Goal: Task Accomplishment & Management: Manage account settings

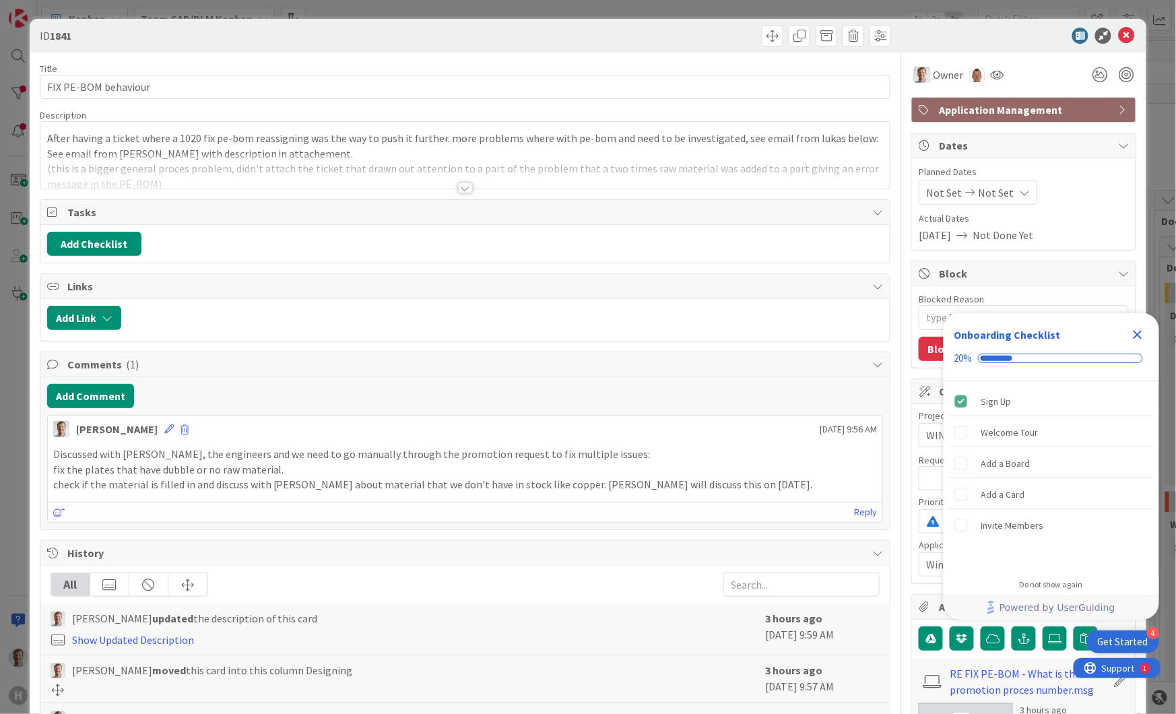
type textarea "x"
click at [461, 184] on div at bounding box center [465, 188] width 15 height 11
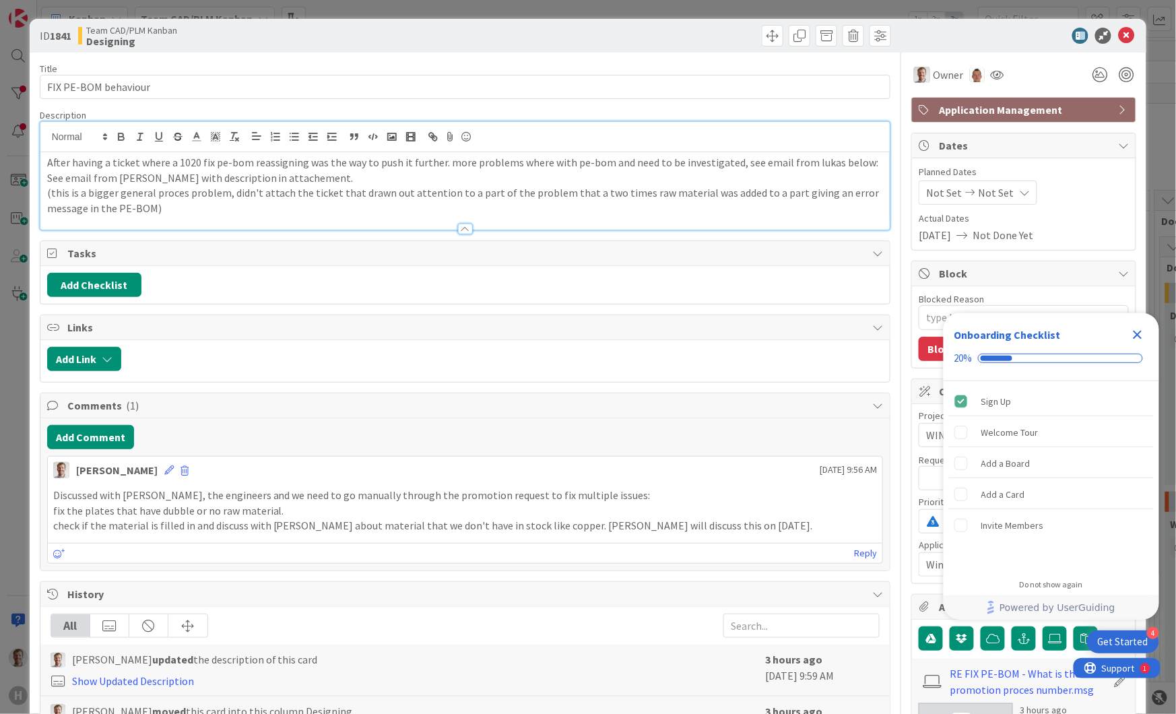
drag, startPoint x: 1141, startPoint y: 329, endPoint x: 1118, endPoint y: 341, distance: 25.9
click at [1140, 329] on icon "Close Checklist" at bounding box center [1138, 335] width 16 height 16
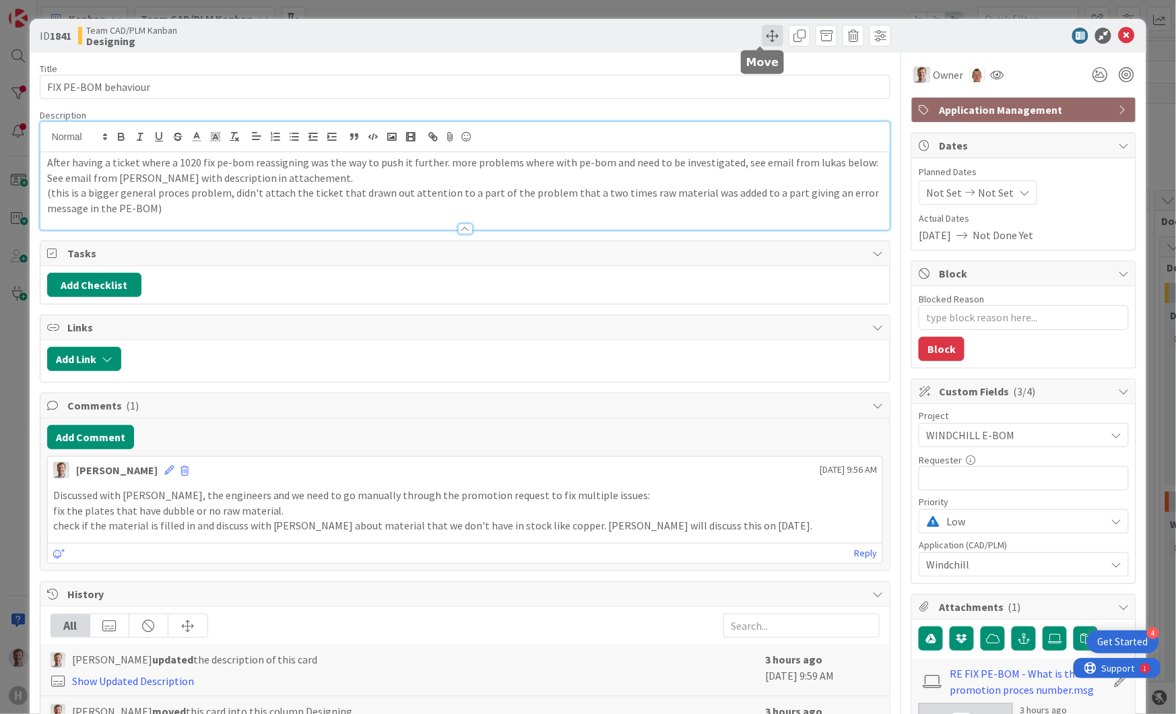
click at [762, 38] on span at bounding box center [773, 36] width 22 height 22
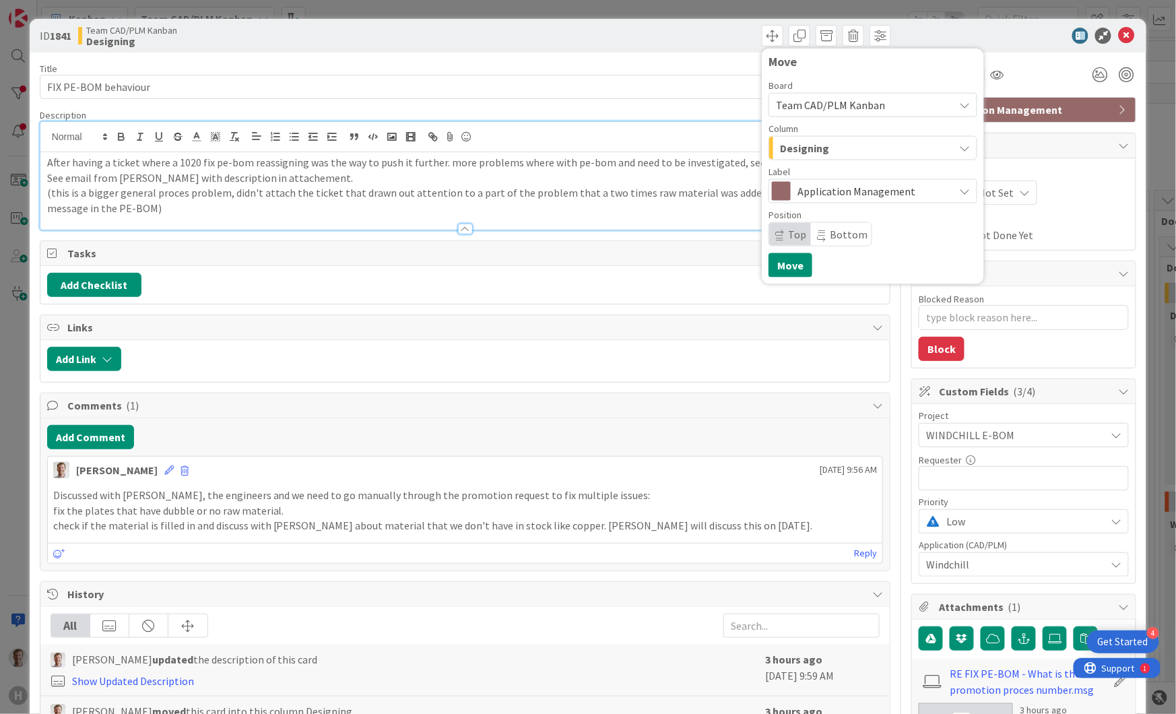
click at [879, 98] on span "Team CAD/PLM Kanban" at bounding box center [861, 105] width 171 height 19
click at [865, 168] on span "Team CAD/PLM Backlog" at bounding box center [889, 168] width 190 height 20
click at [893, 146] on div "INFO" at bounding box center [865, 148] width 177 height 22
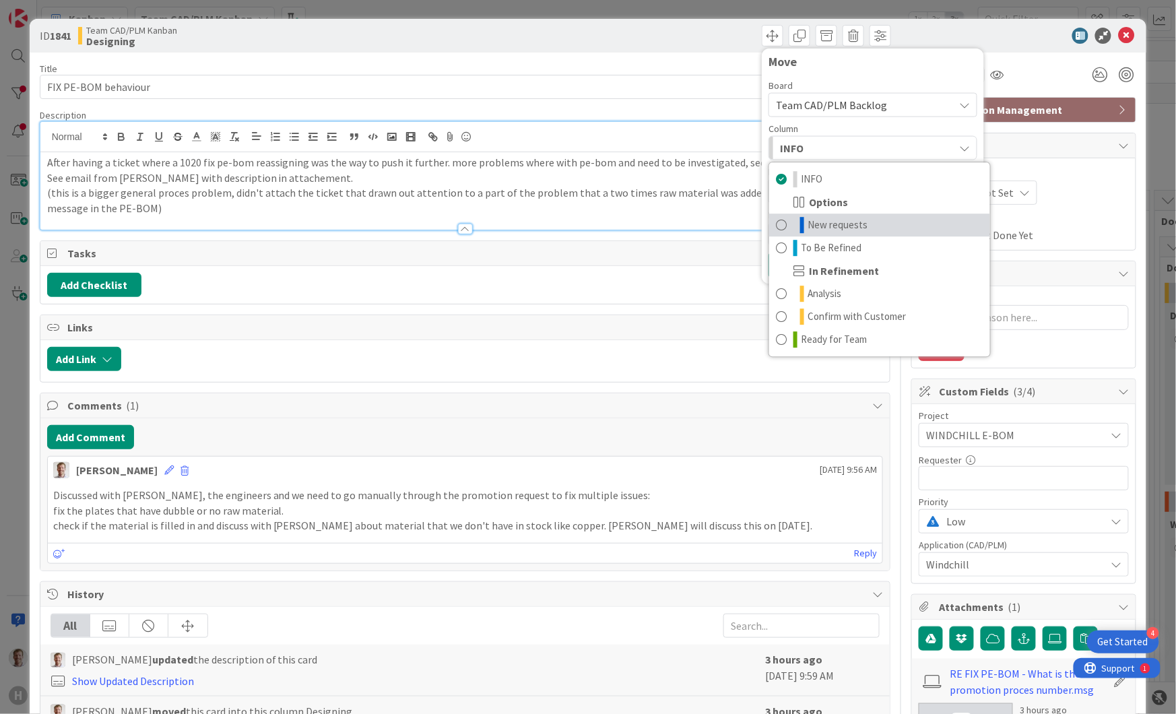
click at [776, 222] on span at bounding box center [781, 225] width 11 height 16
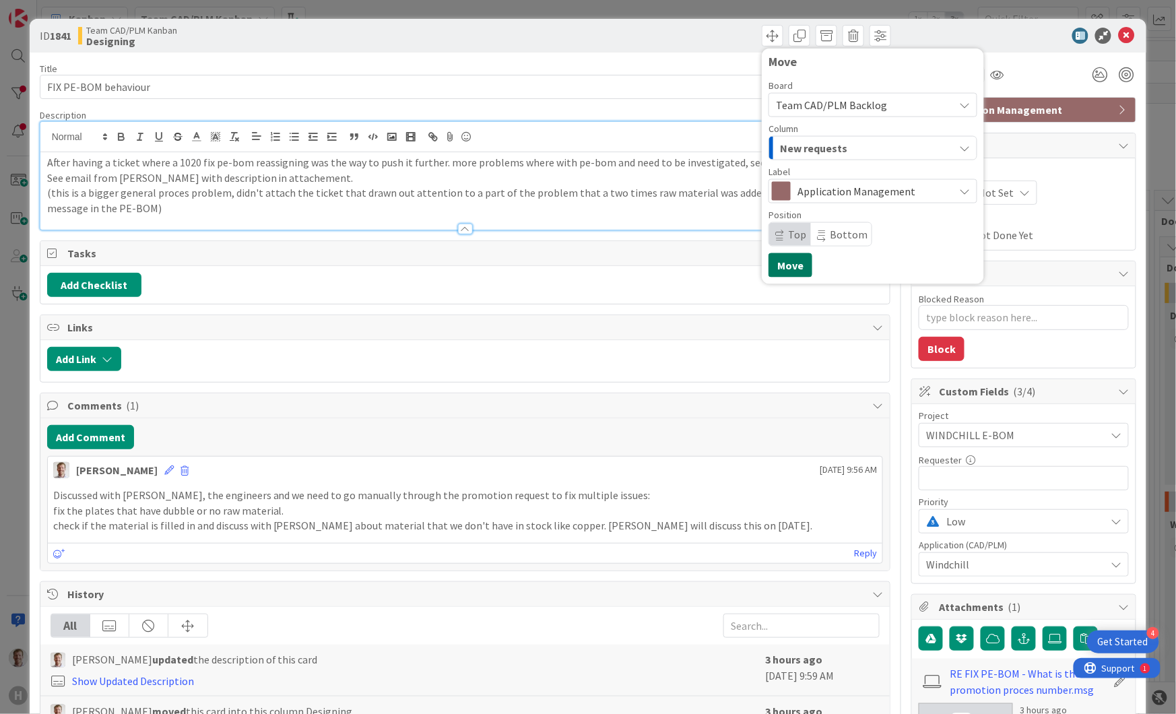
click at [780, 261] on button "Move" at bounding box center [791, 265] width 44 height 24
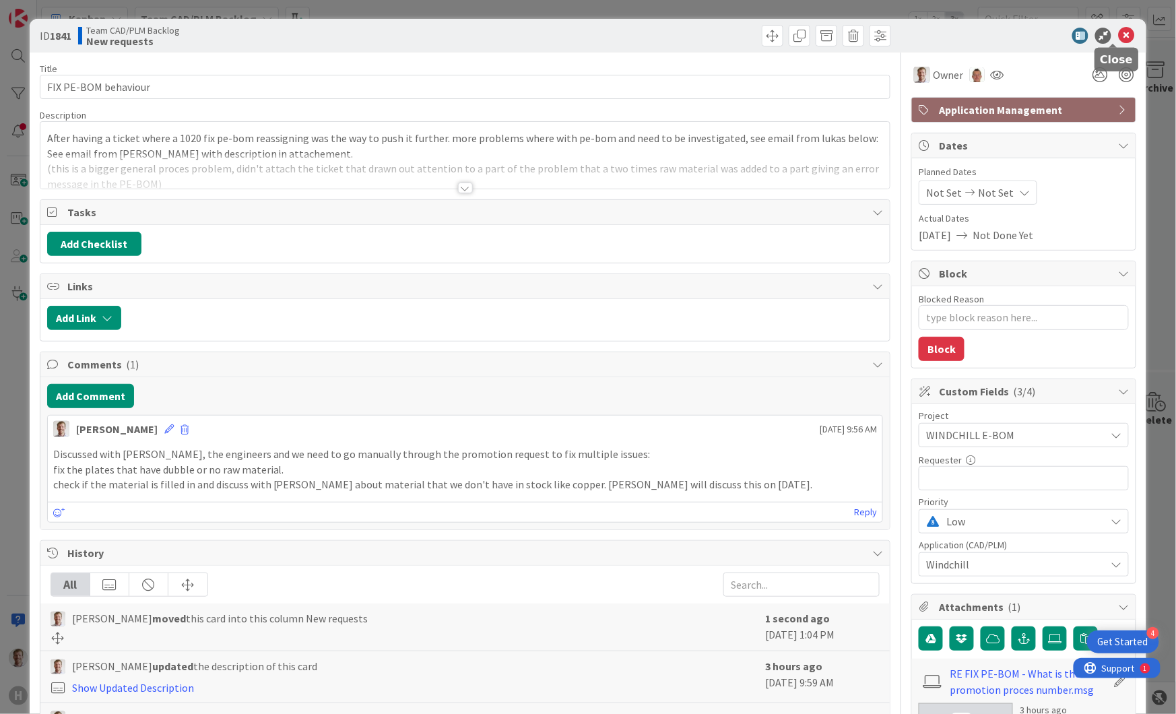
click at [1118, 32] on icon at bounding box center [1126, 36] width 16 height 16
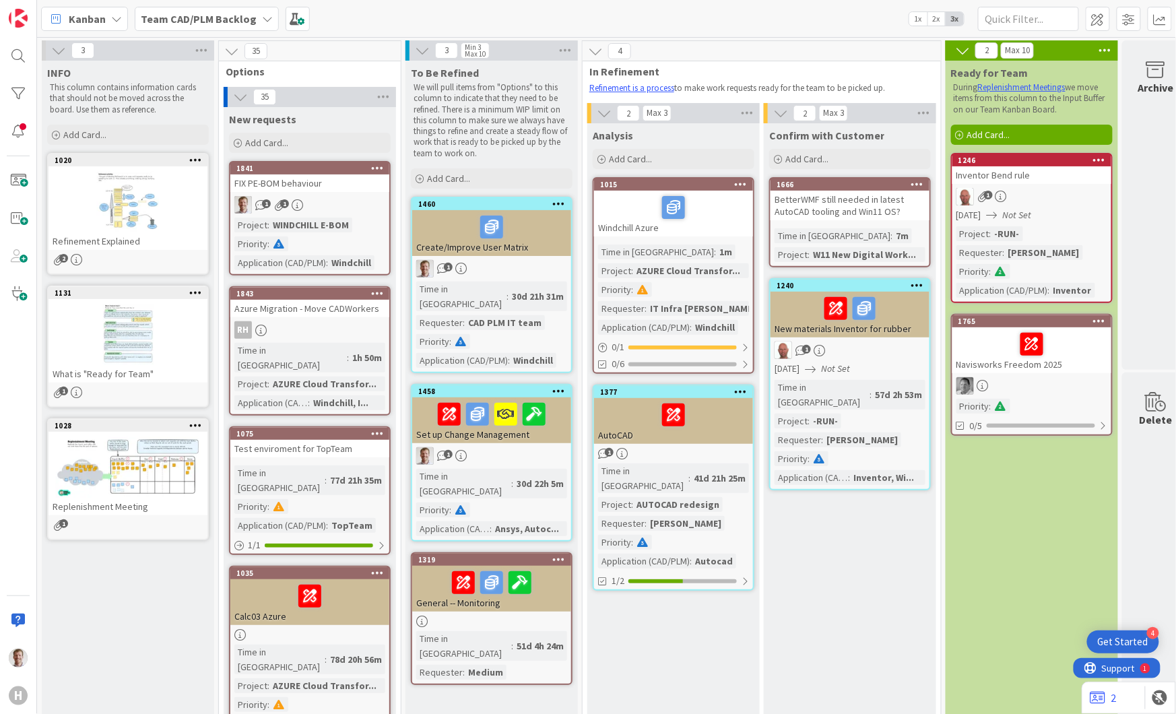
click at [337, 191] on div "FIX PE-BOM behaviour" at bounding box center [309, 183] width 159 height 18
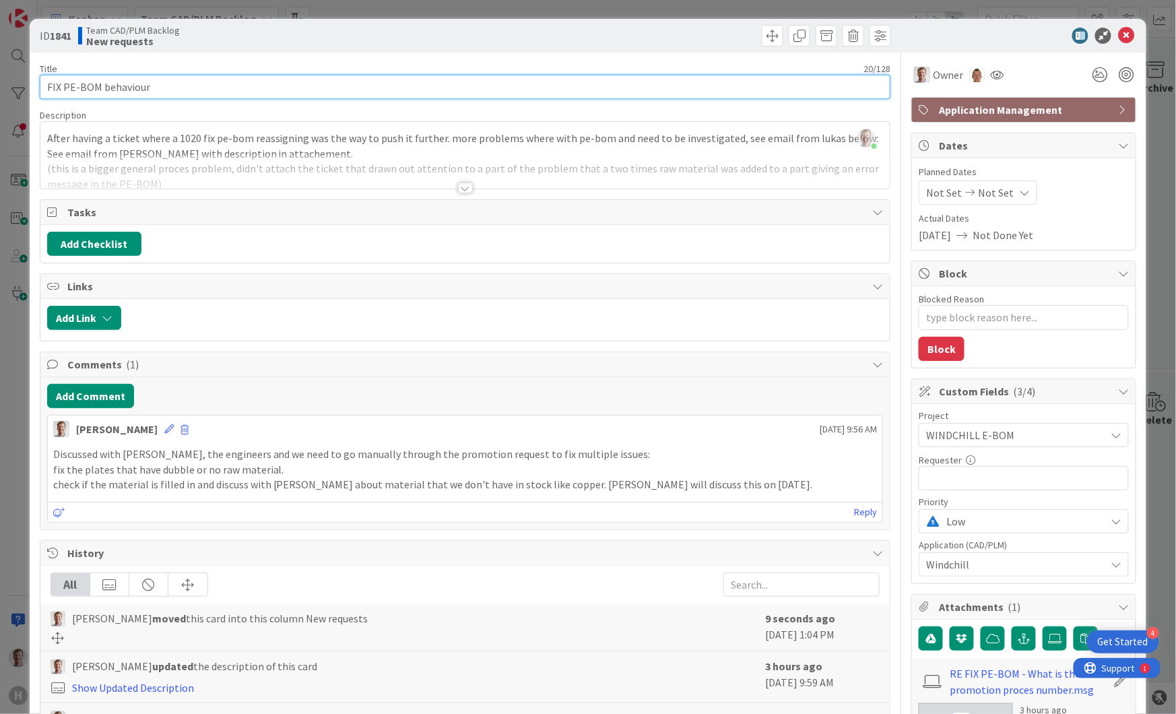
drag, startPoint x: 160, startPoint y: 89, endPoint x: 40, endPoint y: 36, distance: 130.9
click at [40, 36] on div "ID 1841 Team CAD/PLM Backlog New requests Title 20 / 128 FIX PE-BOM behaviour D…" at bounding box center [589, 606] width 1118 height 1175
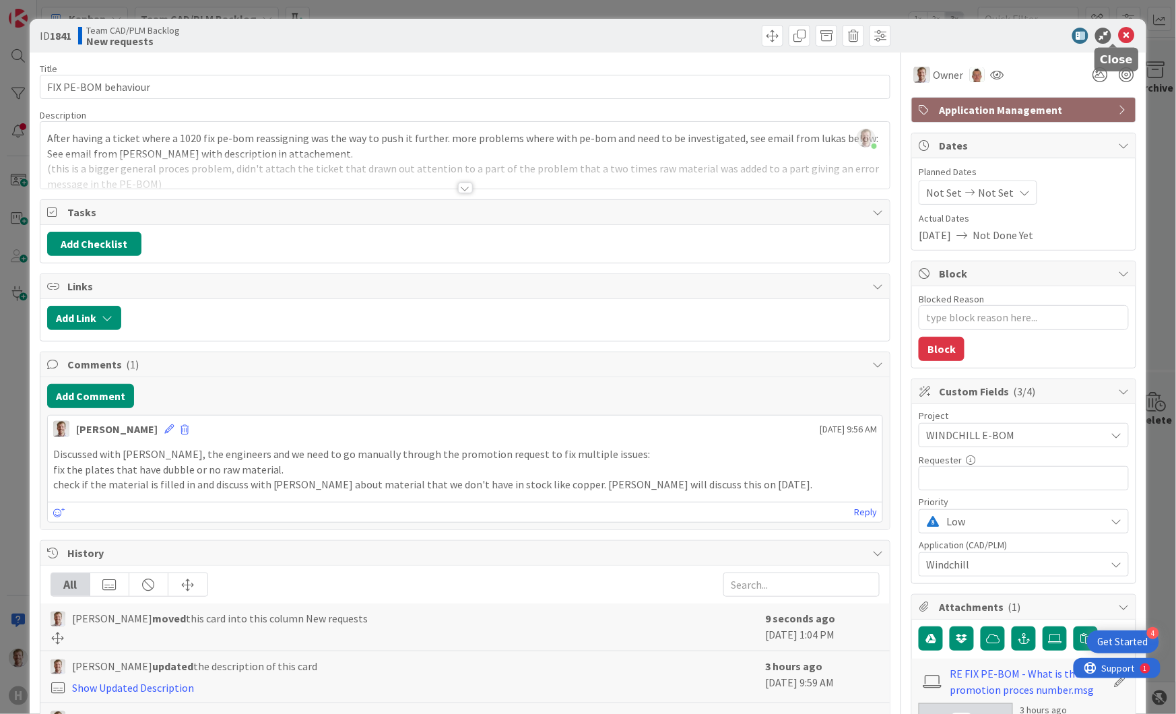
click at [1118, 30] on icon at bounding box center [1126, 36] width 16 height 16
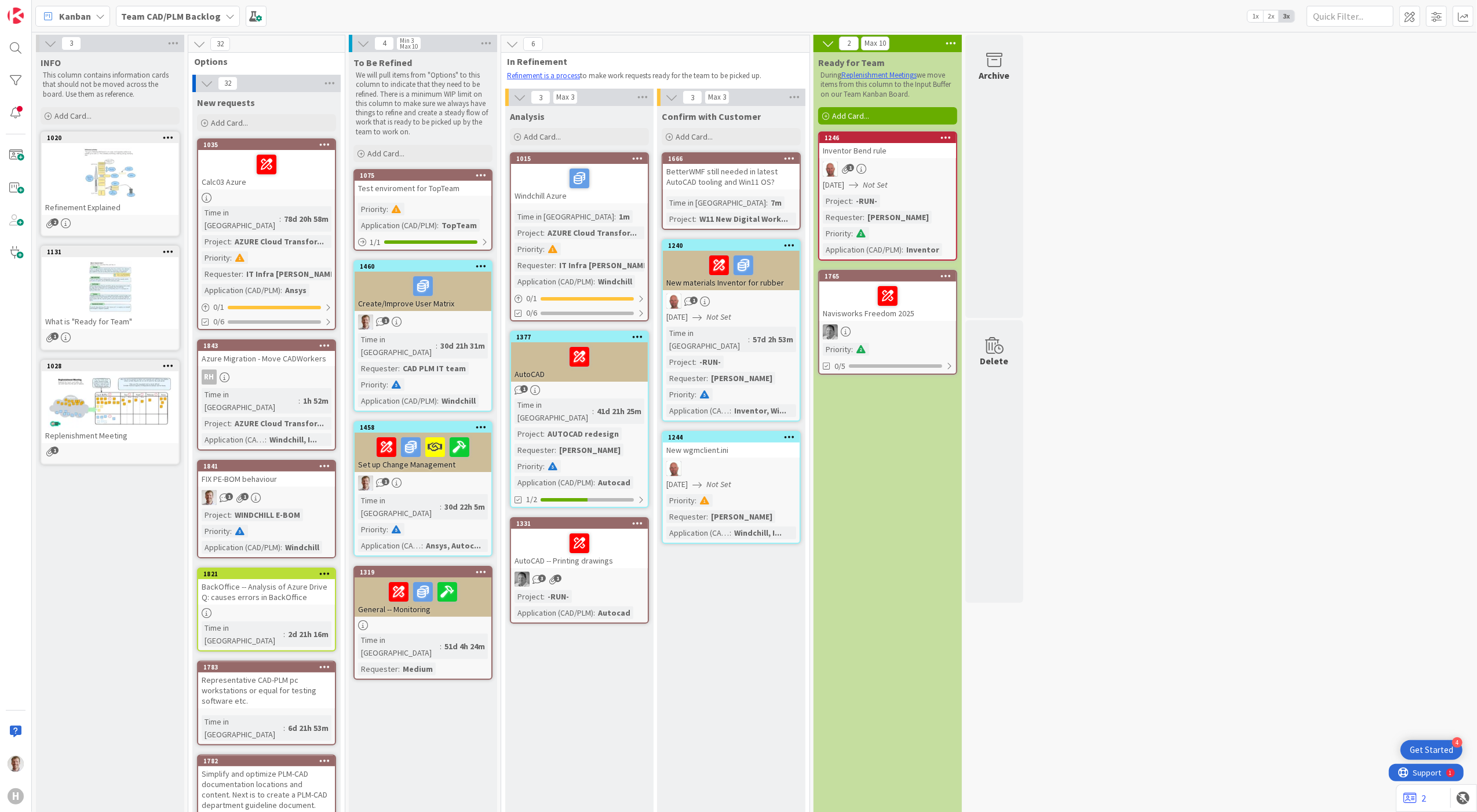
click at [210, 17] on b "Team CAD/PLM Backlog" at bounding box center [171, 15] width 100 height 11
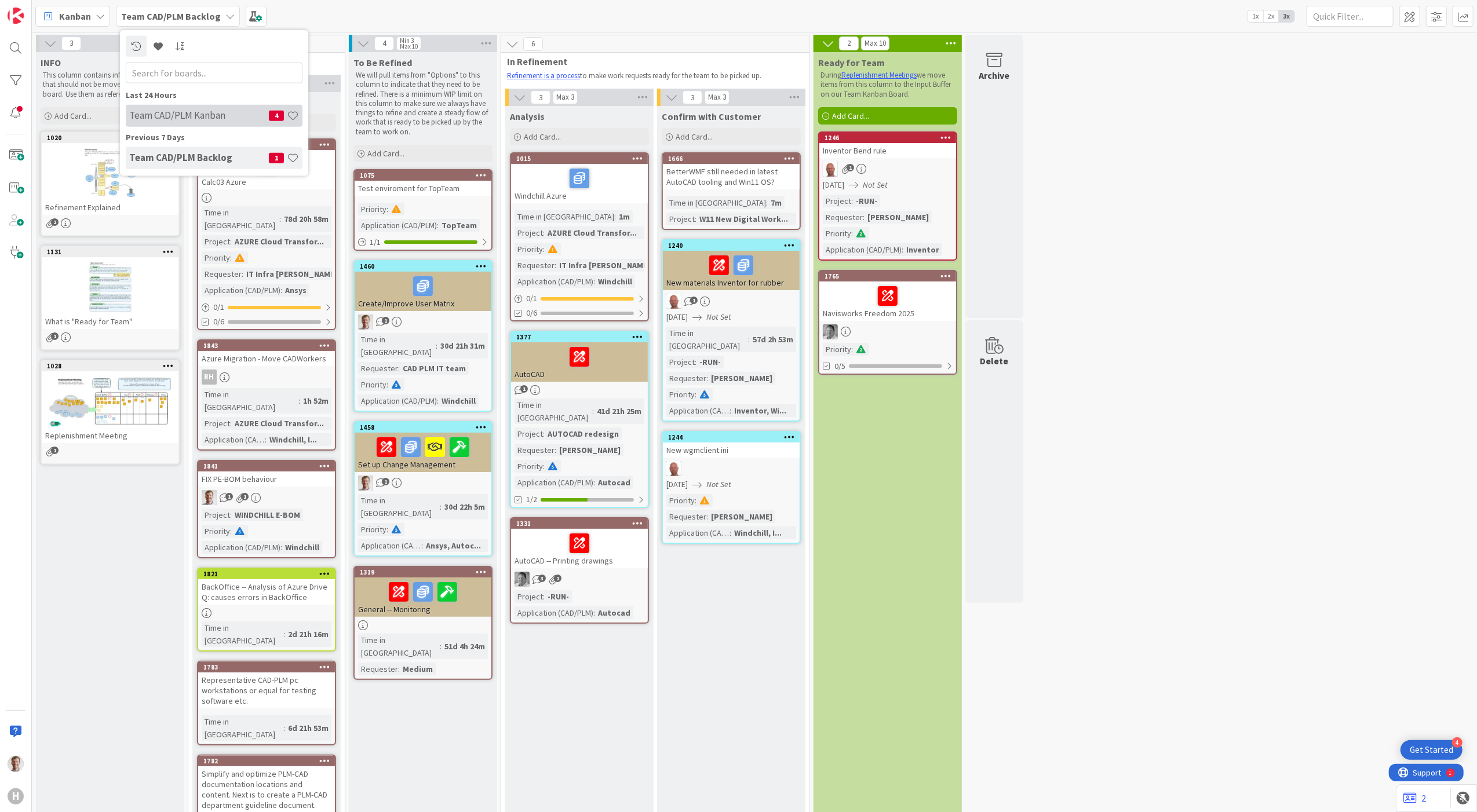
click at [200, 112] on h4 "Team CAD/PLM Kanban" at bounding box center [199, 114] width 139 height 11
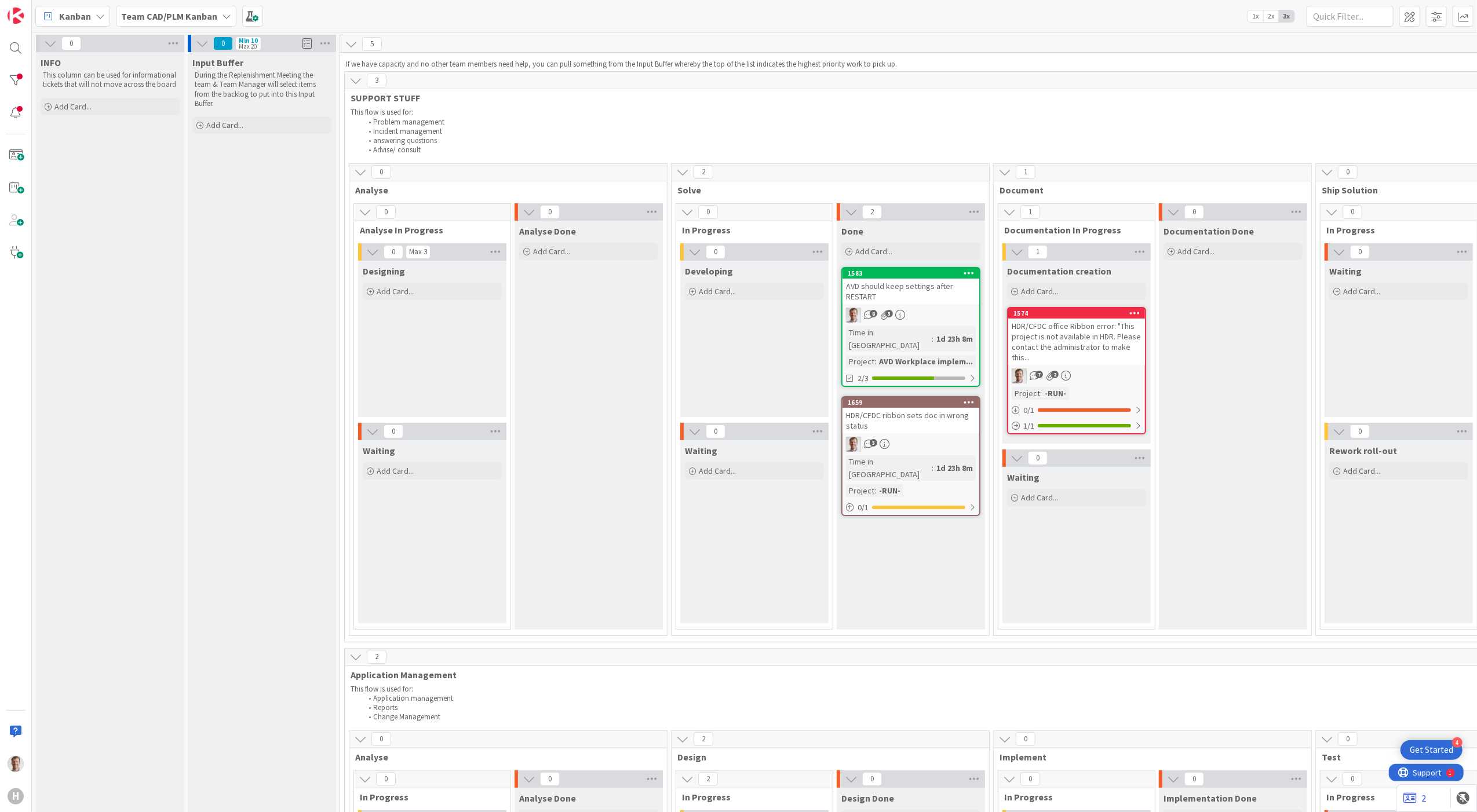
click at [1012, 329] on div "HDR/CFDC office Ribbon error: "This project is not available in HDR. Please con…" at bounding box center [1076, 342] width 137 height 46
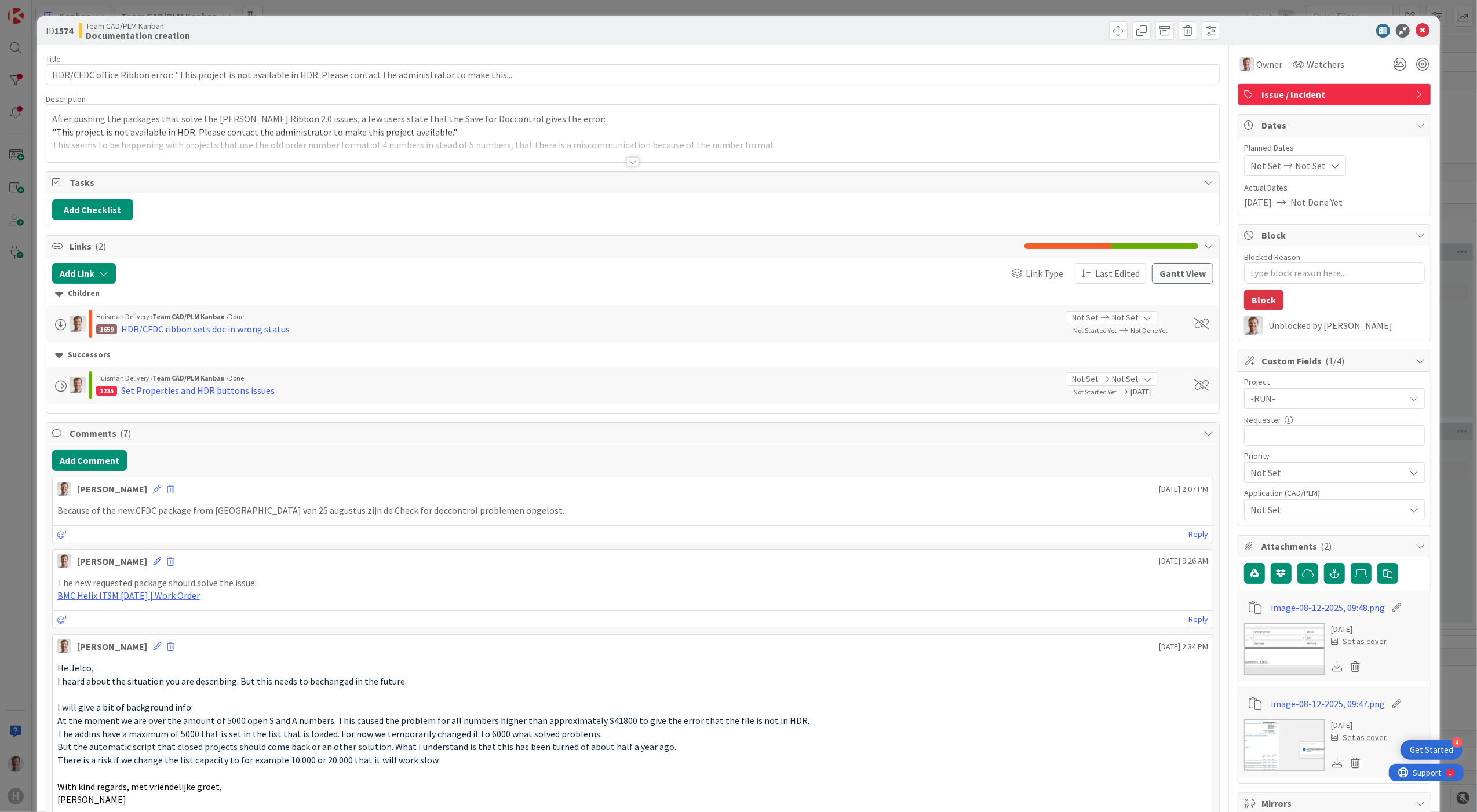
type textarea "x"
click at [110, 464] on button "Add Comment" at bounding box center [89, 460] width 75 height 21
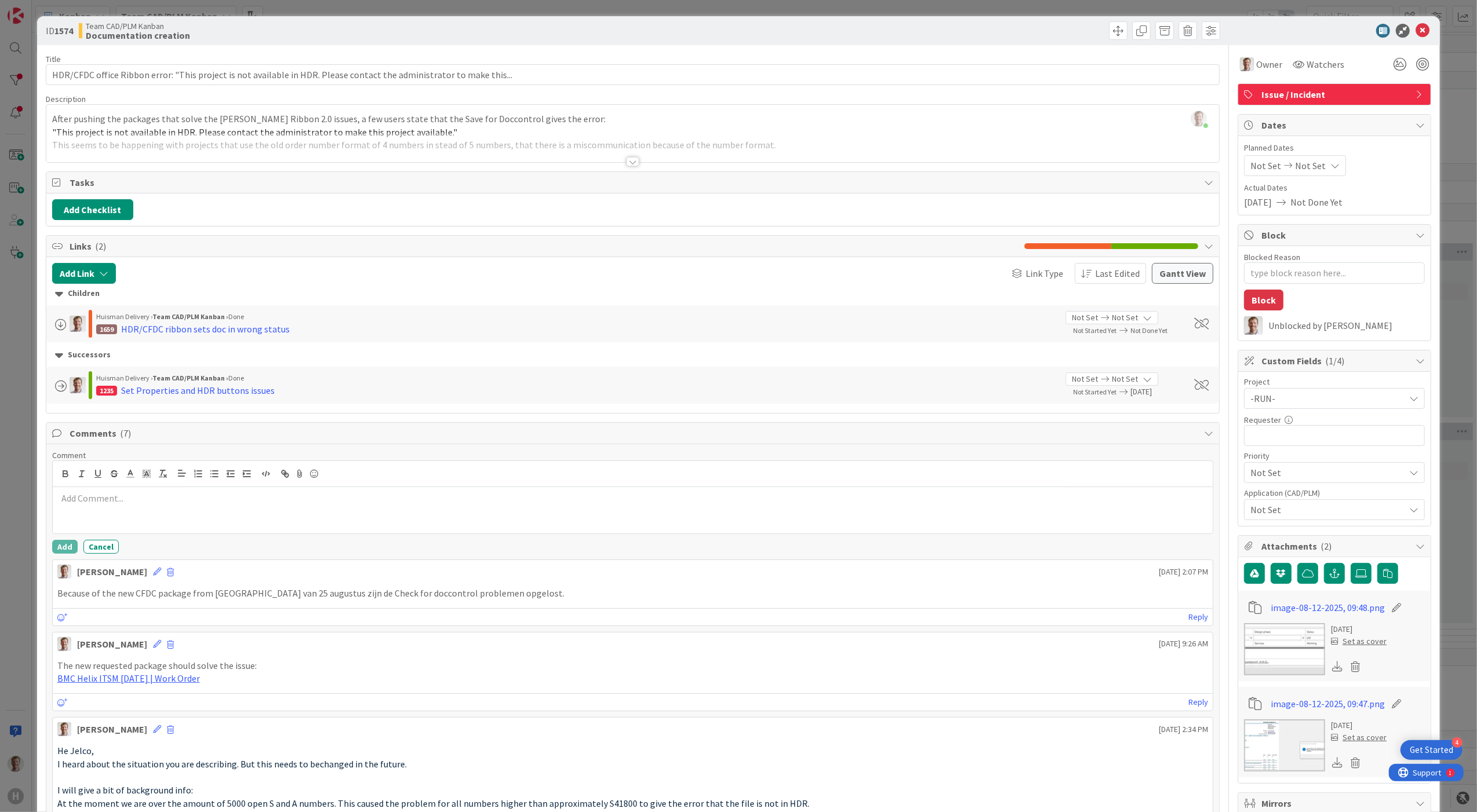
click at [190, 511] on div at bounding box center [632, 511] width 1160 height 46
click at [939, 35] on div at bounding box center [928, 31] width 585 height 19
click at [59, 550] on button "Add" at bounding box center [65, 547] width 26 height 14
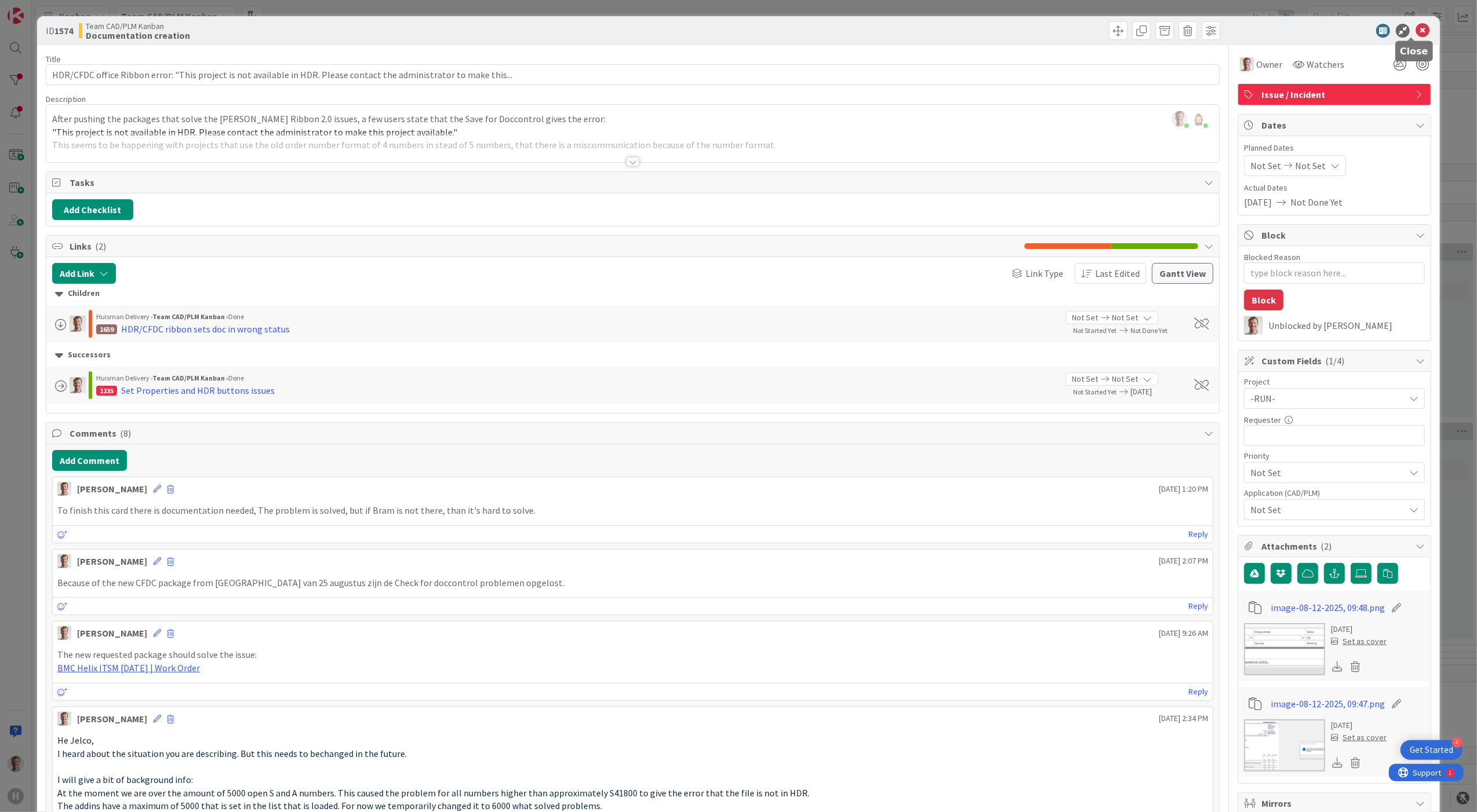
click at [1012, 29] on icon at bounding box center [1423, 31] width 14 height 14
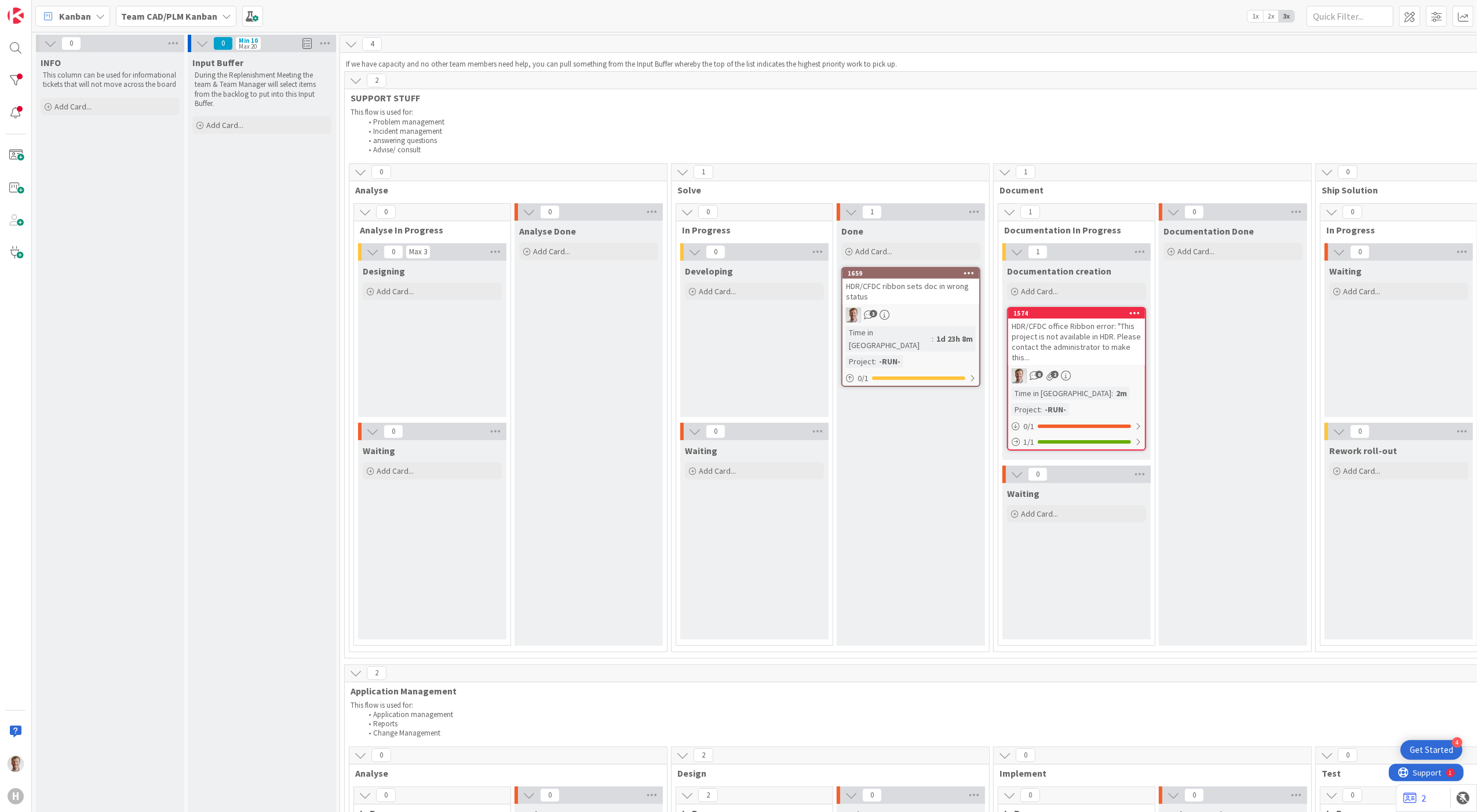
click at [928, 299] on div "HDR/CFDC ribbon sets doc in wrong status" at bounding box center [910, 292] width 137 height 26
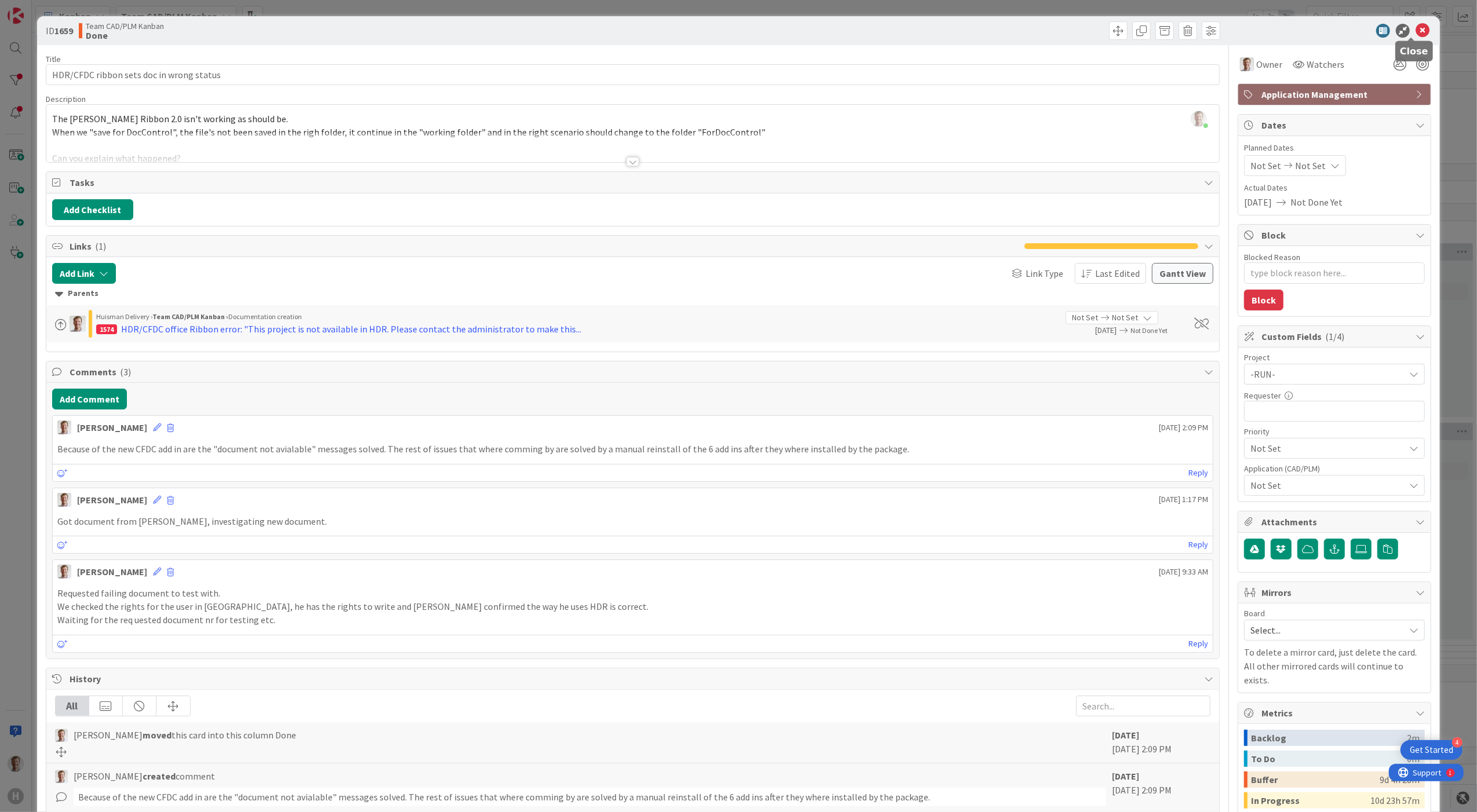
click at [1012, 29] on icon at bounding box center [1423, 31] width 14 height 14
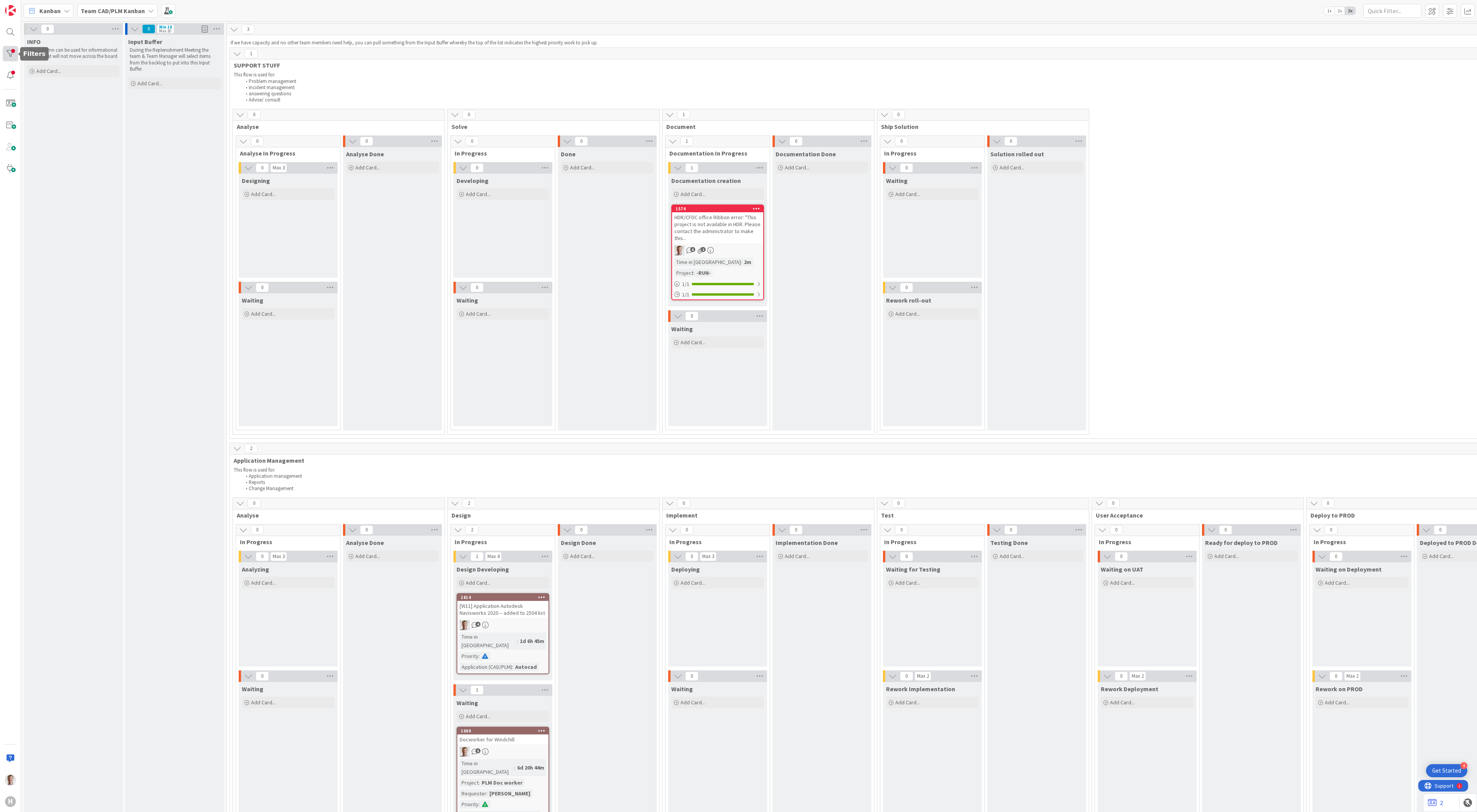
click at [9, 56] on div at bounding box center [10, 53] width 15 height 15
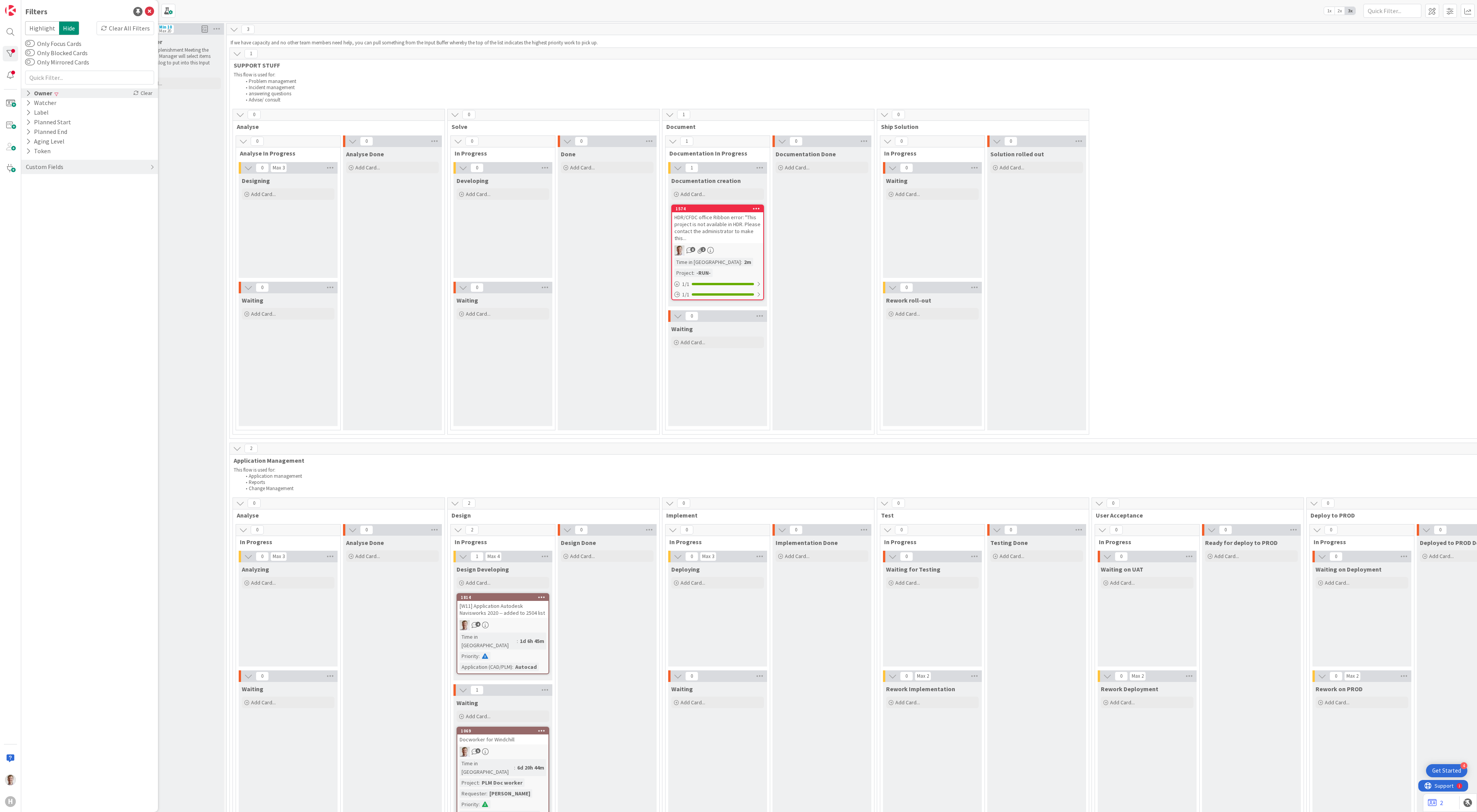
click at [57, 94] on span at bounding box center [56, 94] width 4 height 5
click at [118, 26] on div "Clear All Filters" at bounding box center [125, 28] width 57 height 14
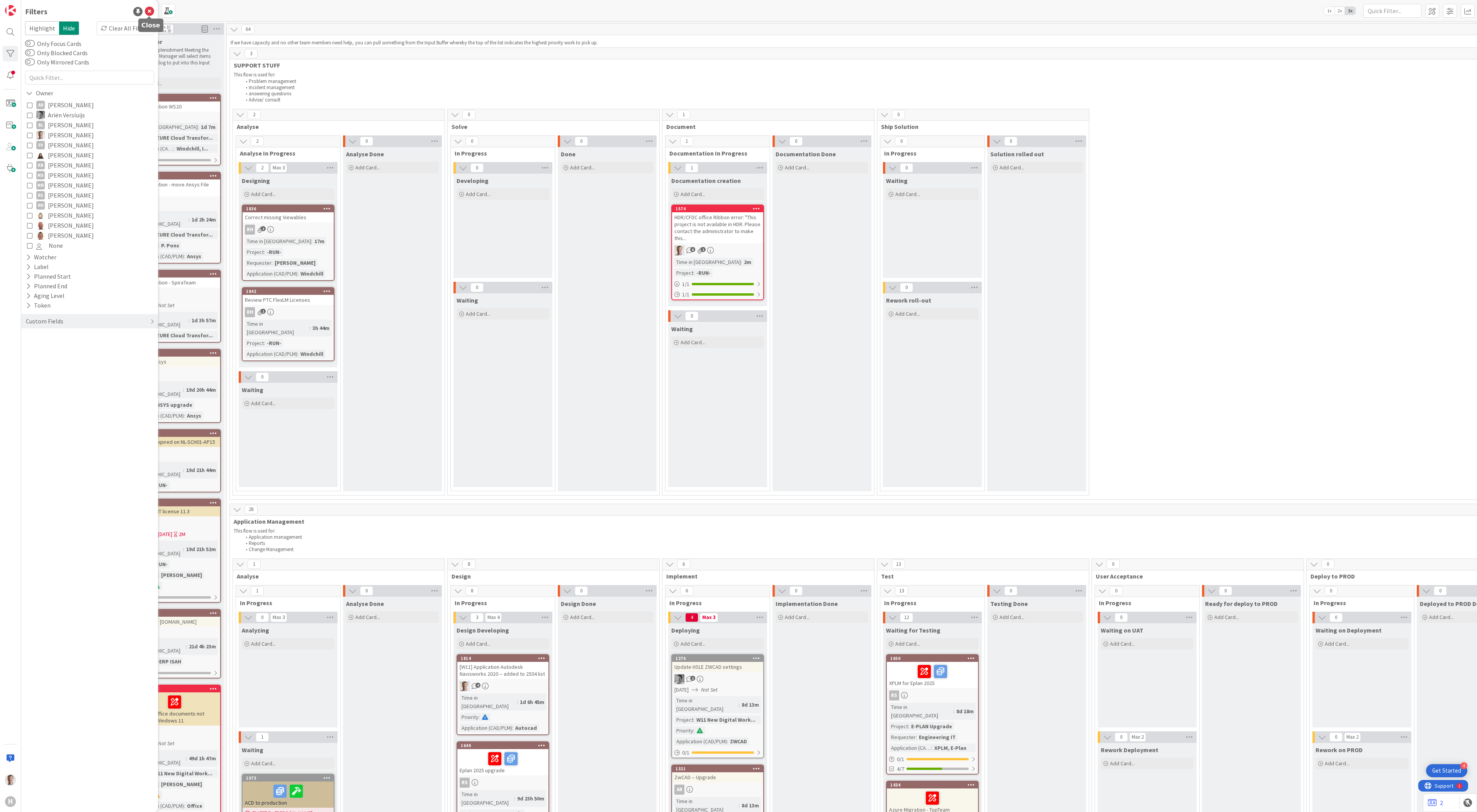
click at [150, 10] on icon at bounding box center [150, 11] width 9 height 9
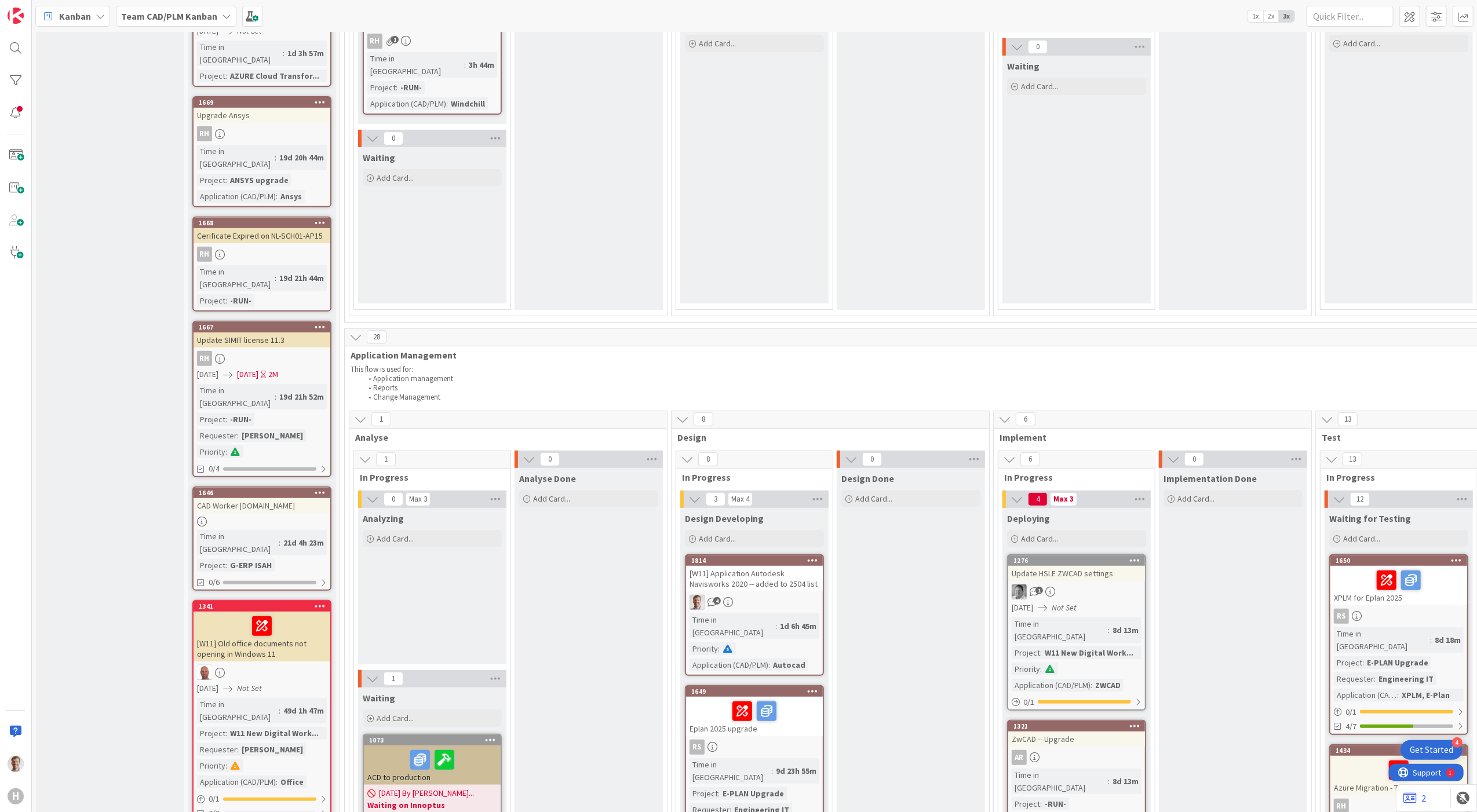
scroll to position [464, 0]
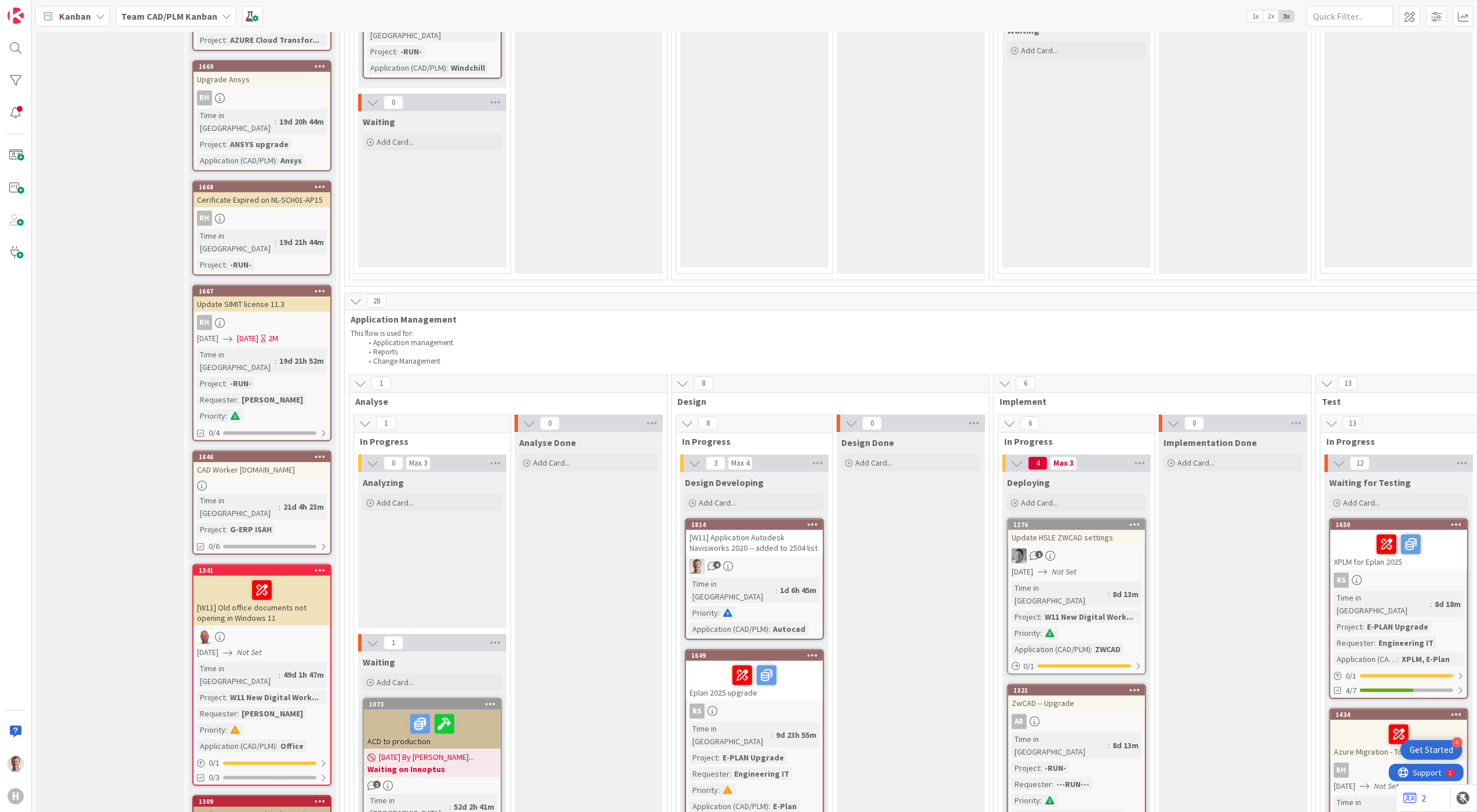
click at [781, 541] on div "[W11] Application Autodesk Navisworks 2020 -- added to 2504 list" at bounding box center [754, 543] width 137 height 26
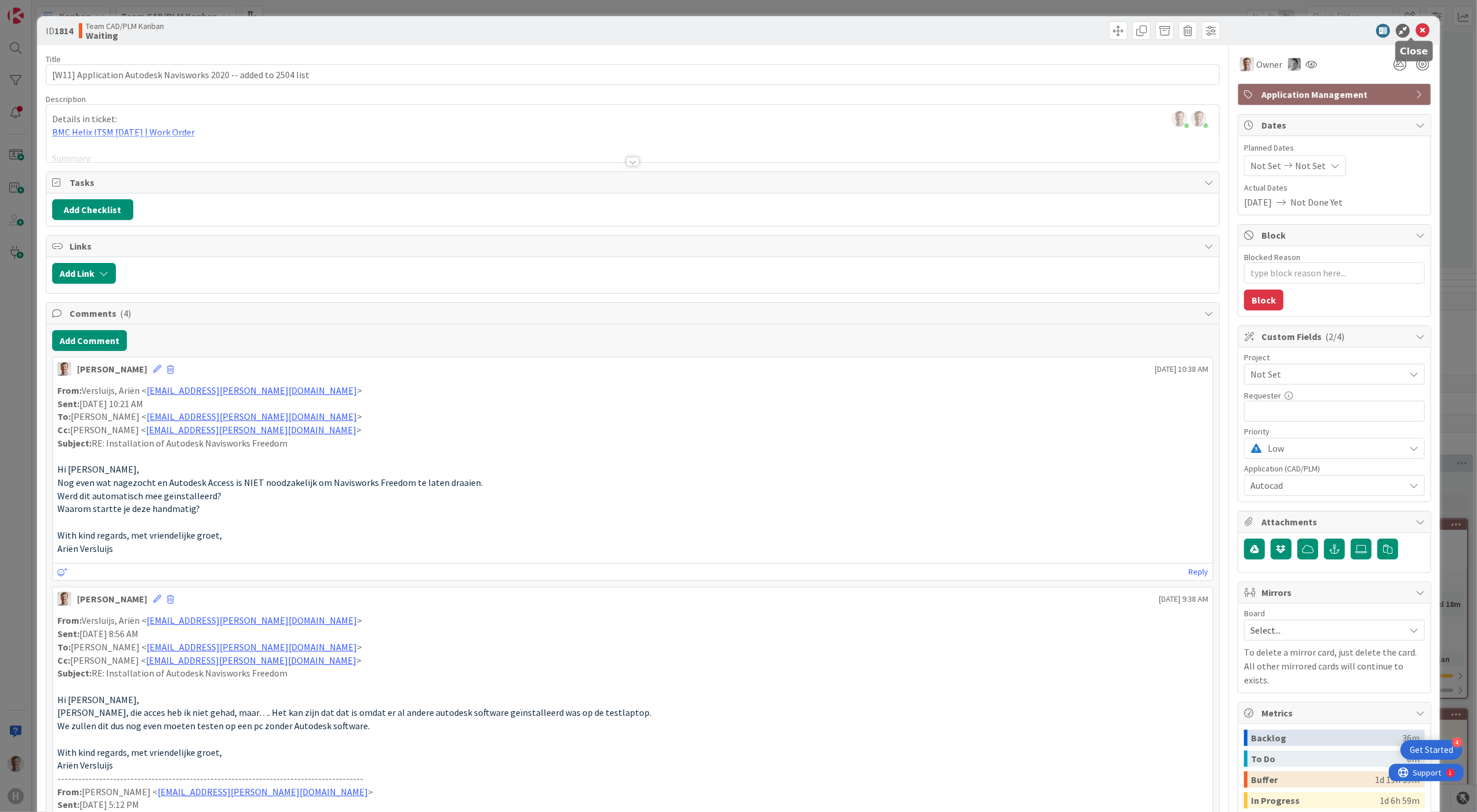
drag, startPoint x: 1414, startPoint y: 28, endPoint x: 1027, endPoint y: 163, distance: 409.9
click at [1012, 28] on icon at bounding box center [1423, 31] width 14 height 14
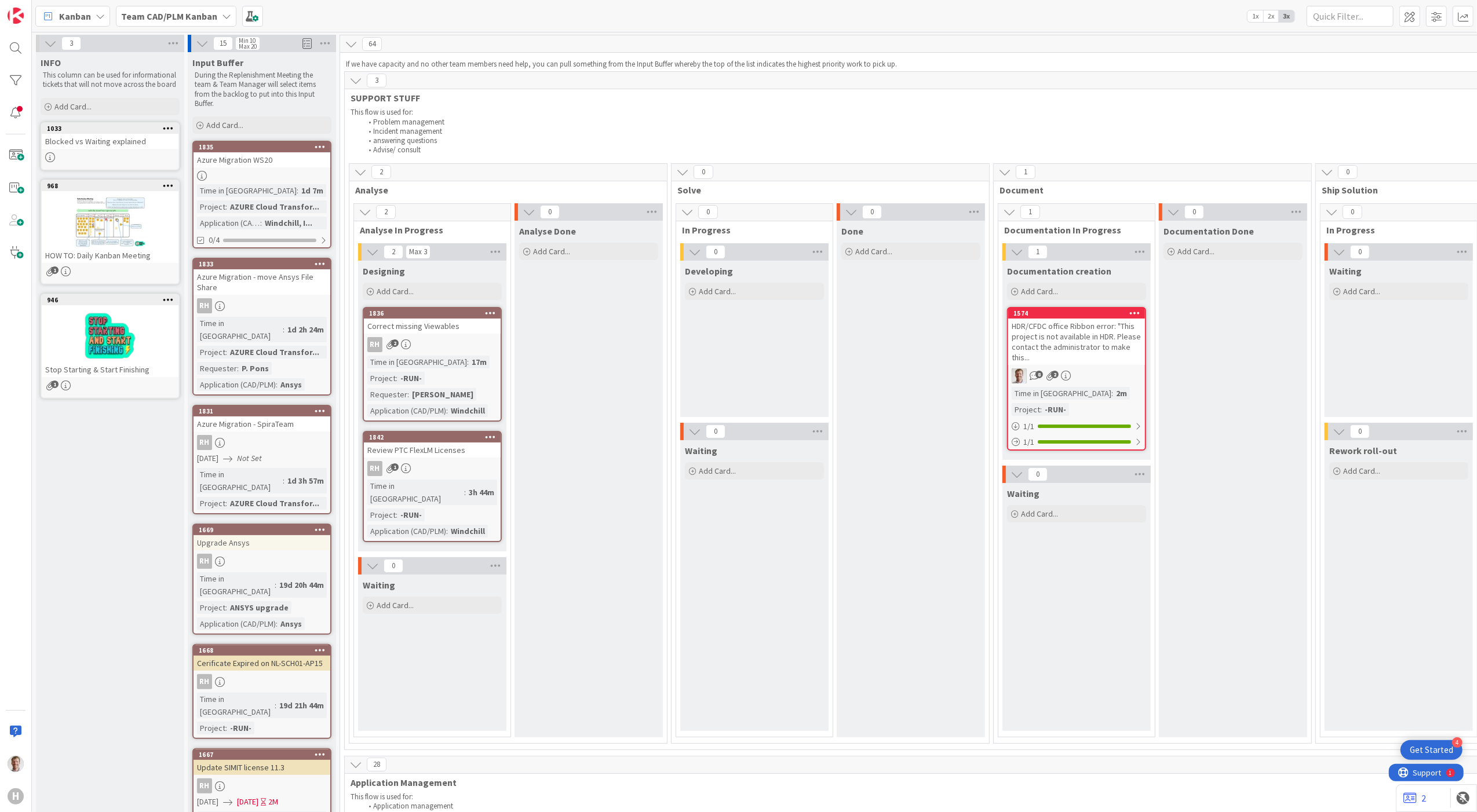
click at [184, 7] on div "Team CAD/PLM Kanban" at bounding box center [176, 16] width 120 height 21
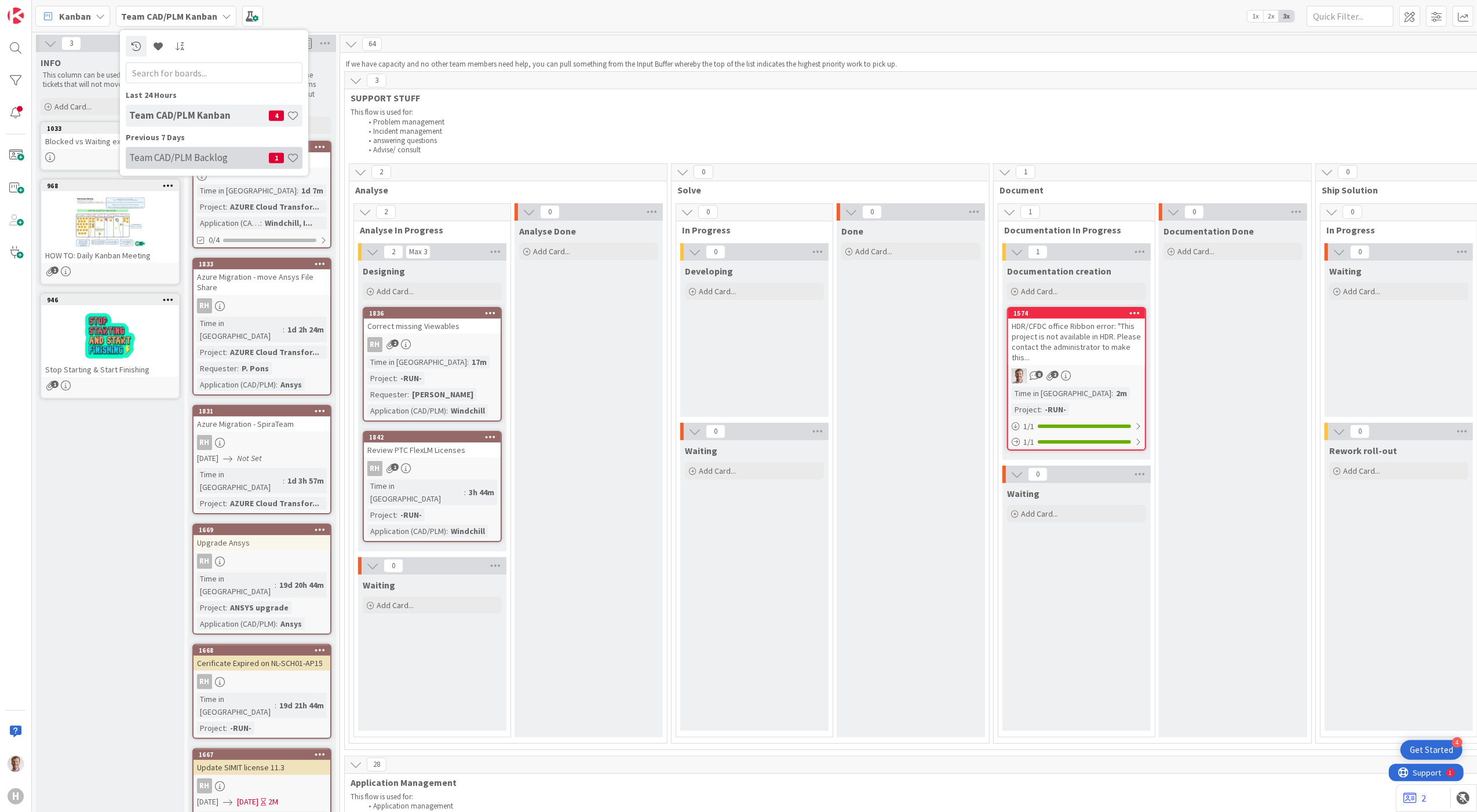
click at [212, 158] on h4 "Team CAD/PLM Backlog" at bounding box center [199, 157] width 139 height 11
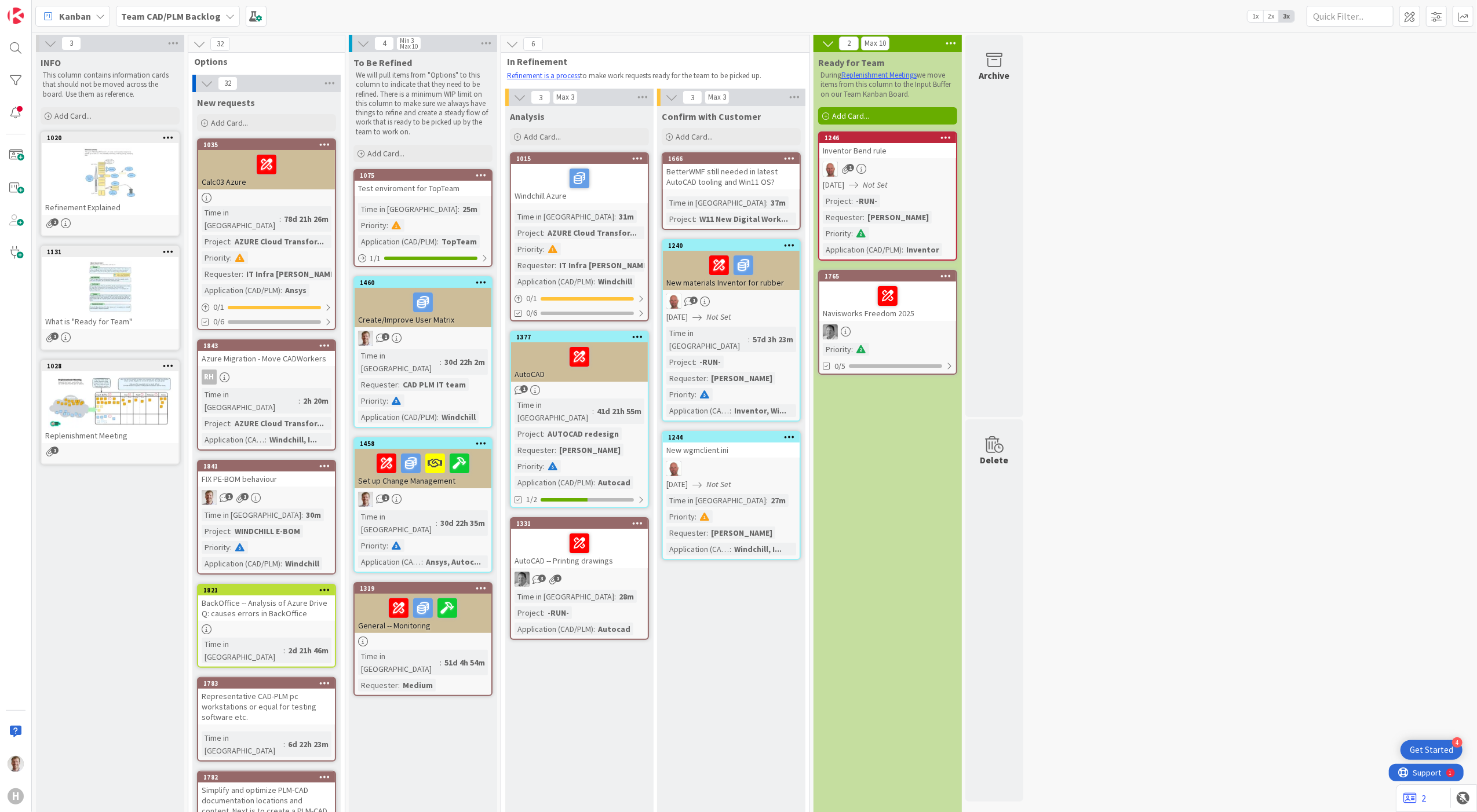
click at [927, 290] on div at bounding box center [888, 296] width 130 height 24
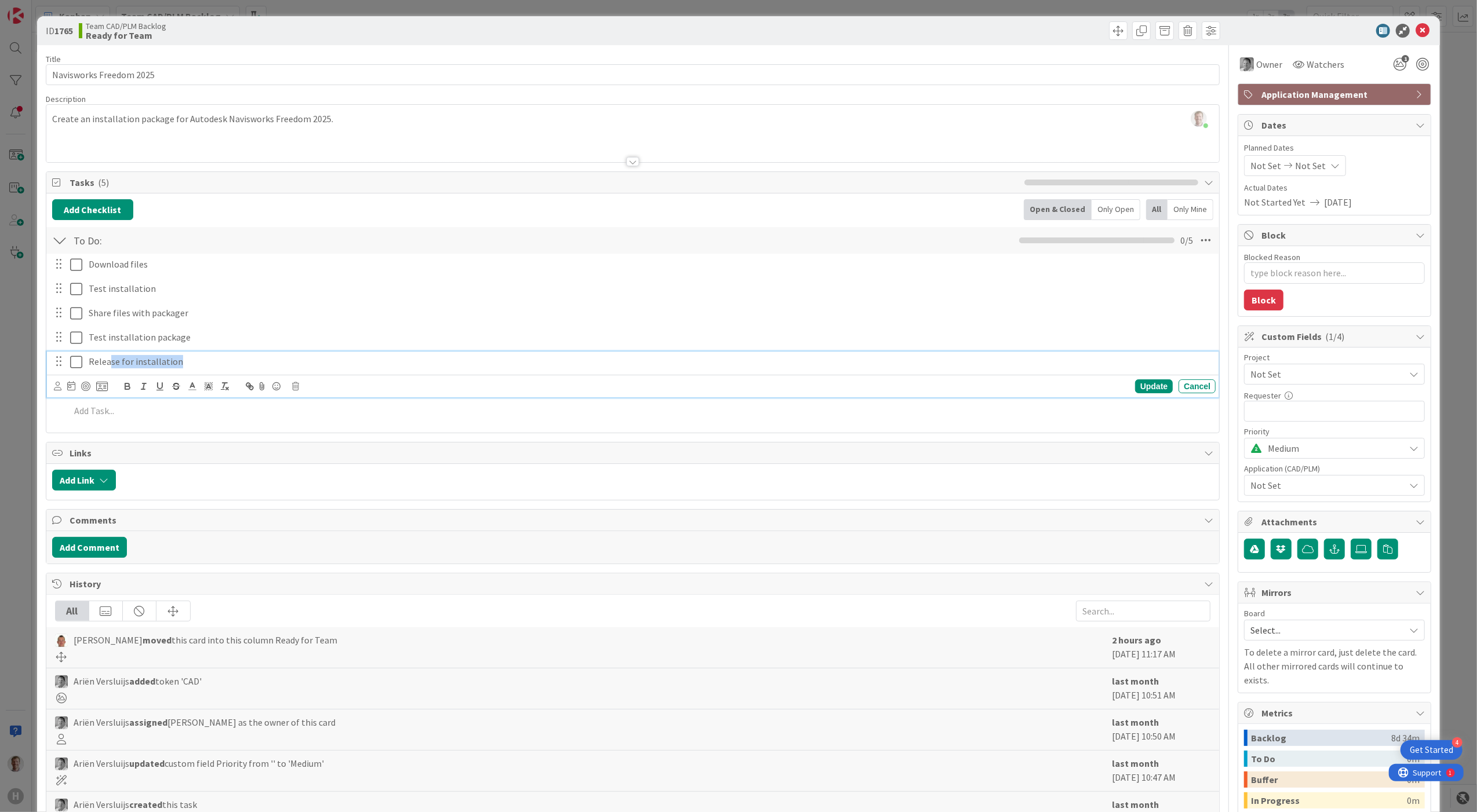
drag, startPoint x: 189, startPoint y: 360, endPoint x: 109, endPoint y: 237, distance: 146.7
click at [109, 237] on div "To Do: Checklist Name 6 / 64 To Do: 0 / 5 Download files Update Cancel Test ins…" at bounding box center [633, 327] width 1173 height 201
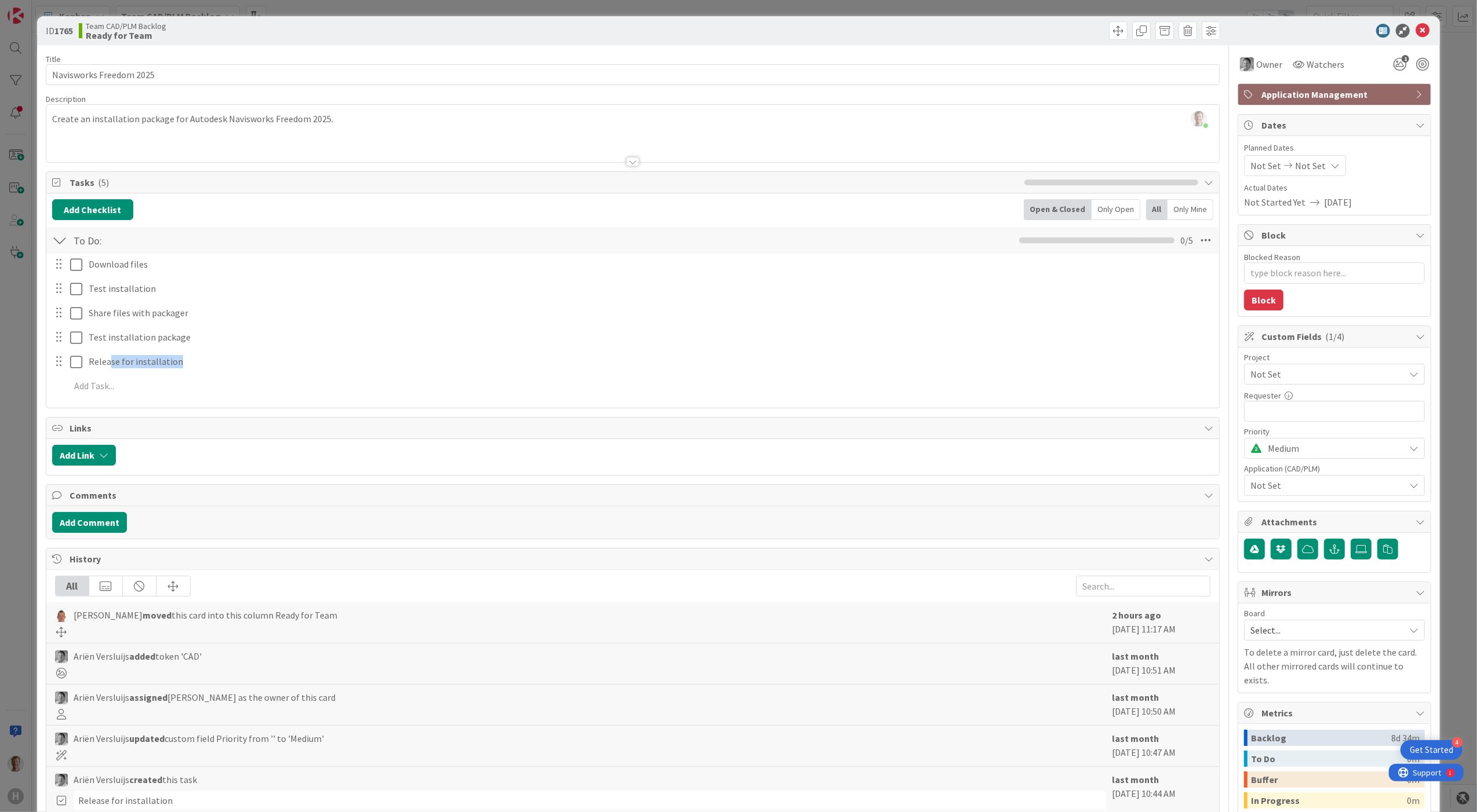
drag, startPoint x: 145, startPoint y: 180, endPoint x: 110, endPoint y: 230, distance: 61.0
click at [202, 351] on div "Tasks ( 5 ) Add Checklist Open & Closed Only Open All Only Mine To Do: Checklis…" at bounding box center [632, 290] width 1174 height 237
drag, startPoint x: 64, startPoint y: 176, endPoint x: 176, endPoint y: 441, distance: 287.7
click at [174, 451] on div "Title 23 / 128 Navisworks Freedom 2025 Description Bram Ottenhof just joined Cr…" at bounding box center [632, 483] width 1174 height 877
click at [197, 376] on div "Download files Update Cancel Test installation Update Cancel Share files with p…" at bounding box center [633, 327] width 1162 height 147
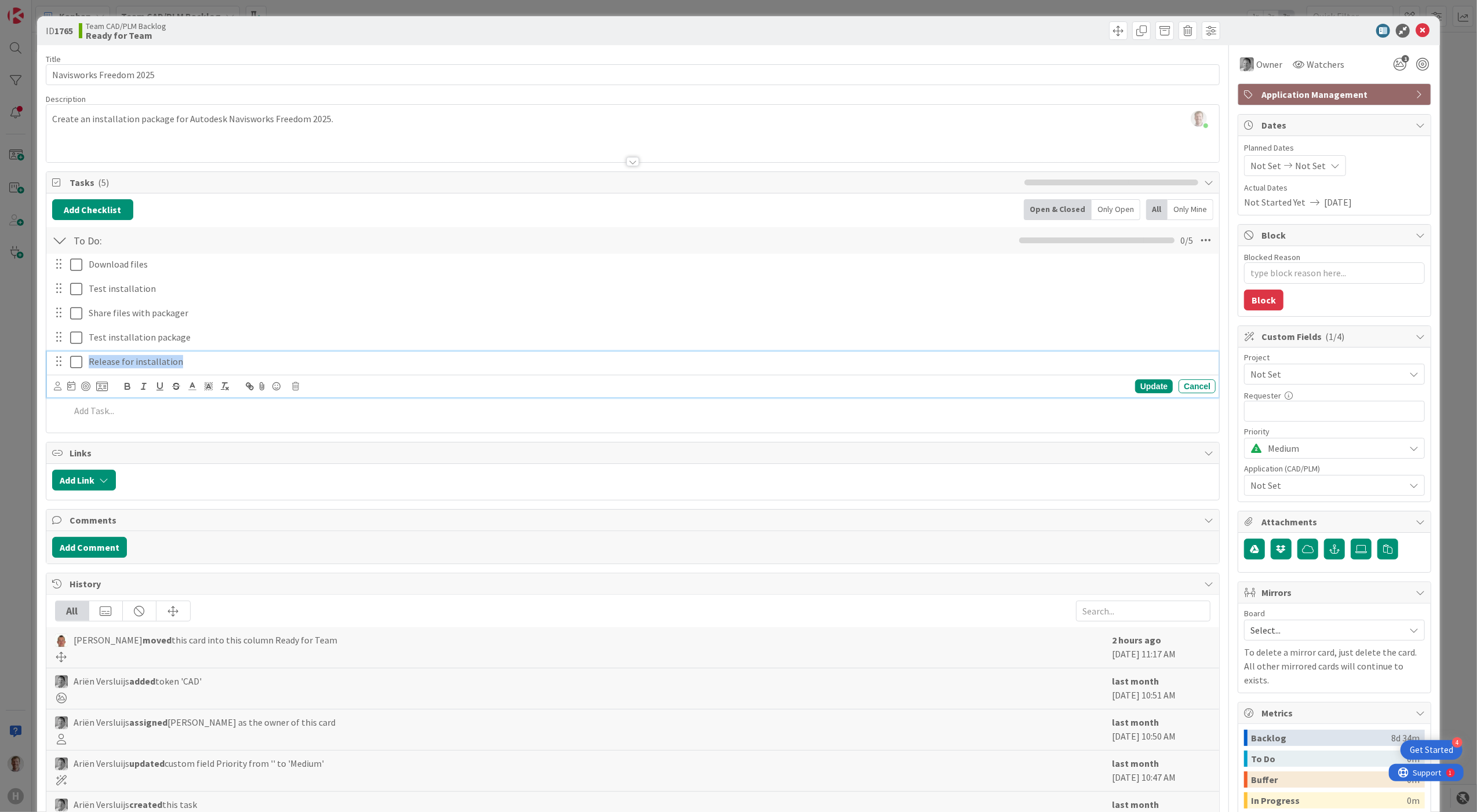
drag, startPoint x: 188, startPoint y: 360, endPoint x: 77, endPoint y: 348, distance: 111.6
click at [77, 348] on div "Download files Update Cancel Test installation Update Cancel Share files with p…" at bounding box center [633, 340] width 1162 height 172
copy p "Release for installation"
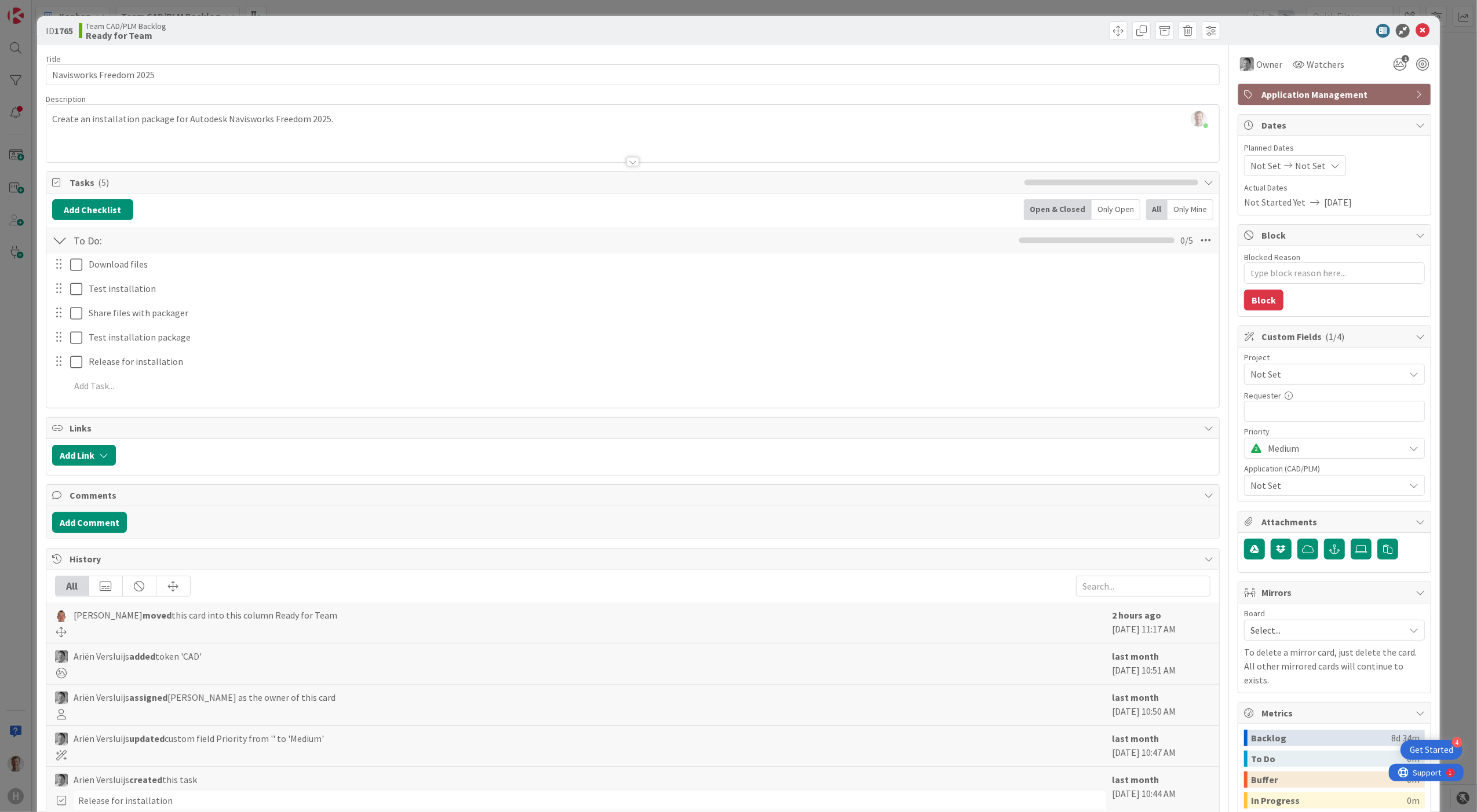
click at [311, 138] on div at bounding box center [633, 147] width 1173 height 29
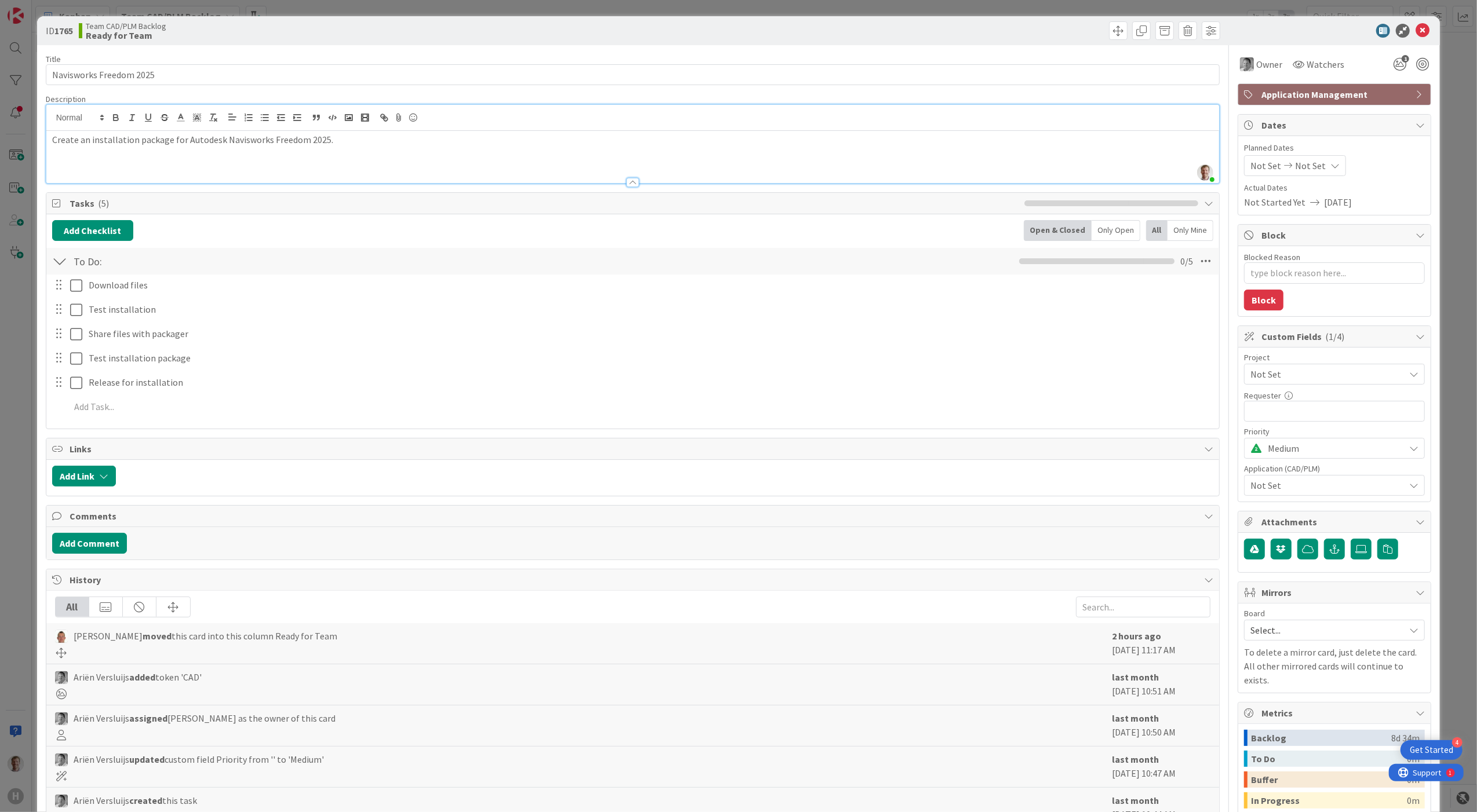
click at [370, 145] on p "Create an installation package for Autodesk Navisworks Freedom 2025." at bounding box center [633, 139] width 1162 height 13
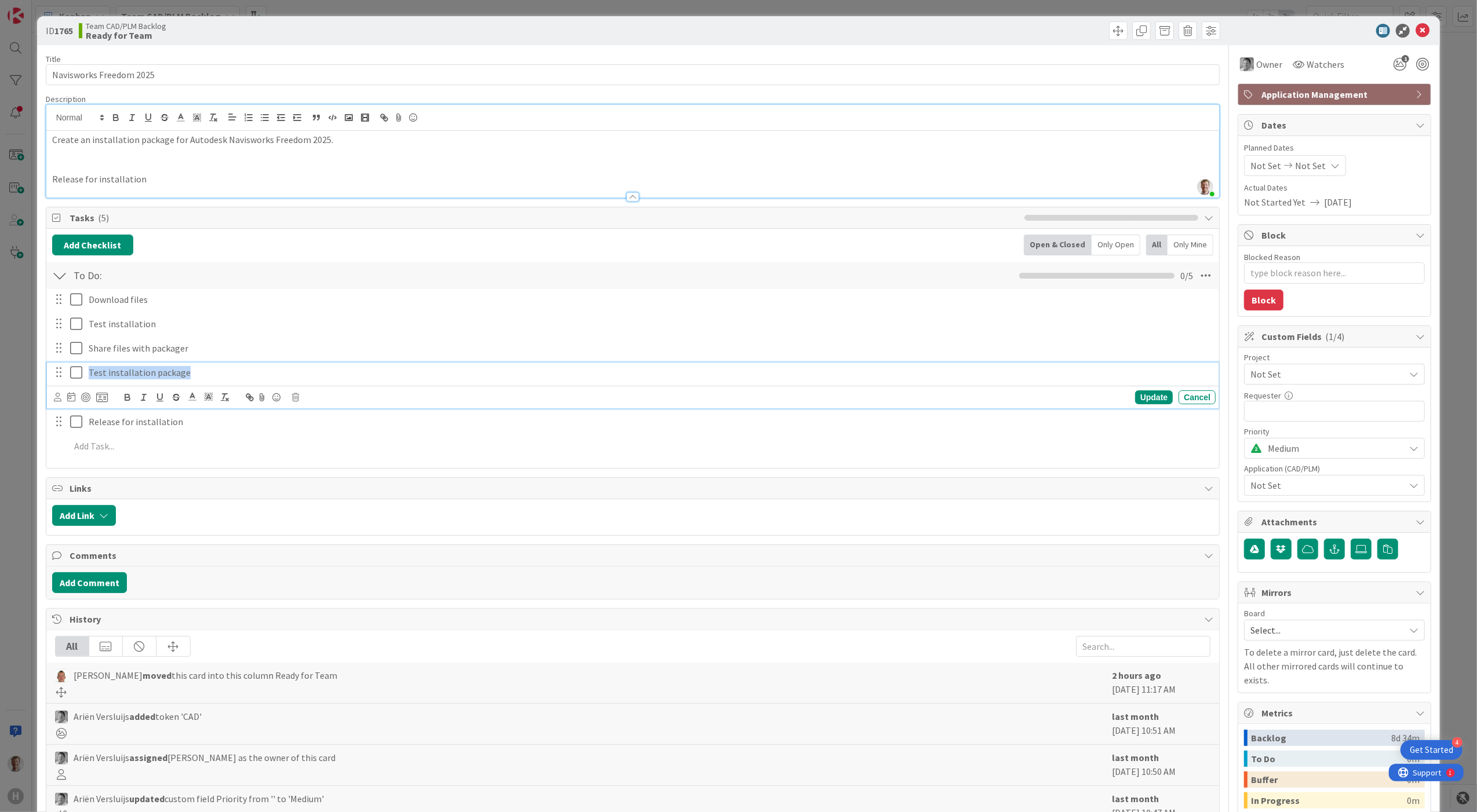
drag, startPoint x: 194, startPoint y: 376, endPoint x: 79, endPoint y: 379, distance: 115.0
click at [79, 379] on div "Test installation package" at bounding box center [634, 373] width 1165 height 21
copy p "Test installation package"
click at [116, 166] on p at bounding box center [633, 165] width 1162 height 13
drag, startPoint x: 202, startPoint y: 350, endPoint x: 80, endPoint y: 351, distance: 122.0
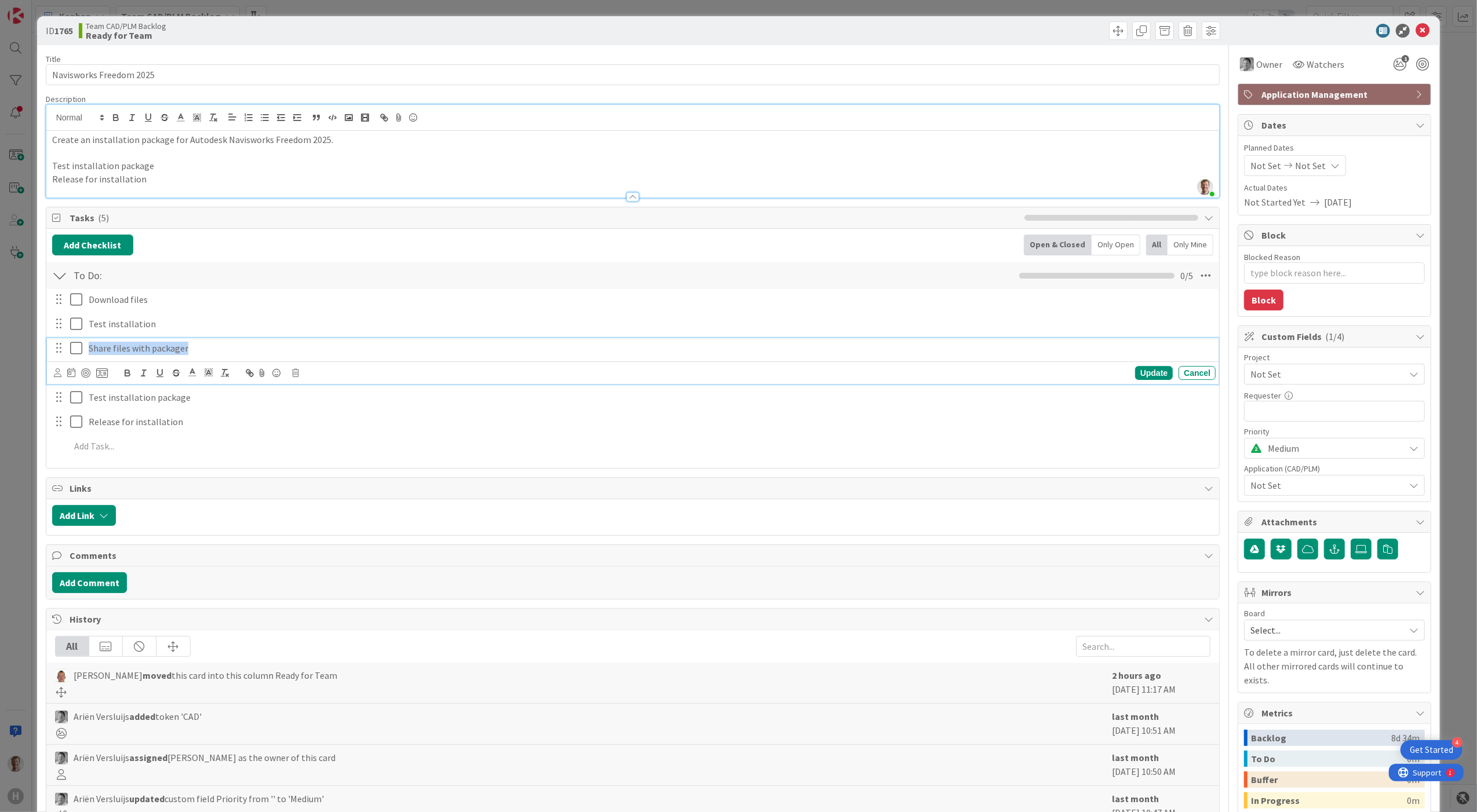
click at [80, 351] on div "Share files with packager" at bounding box center [634, 348] width 1165 height 21
copy p "Share files with packager"
click at [113, 159] on p at bounding box center [633, 152] width 1162 height 13
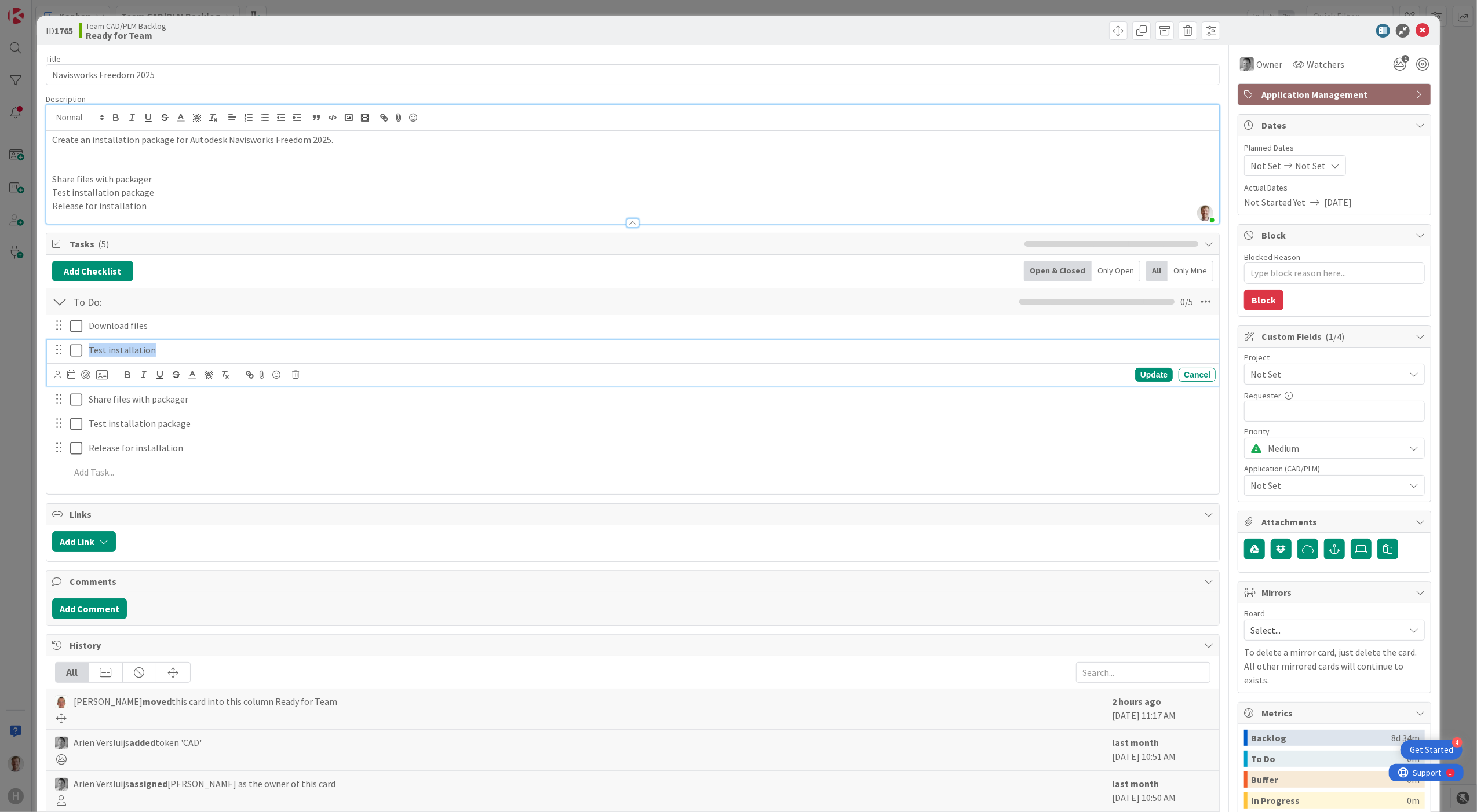
drag, startPoint x: 176, startPoint y: 353, endPoint x: 76, endPoint y: 354, distance: 100.0
click at [76, 354] on div "Test installation" at bounding box center [634, 350] width 1165 height 21
copy p "Test installation"
click at [102, 157] on p at bounding box center [633, 152] width 1162 height 13
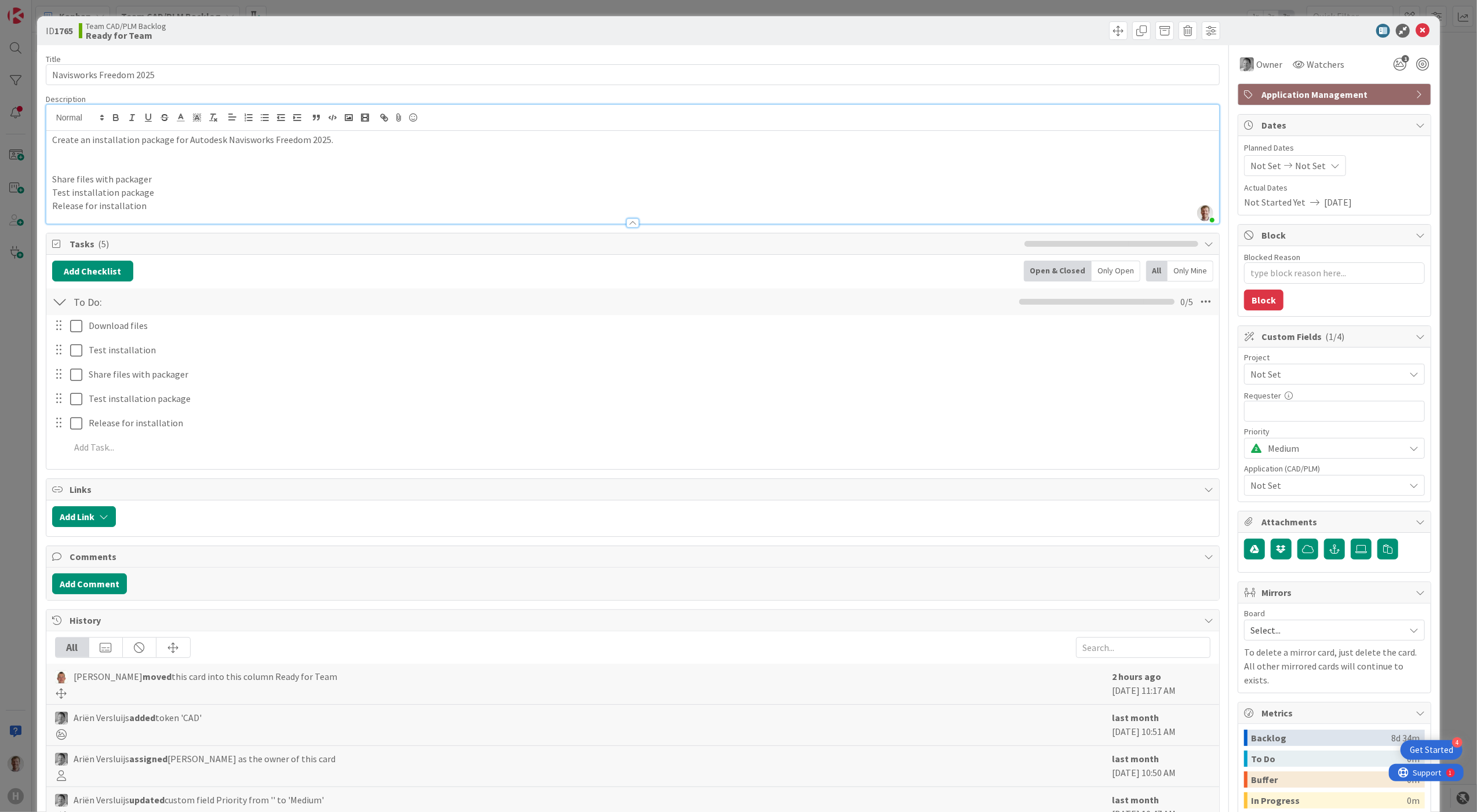
click at [111, 163] on p at bounding box center [633, 165] width 1162 height 13
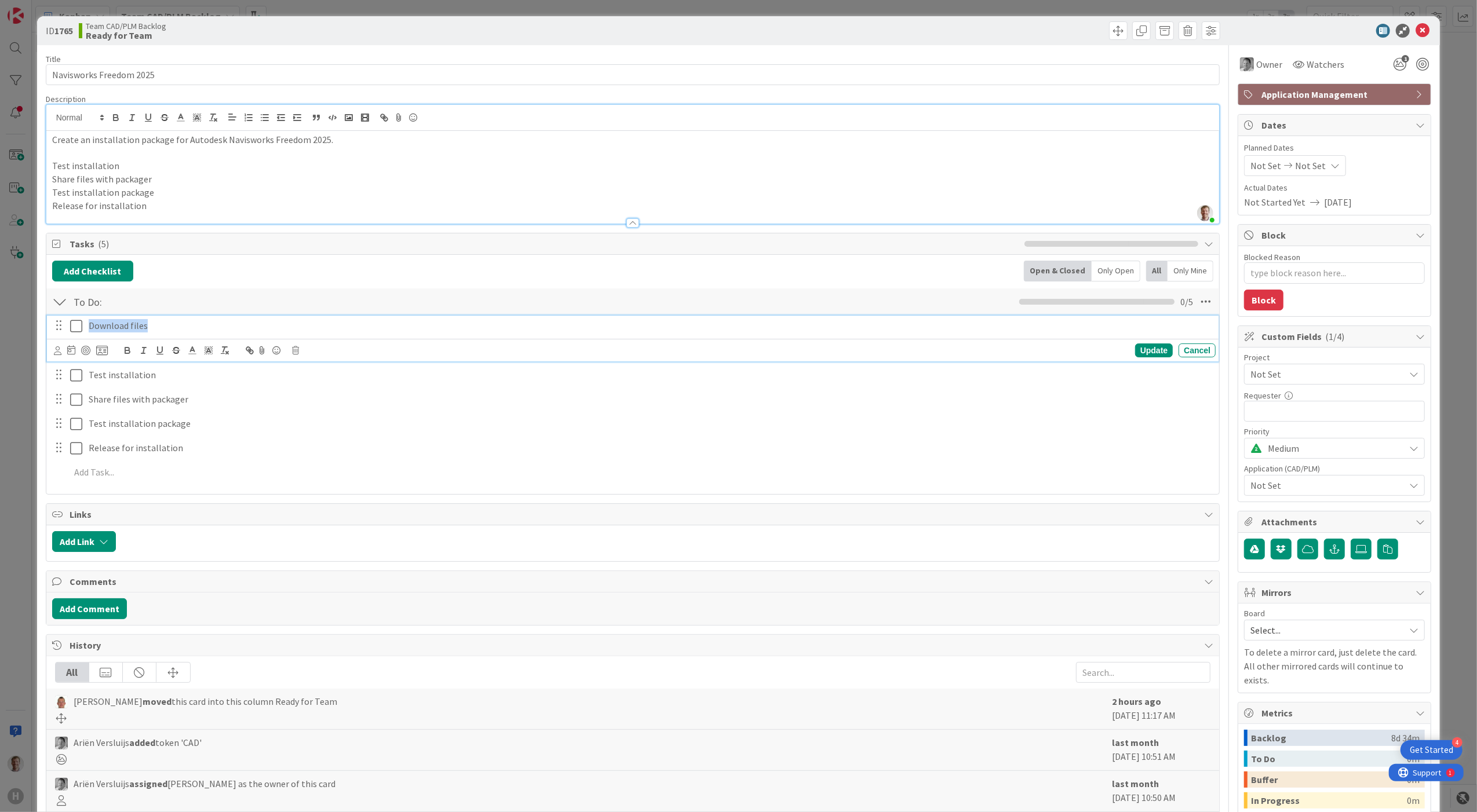
drag, startPoint x: 153, startPoint y: 328, endPoint x: 84, endPoint y: 329, distance: 69.0
click at [84, 329] on div "Download files" at bounding box center [650, 326] width 1132 height 21
copy p "Download files"
click at [89, 157] on p at bounding box center [633, 152] width 1162 height 13
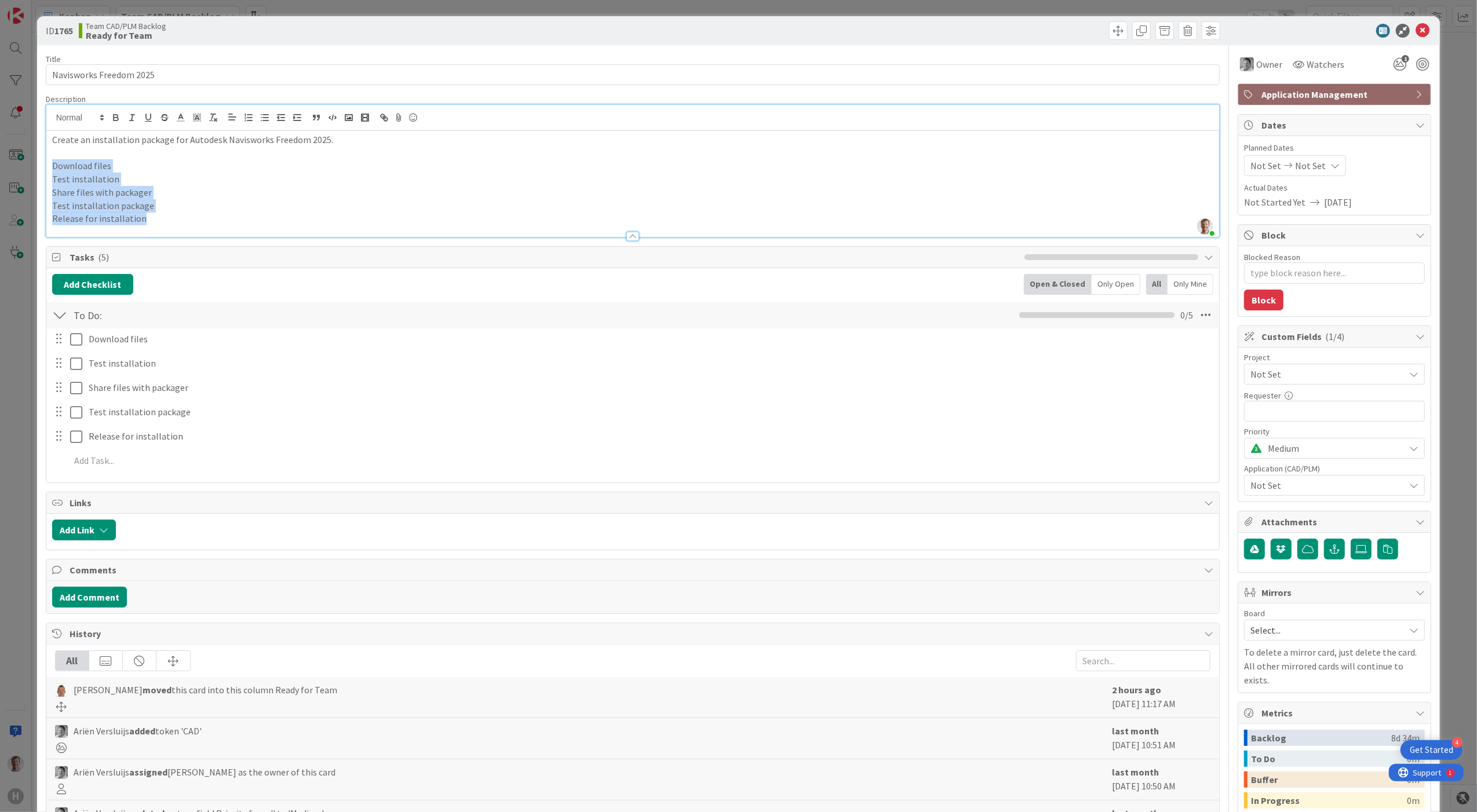
drag, startPoint x: 76, startPoint y: 206, endPoint x: 35, endPoint y: 164, distance: 58.7
click at [35, 164] on div "ID 1765 Team CAD/PLM Backlog Ready for Team Title 23 / 128 Navisworks Freedom 2…" at bounding box center [738, 406] width 1477 height 812
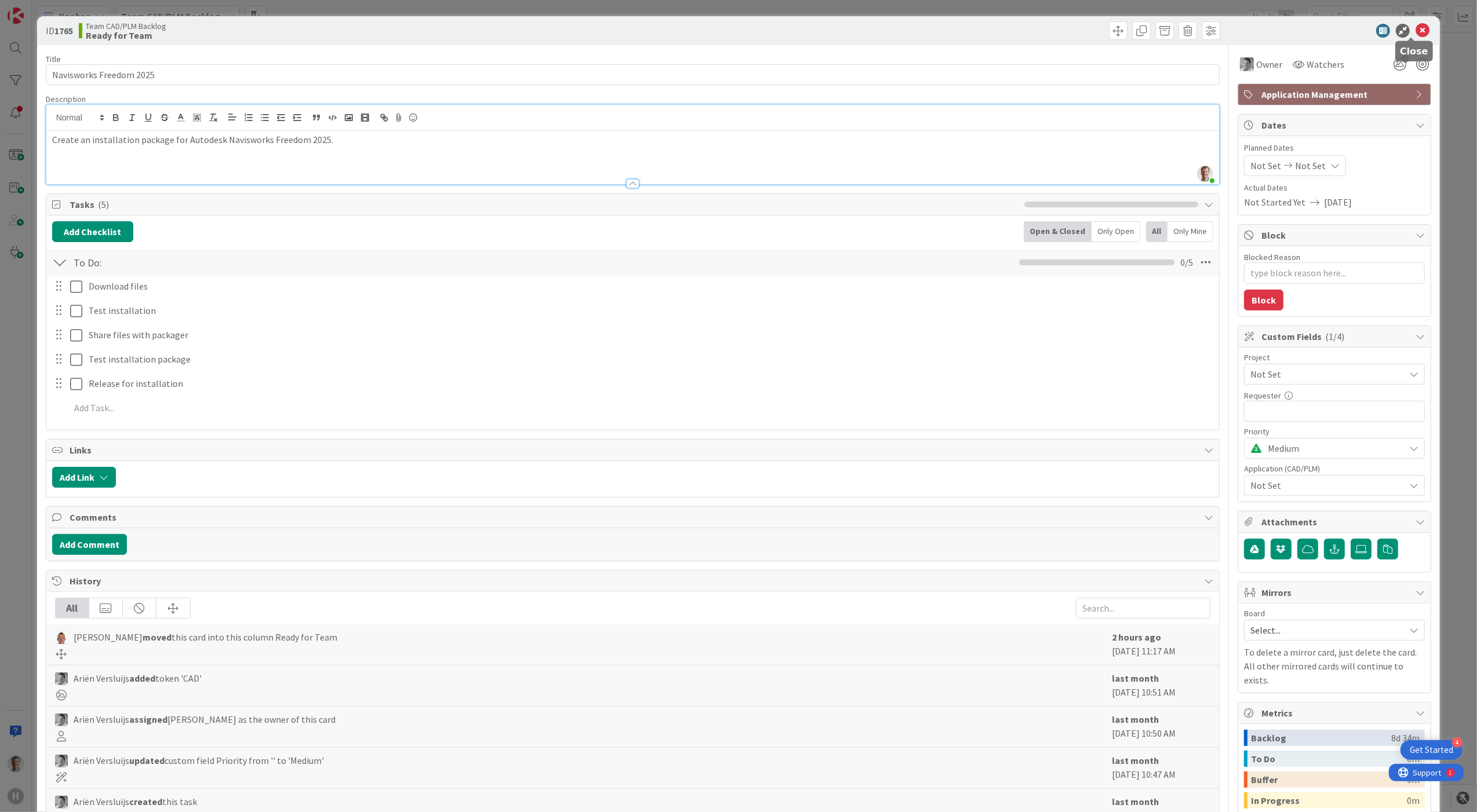
click at [1012, 34] on icon at bounding box center [1423, 31] width 14 height 14
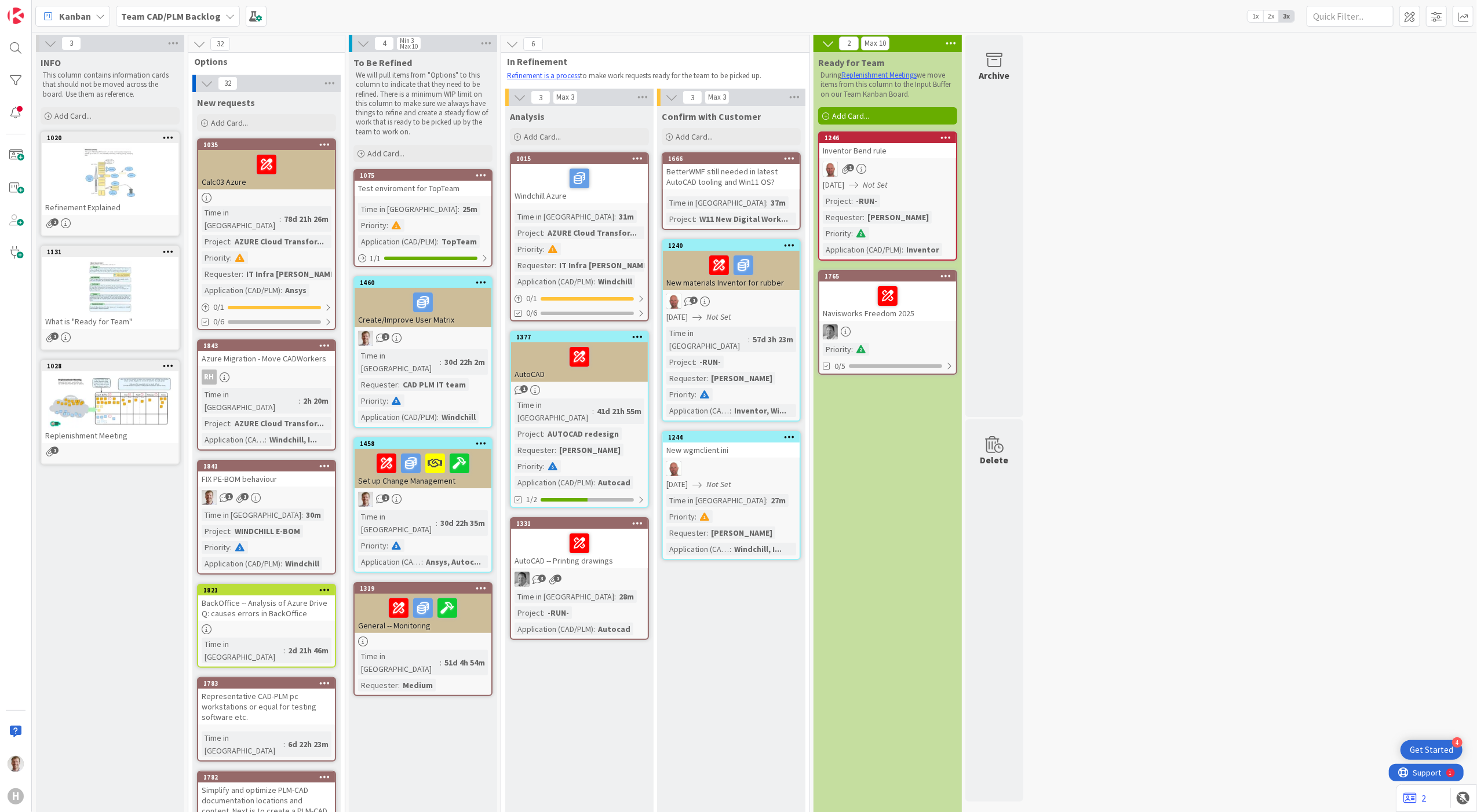
drag, startPoint x: 156, startPoint y: 10, endPoint x: 163, endPoint y: 15, distance: 8.6
click at [156, 10] on b "Team CAD/PLM Backlog" at bounding box center [171, 15] width 100 height 11
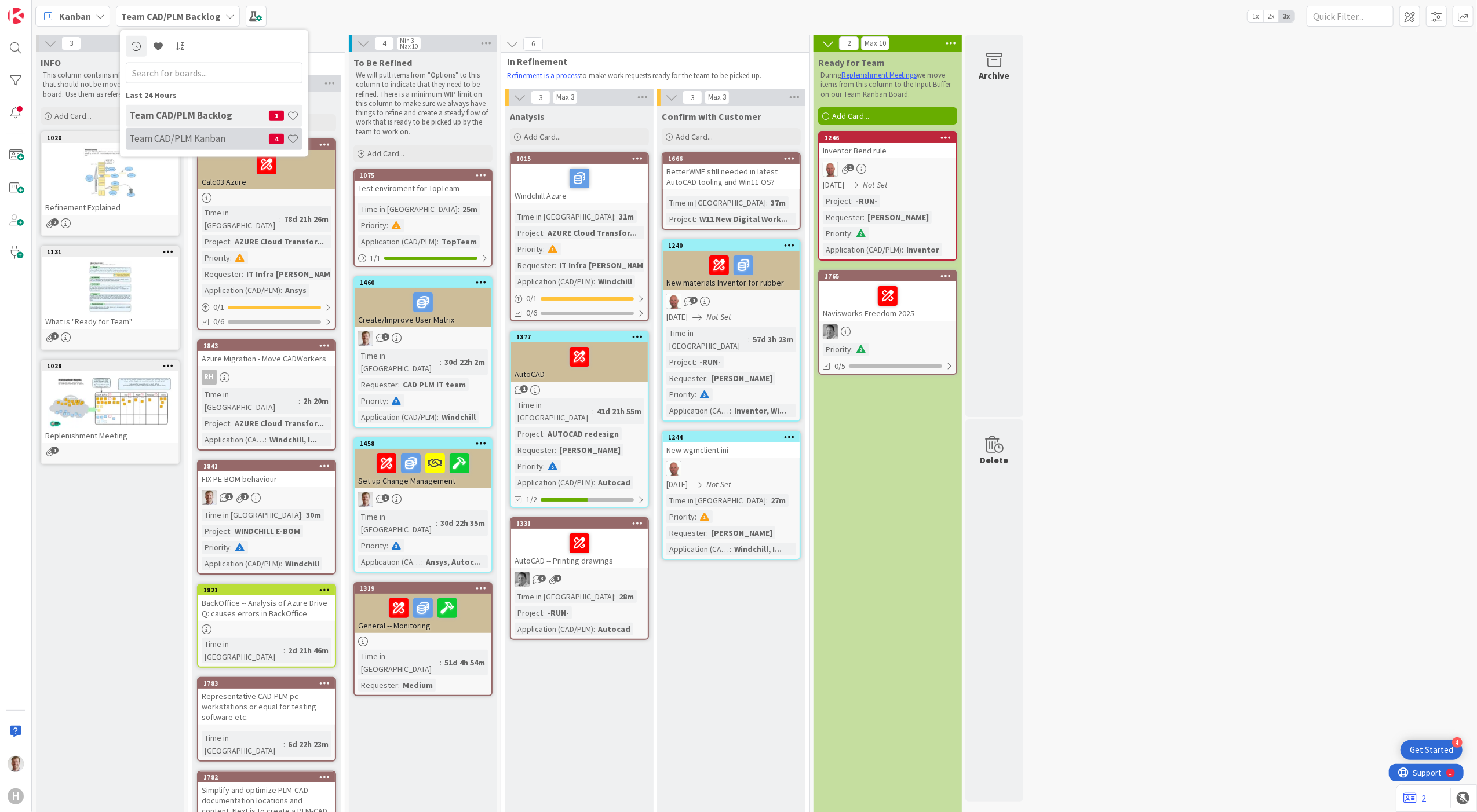
click at [184, 135] on h4 "Team CAD/PLM Kanban" at bounding box center [199, 138] width 139 height 11
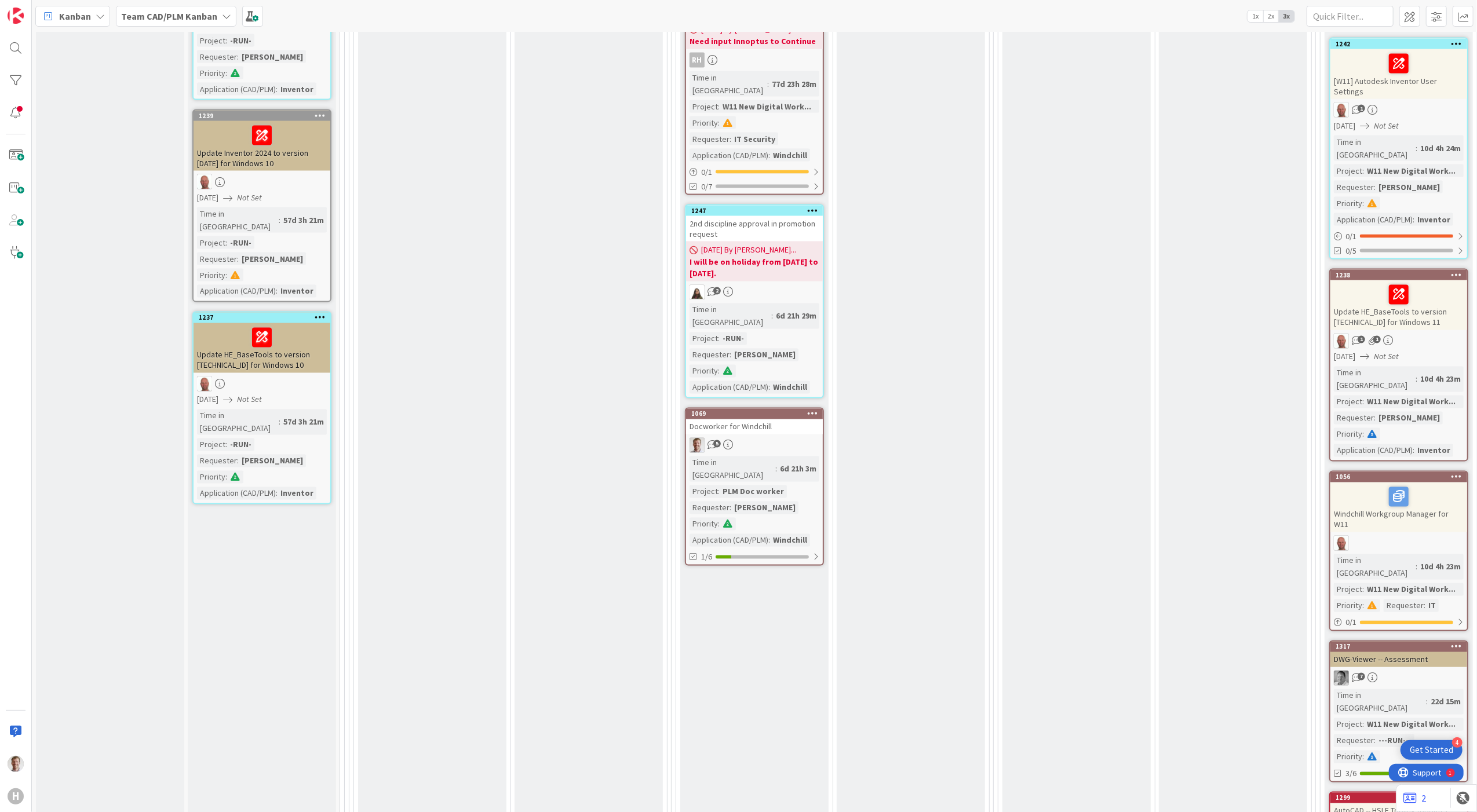
scroll to position [2008, 0]
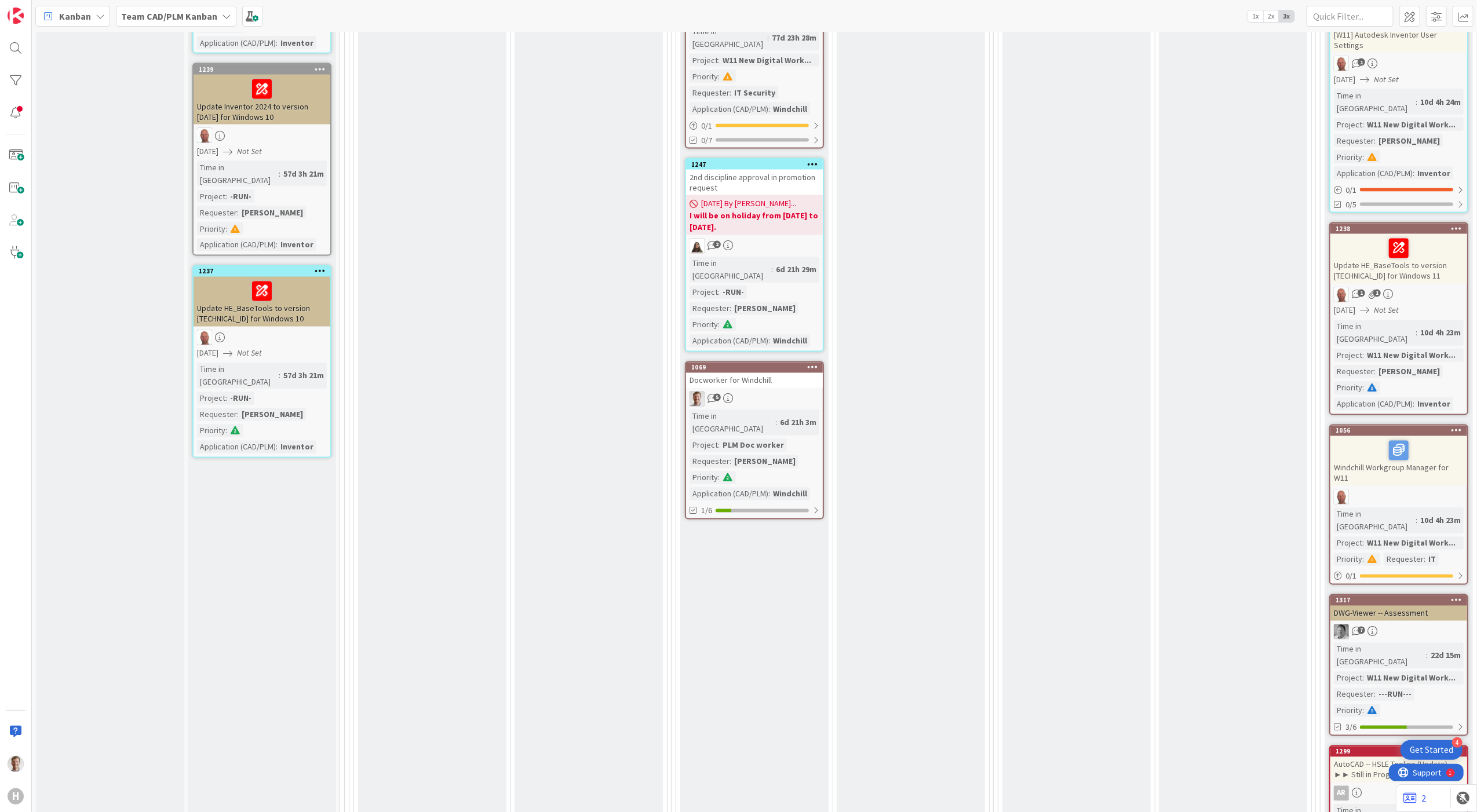
click at [791, 373] on div "Docworker for Windchill" at bounding box center [754, 381] width 137 height 15
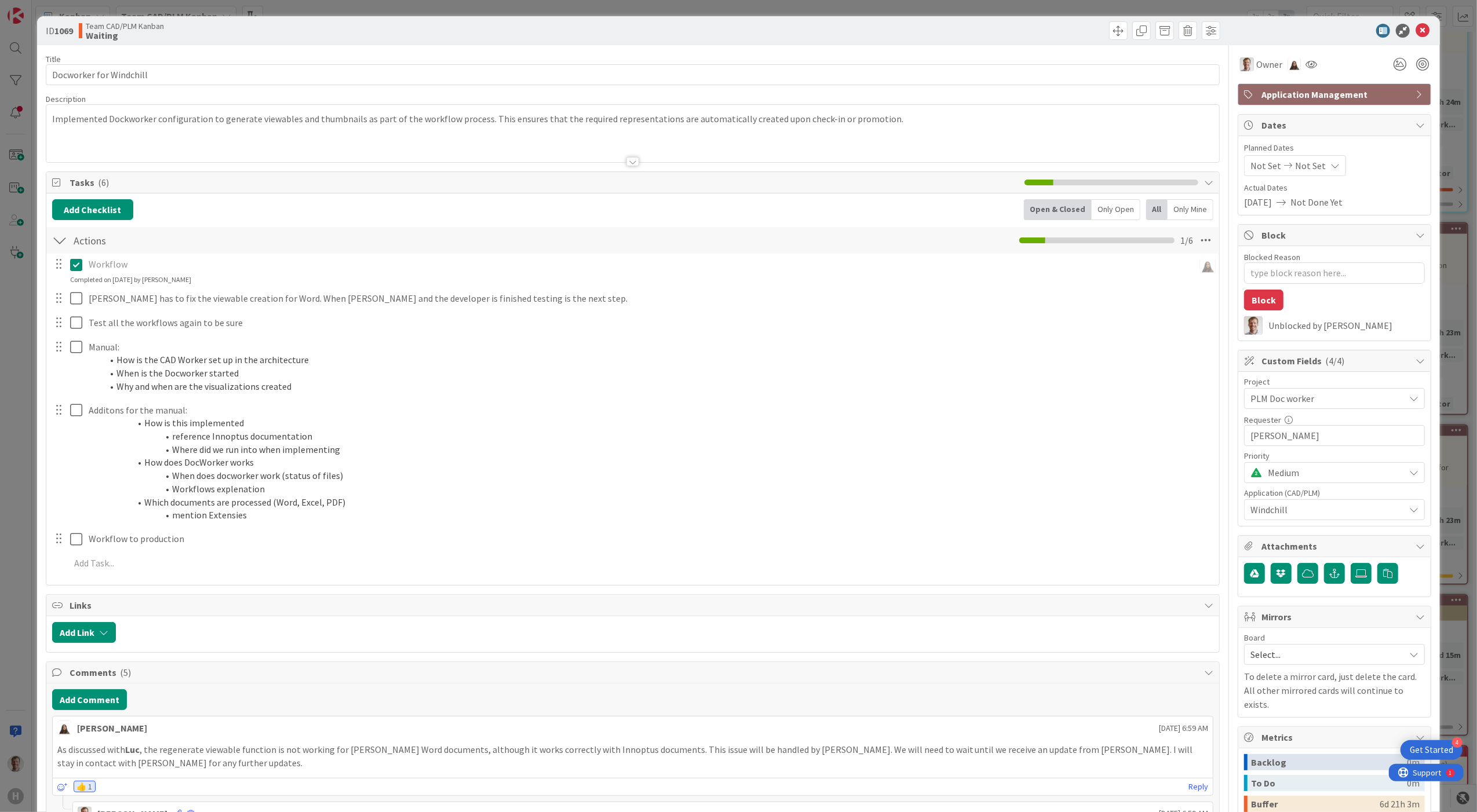
type textarea "x"
click at [626, 166] on div at bounding box center [632, 162] width 13 height 9
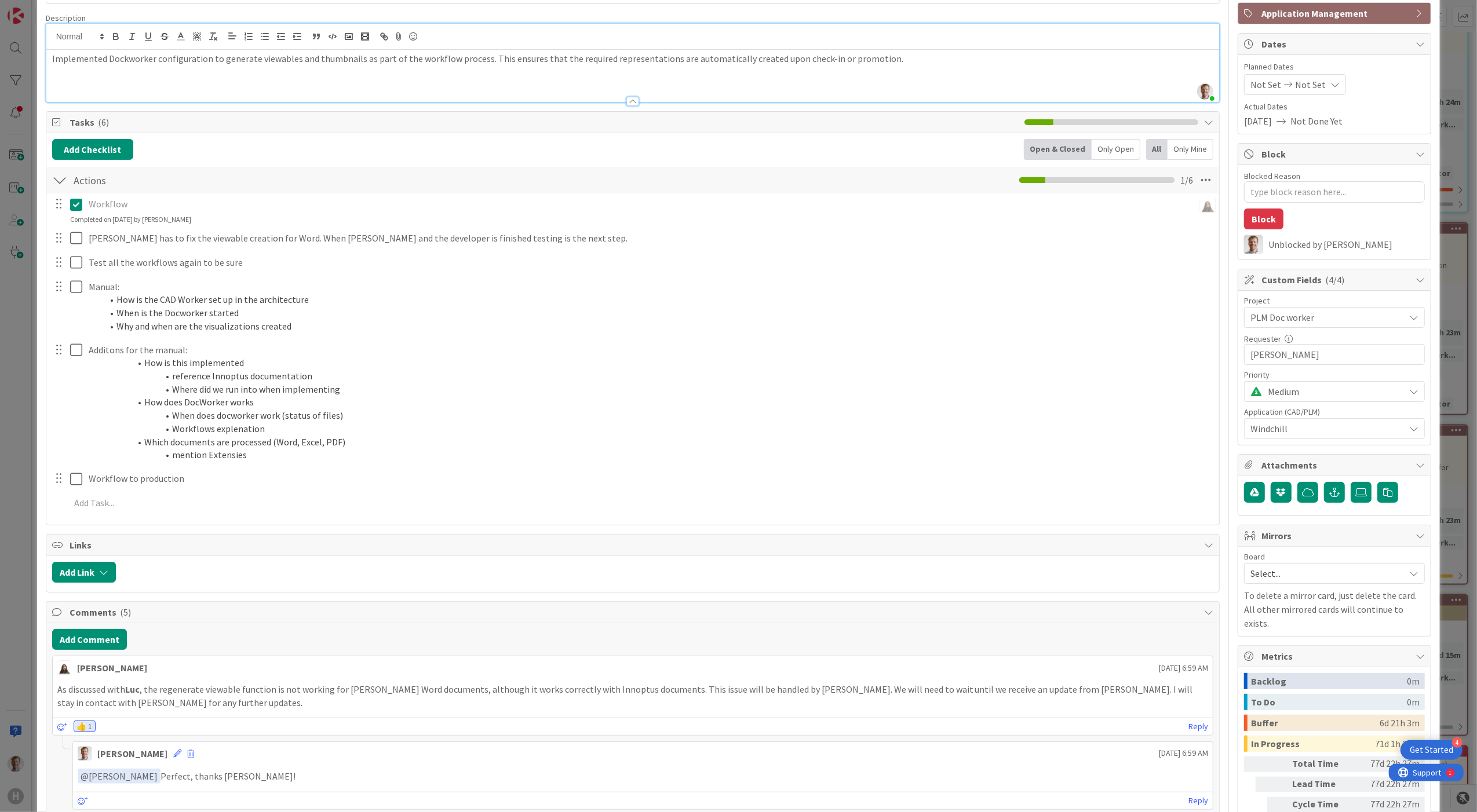
scroll to position [231, 0]
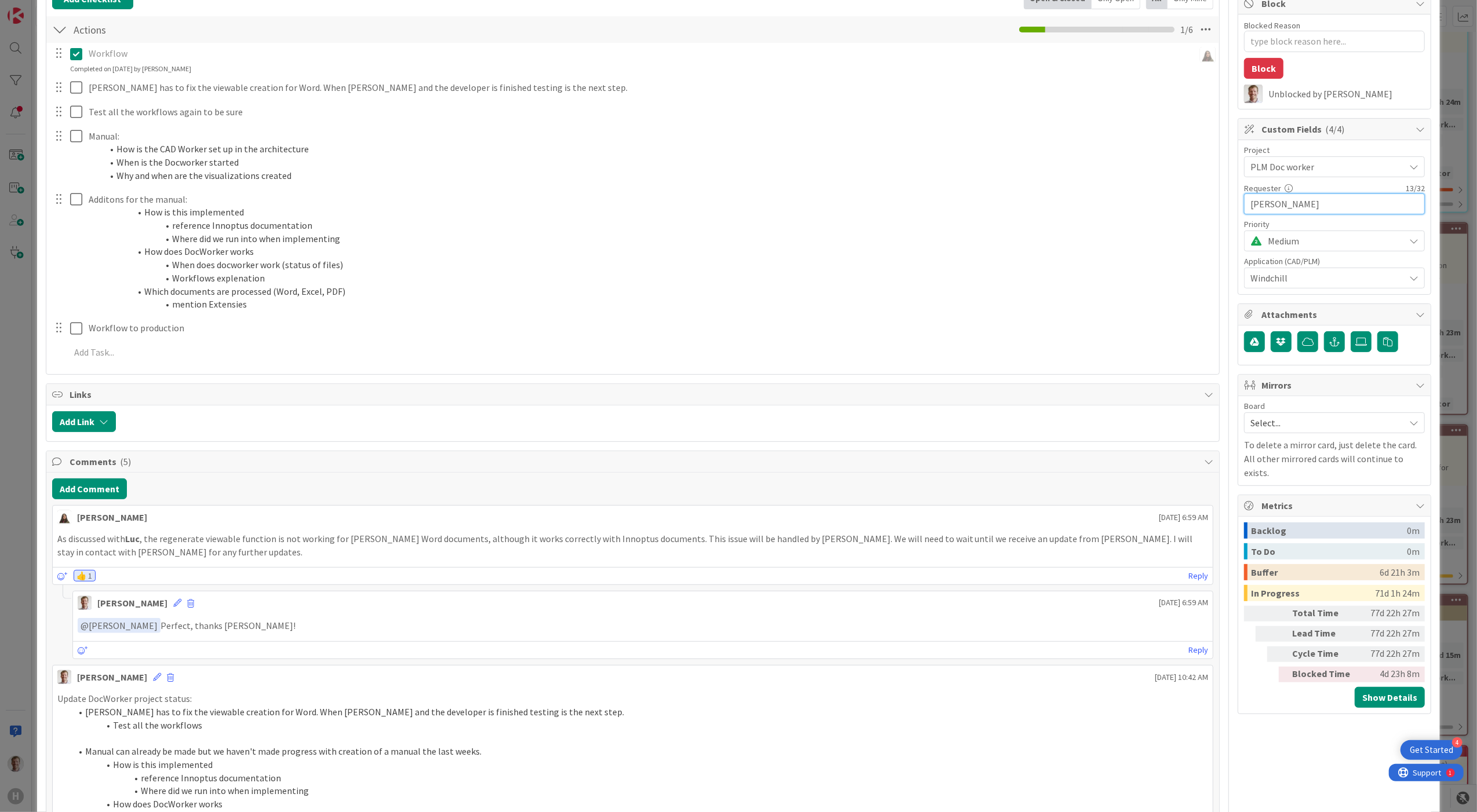
drag, startPoint x: 1312, startPoint y: 206, endPoint x: 1171, endPoint y: 221, distance: 141.8
click at [1012, 206] on div "Title 23 / 128 Docworker for Windchill Description Bram Ottenhof just joined Im…" at bounding box center [738, 673] width 1386 height 1719
type input "Jan"
type textarea "x"
type input "Jan"
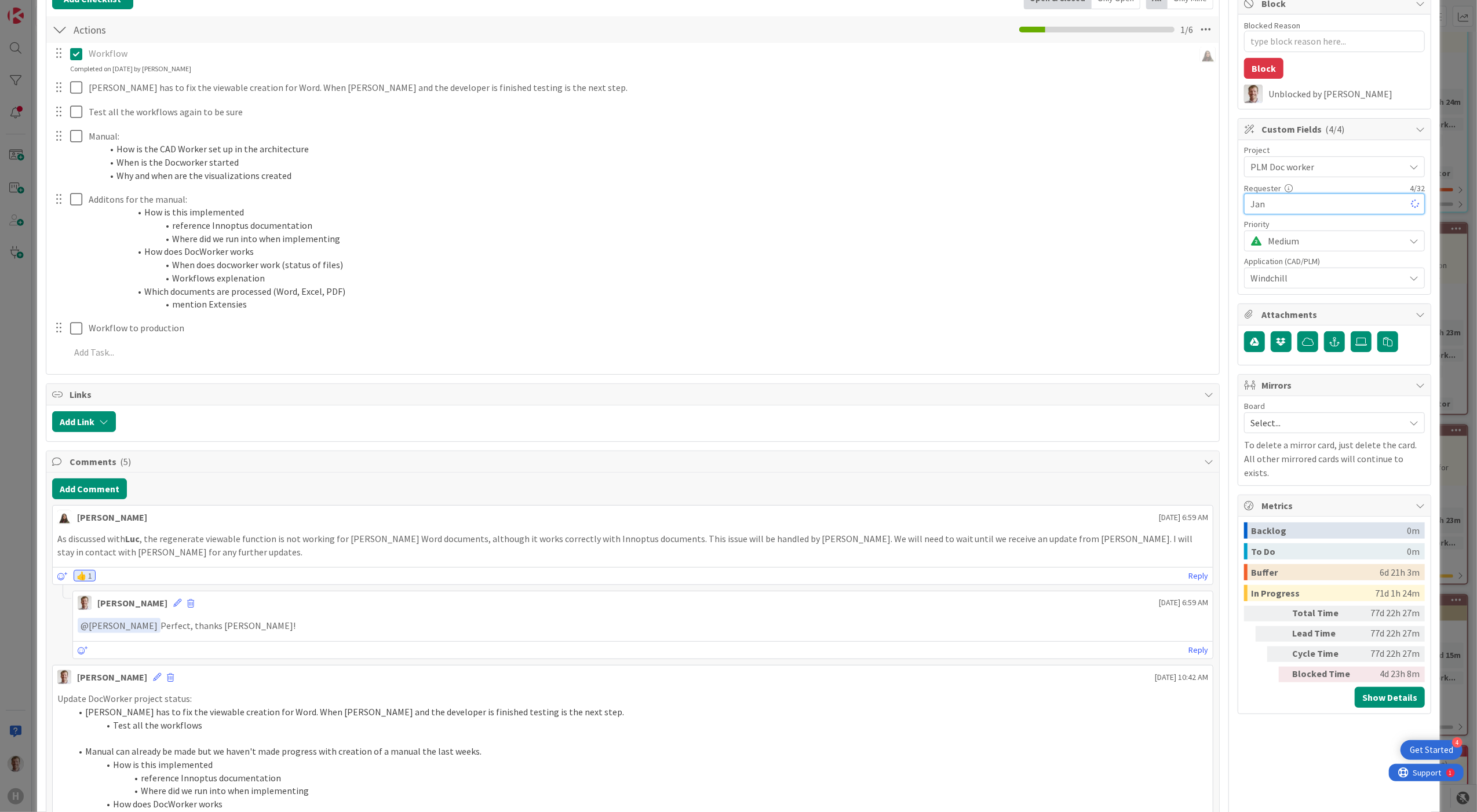
type textarea "x"
type input "Jan Kweekel"
type textarea "x"
type input "Jan Kweekel"
type textarea "x"
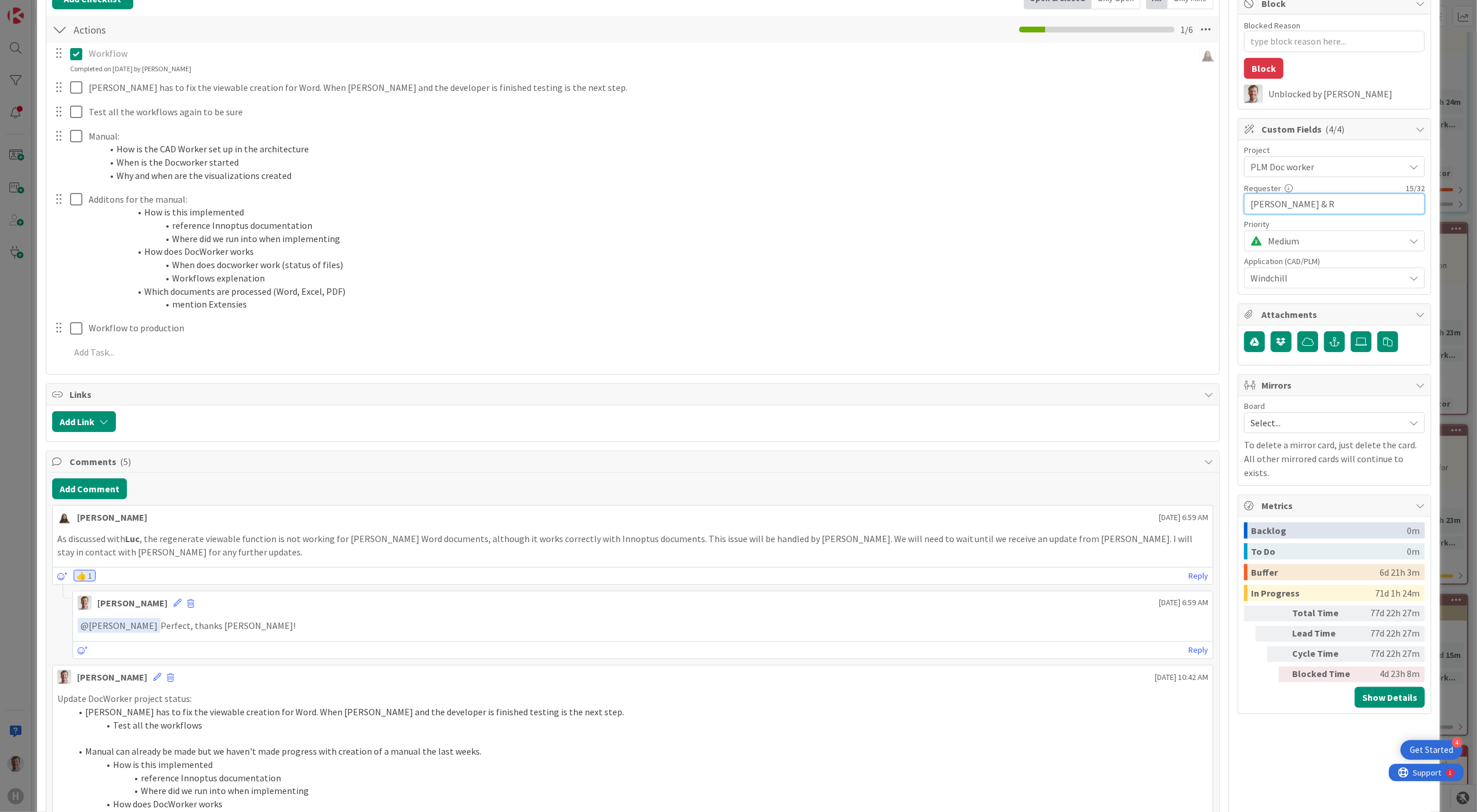
type input "Jan Kweekel & Ro"
type textarea "x"
type input "Jan Kweekel & Rogier van"
type textarea "x"
type input "Jan Kweekel & Rogier van Stavere"
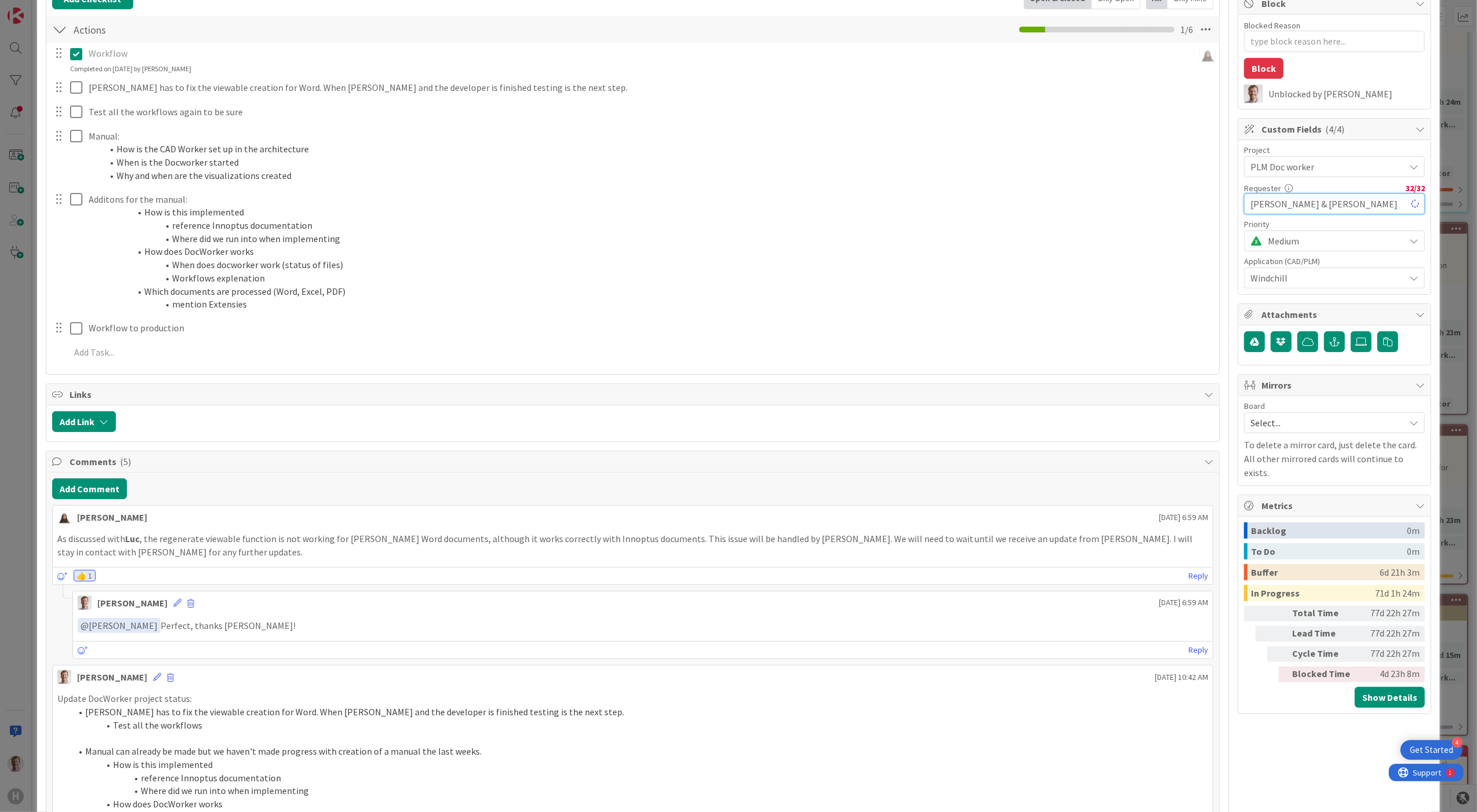
type textarea "x"
type input "Jan Kweekel & Rogier van Staver"
type textarea "x"
type input "Jan Kweekel & Rogier van Staver"
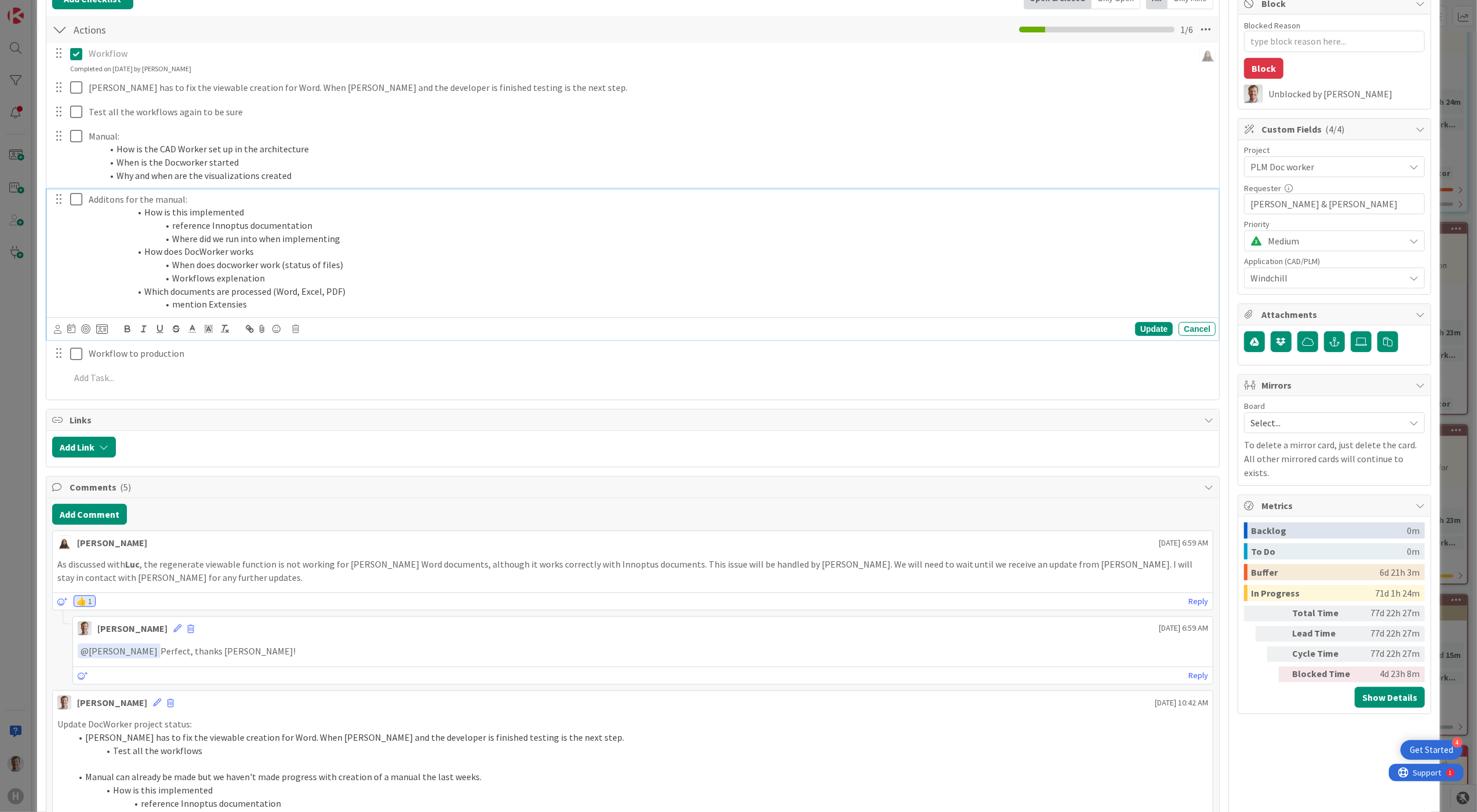
click at [1012, 271] on li "When does docworker work (status of files)" at bounding box center [656, 264] width 1109 height 13
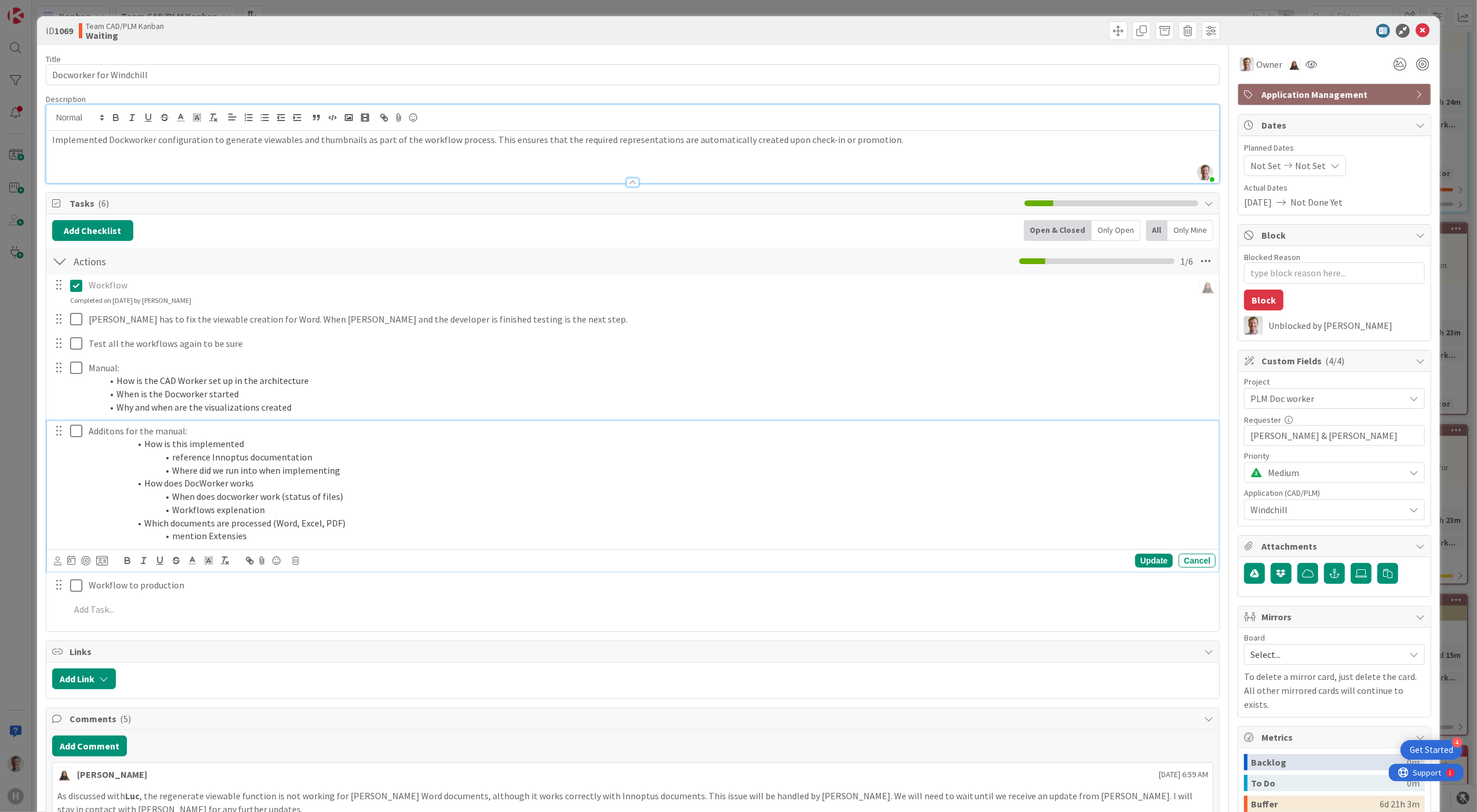
click at [1012, 42] on div "ID 1069 Team CAD/PLM Kanban Waiting" at bounding box center [739, 31] width 1404 height 29
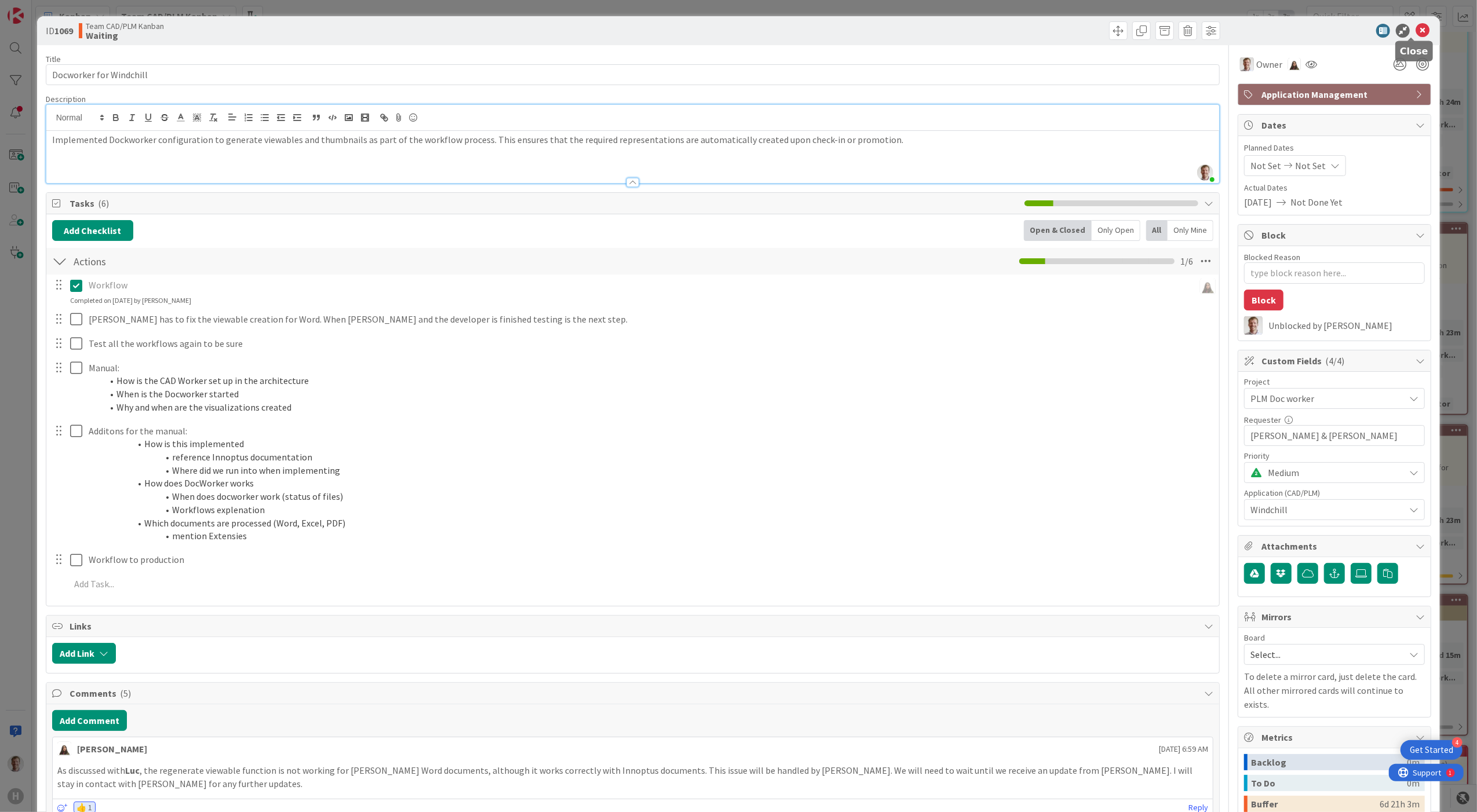
click at [1012, 29] on icon at bounding box center [1423, 31] width 14 height 14
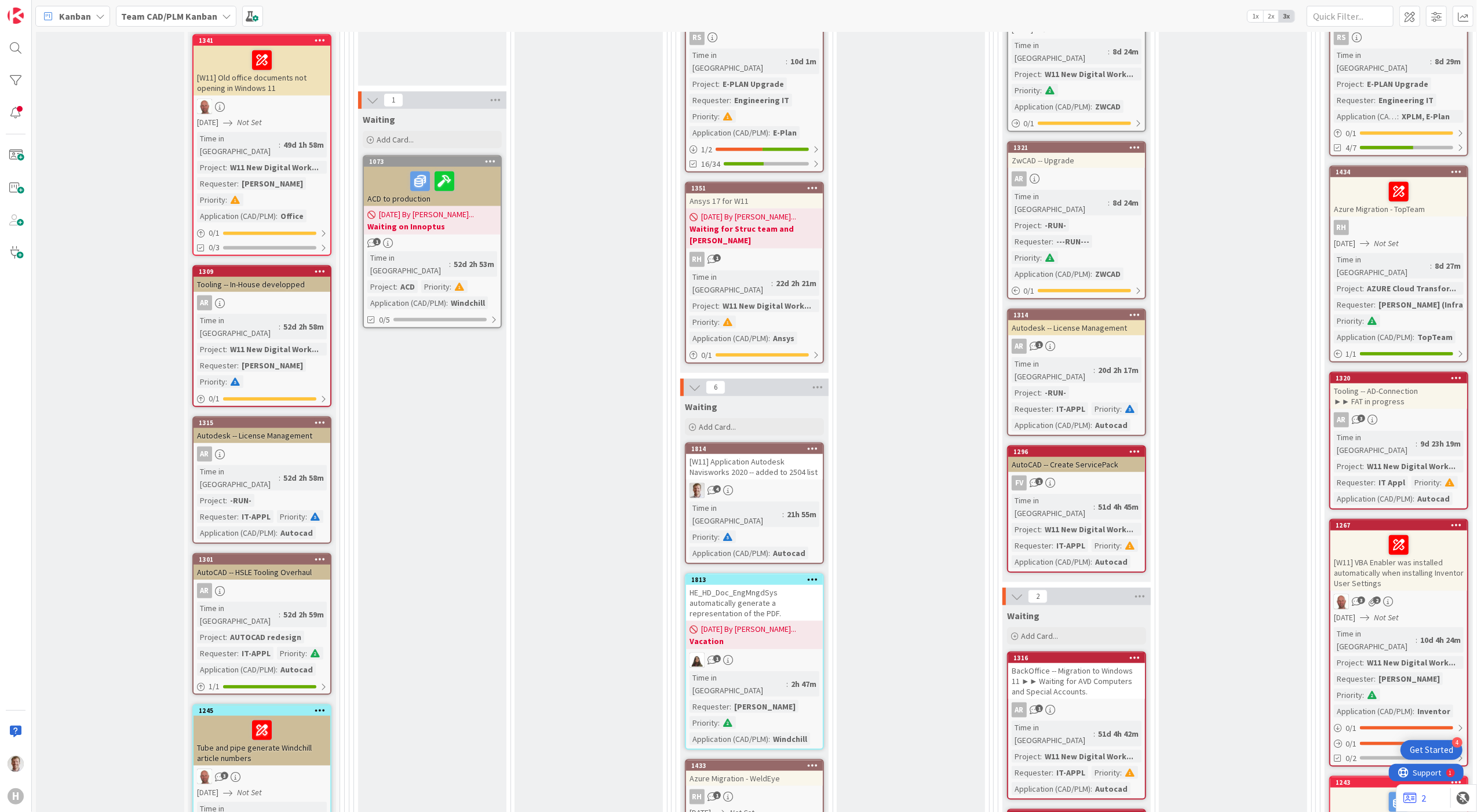
scroll to position [1081, 0]
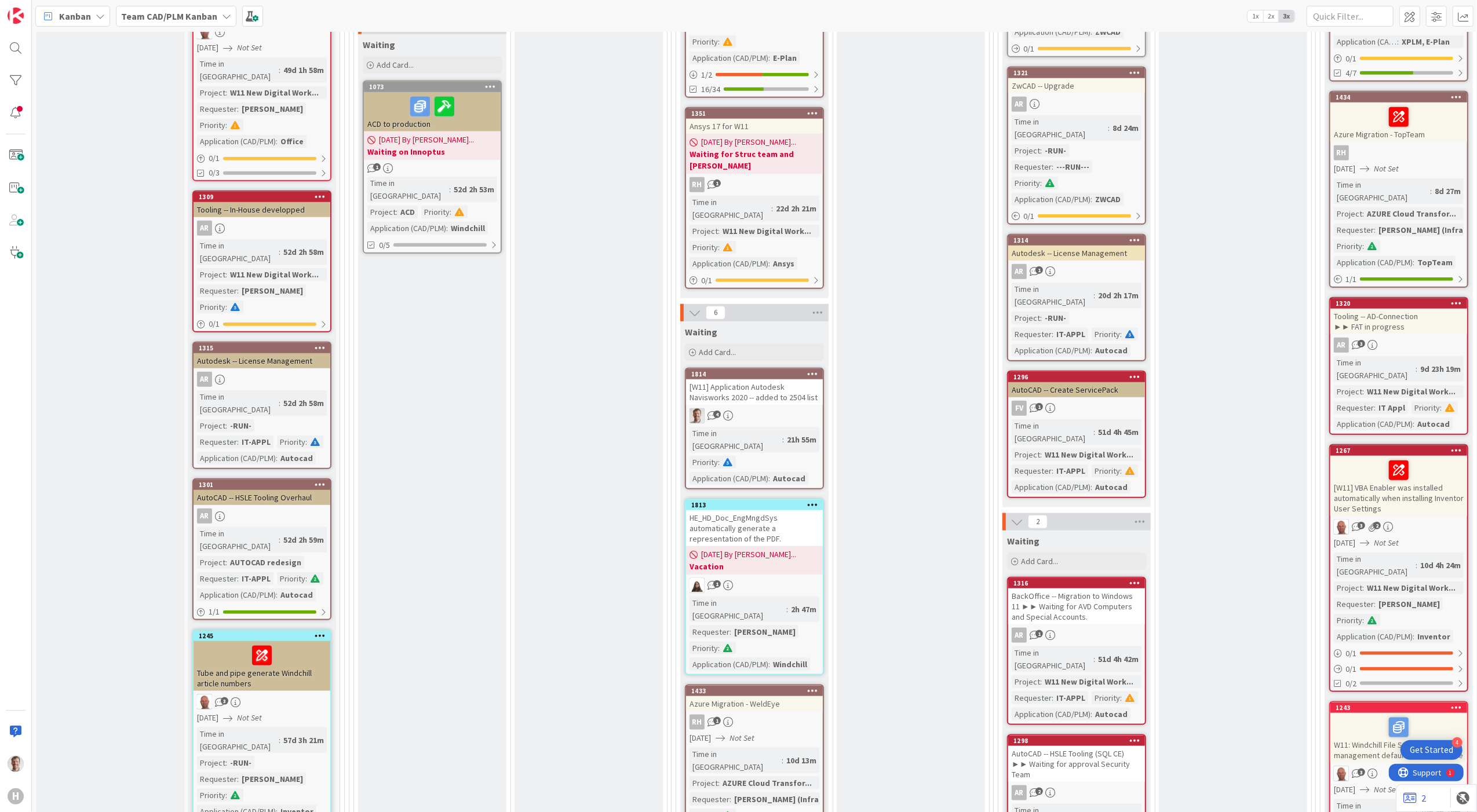
click at [788, 379] on div "[W11] Application Autodesk Navisworks 2020 -- added to 2504 list" at bounding box center [754, 392] width 137 height 26
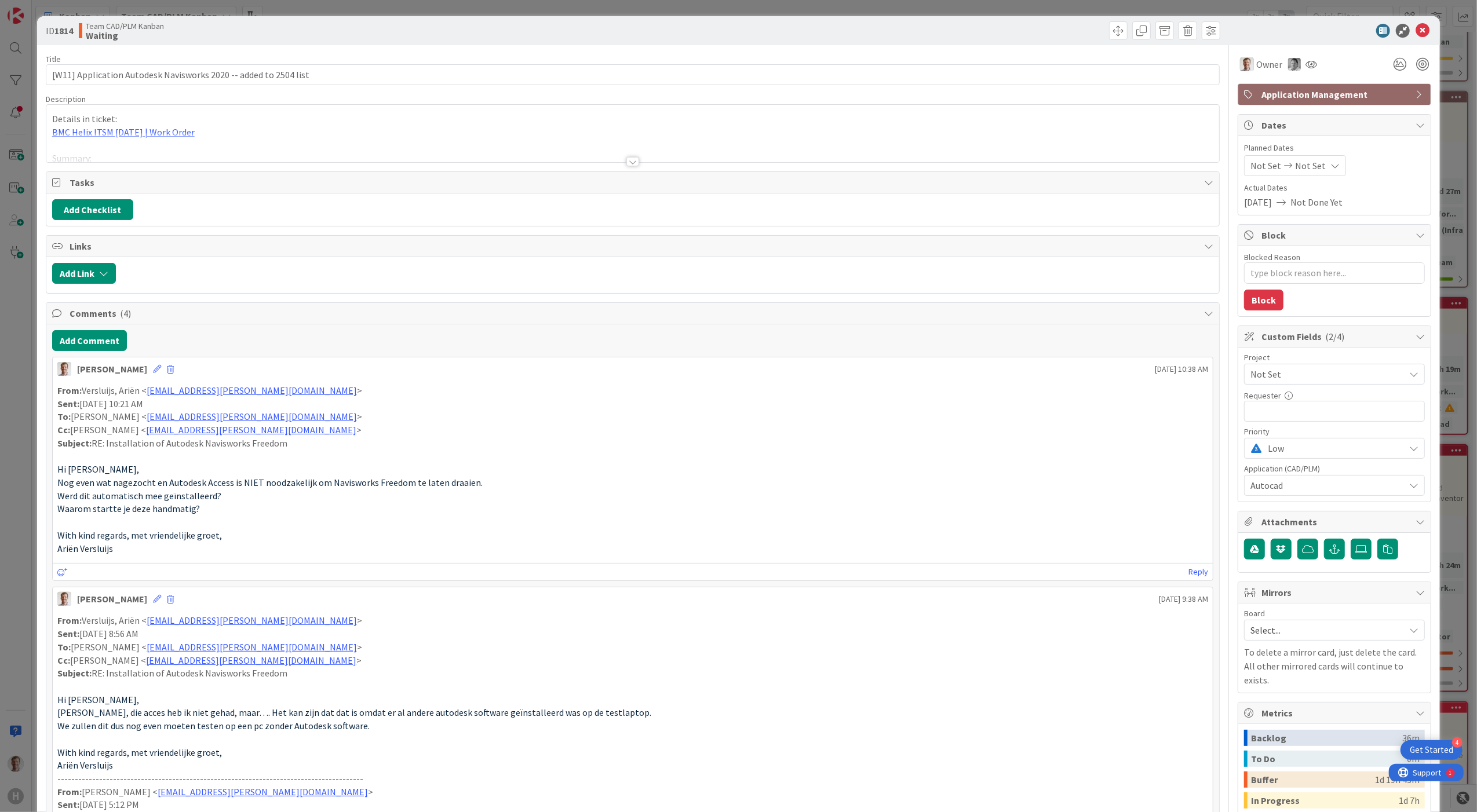
type textarea "x"
click at [88, 211] on button "Add Checklist" at bounding box center [93, 210] width 81 height 21
type input "Download files Test installation Share files with packager Test"
click at [626, 161] on div at bounding box center [632, 162] width 13 height 9
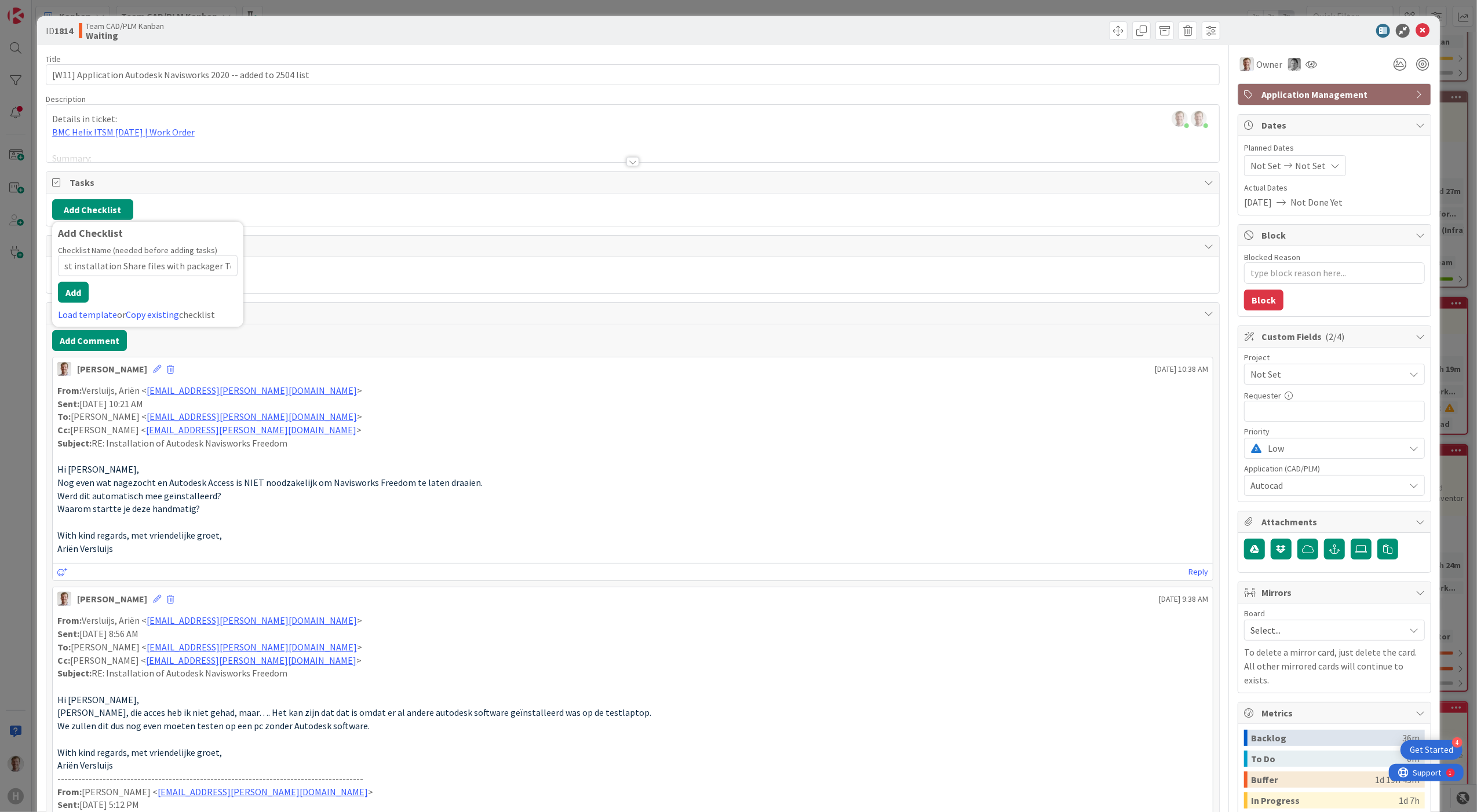
scroll to position [0, 0]
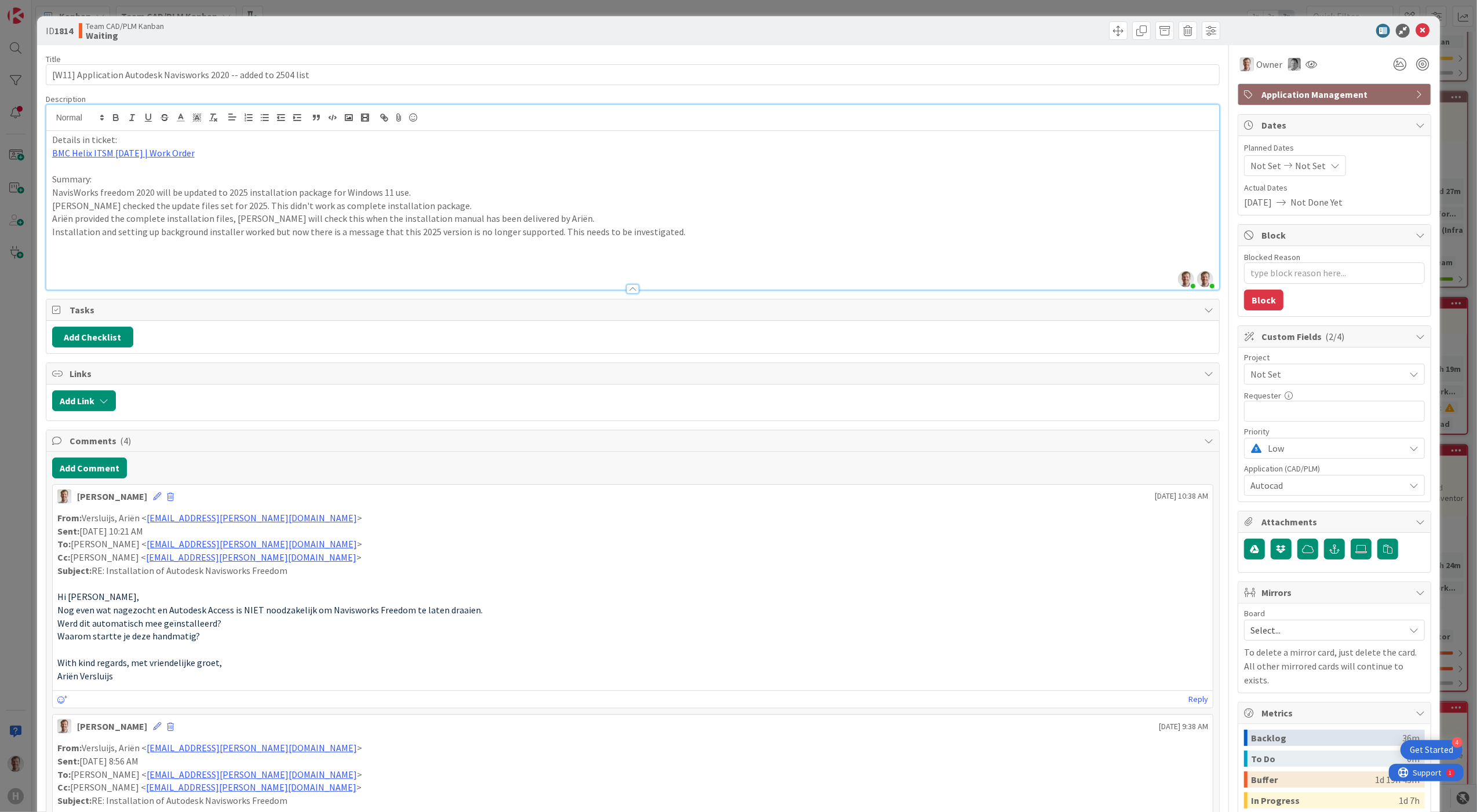
click at [705, 237] on p "Installation and setting up background installer worked but now there is a mess…" at bounding box center [633, 231] width 1162 height 13
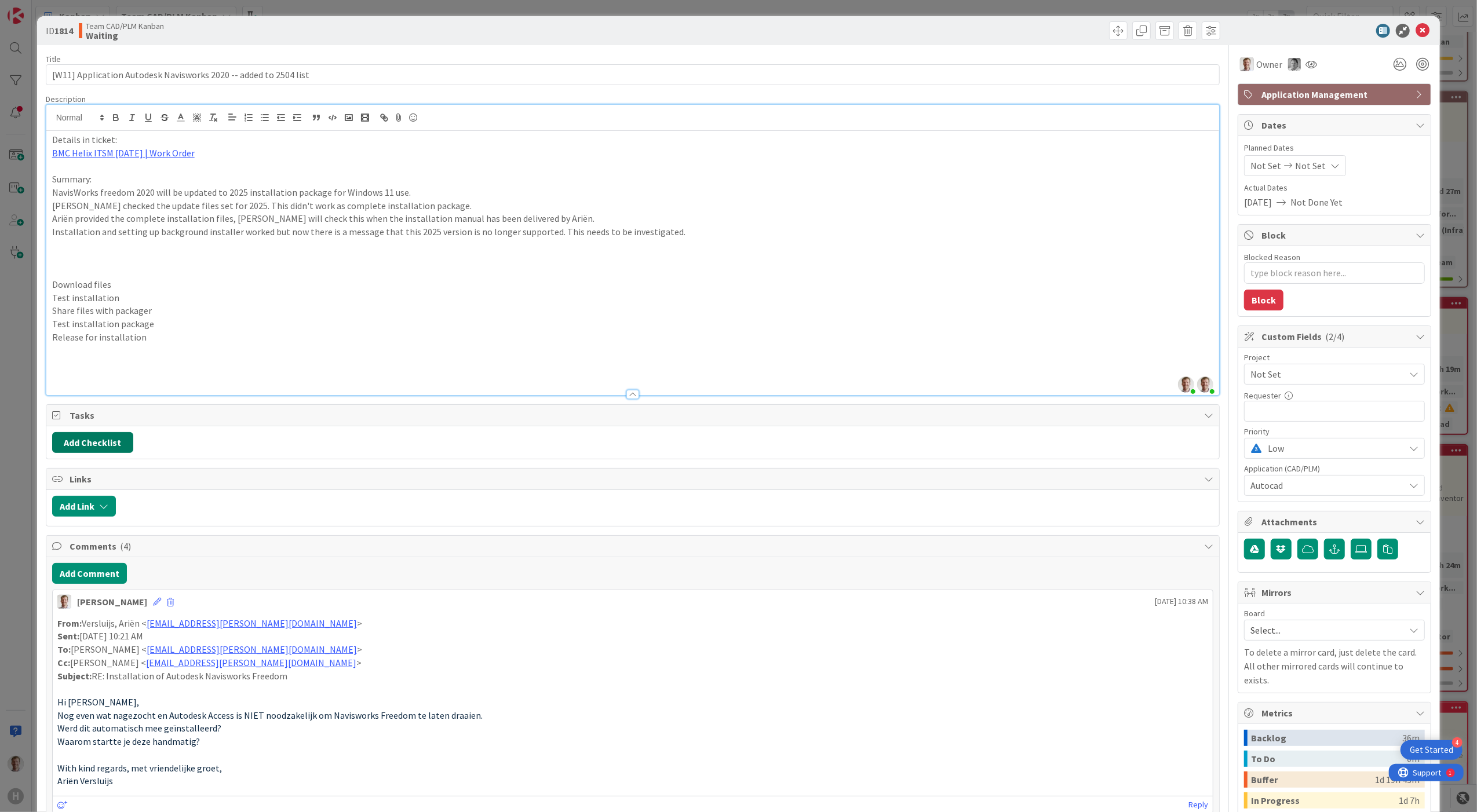
click at [101, 443] on button "Add Checklist" at bounding box center [93, 443] width 81 height 21
click at [72, 529] on button "Add" at bounding box center [73, 525] width 31 height 21
type textarea "x"
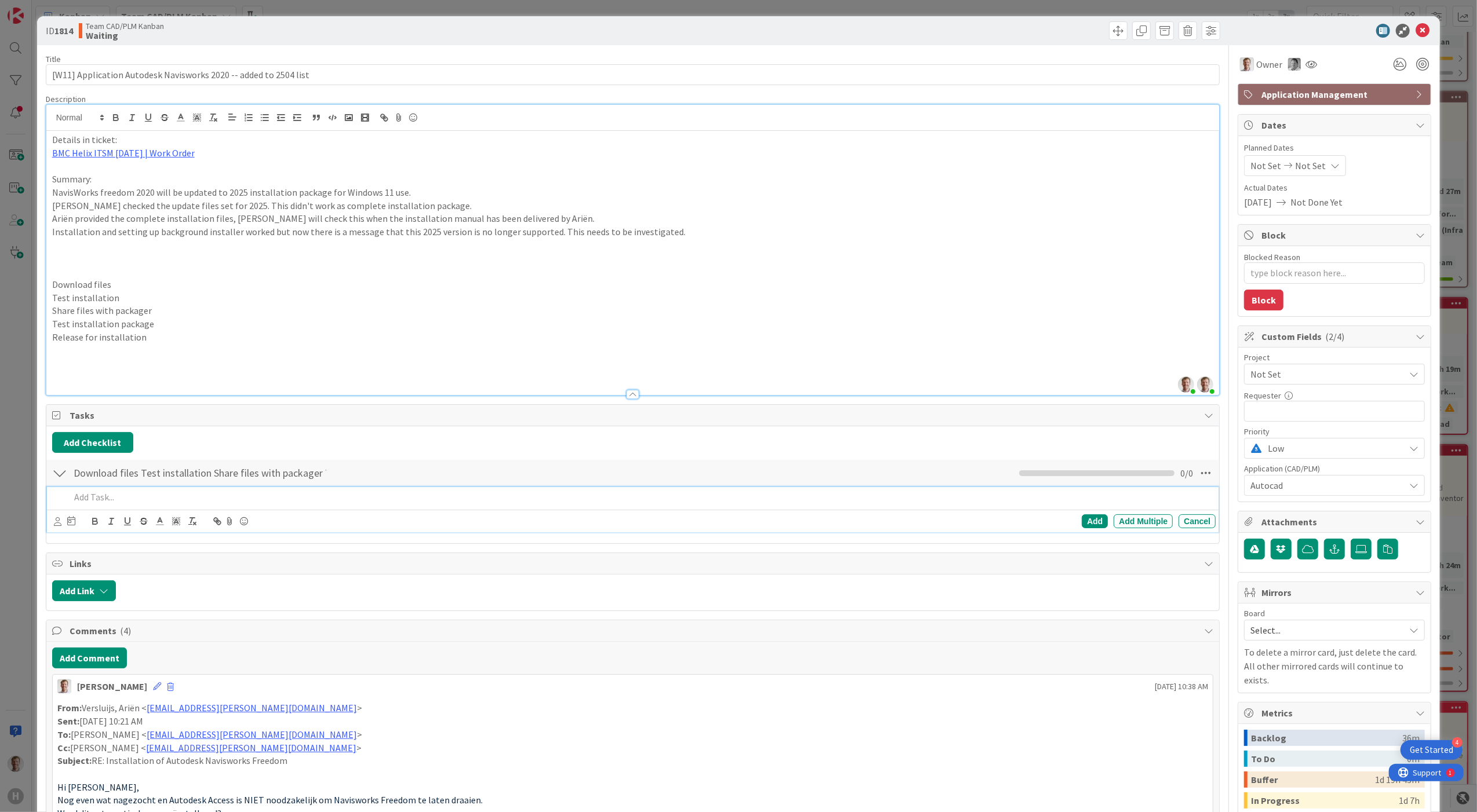
click at [345, 478] on div "Download files Test installation Share files with packager Test Checklist Name …" at bounding box center [633, 473] width 1173 height 27
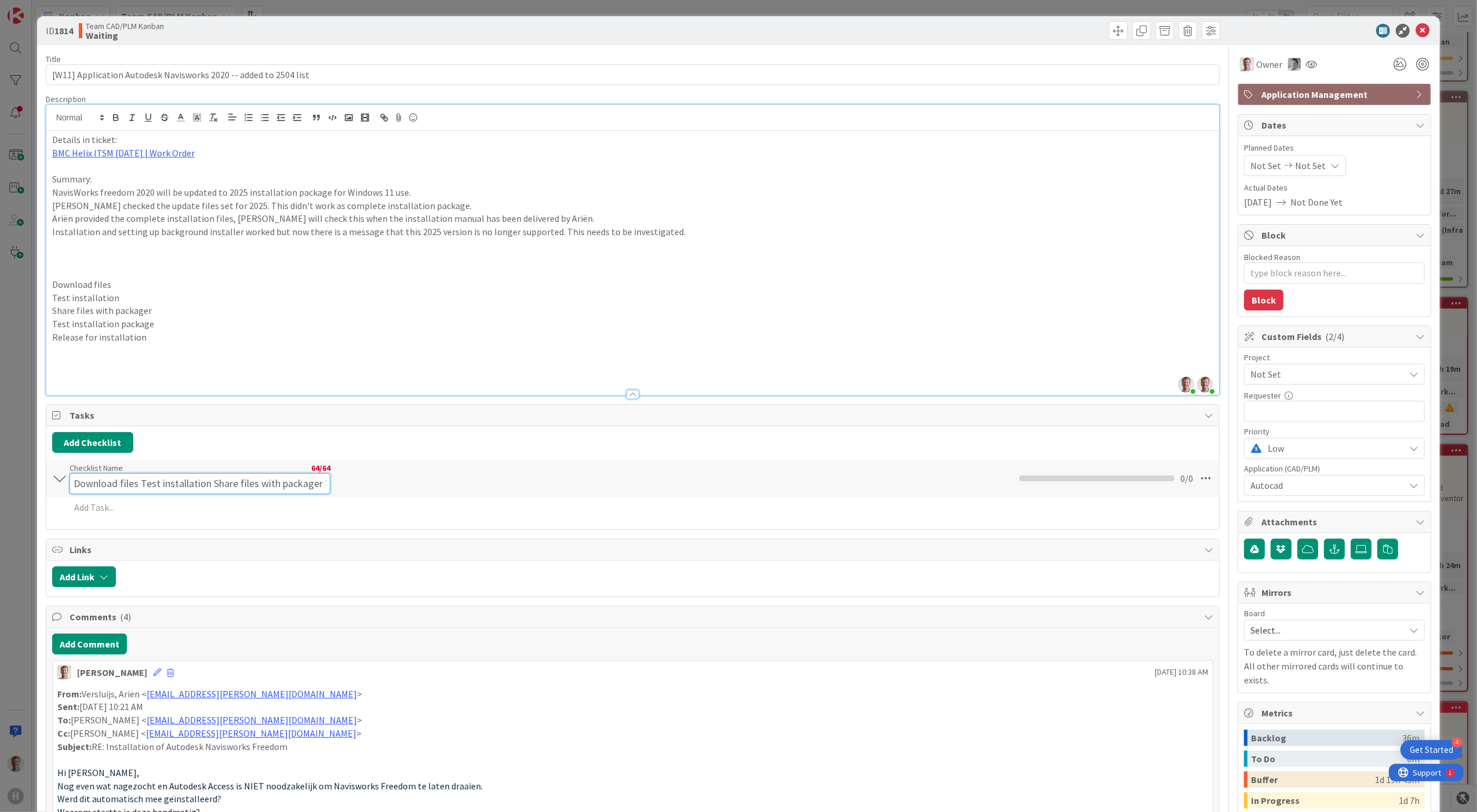
click at [310, 473] on div "Checklist Name 64 / 64 Download files Test installation Share files with packag…" at bounding box center [200, 478] width 261 height 31
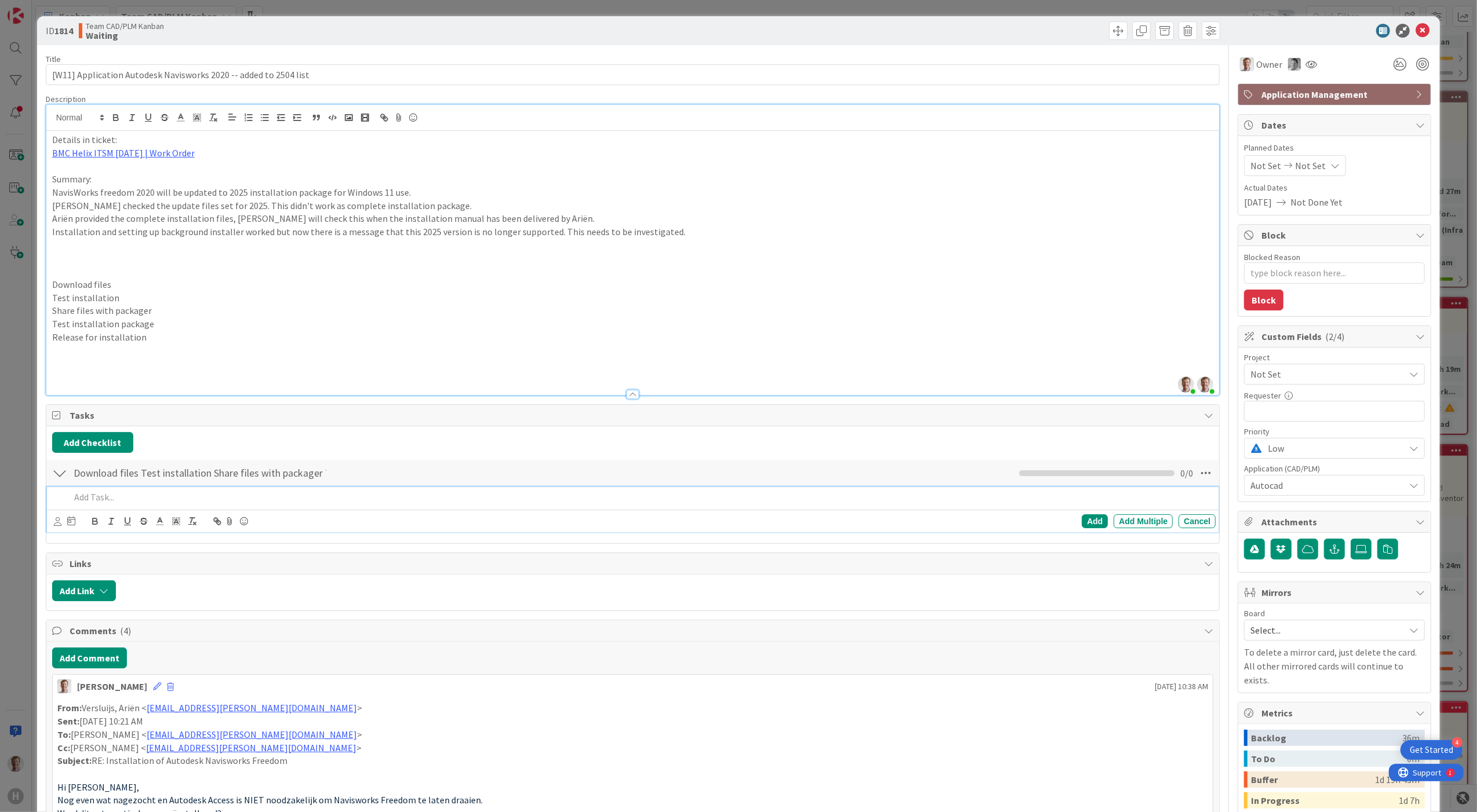
click at [109, 512] on div "Add Add Multiple Cancel" at bounding box center [633, 510] width 1172 height 46
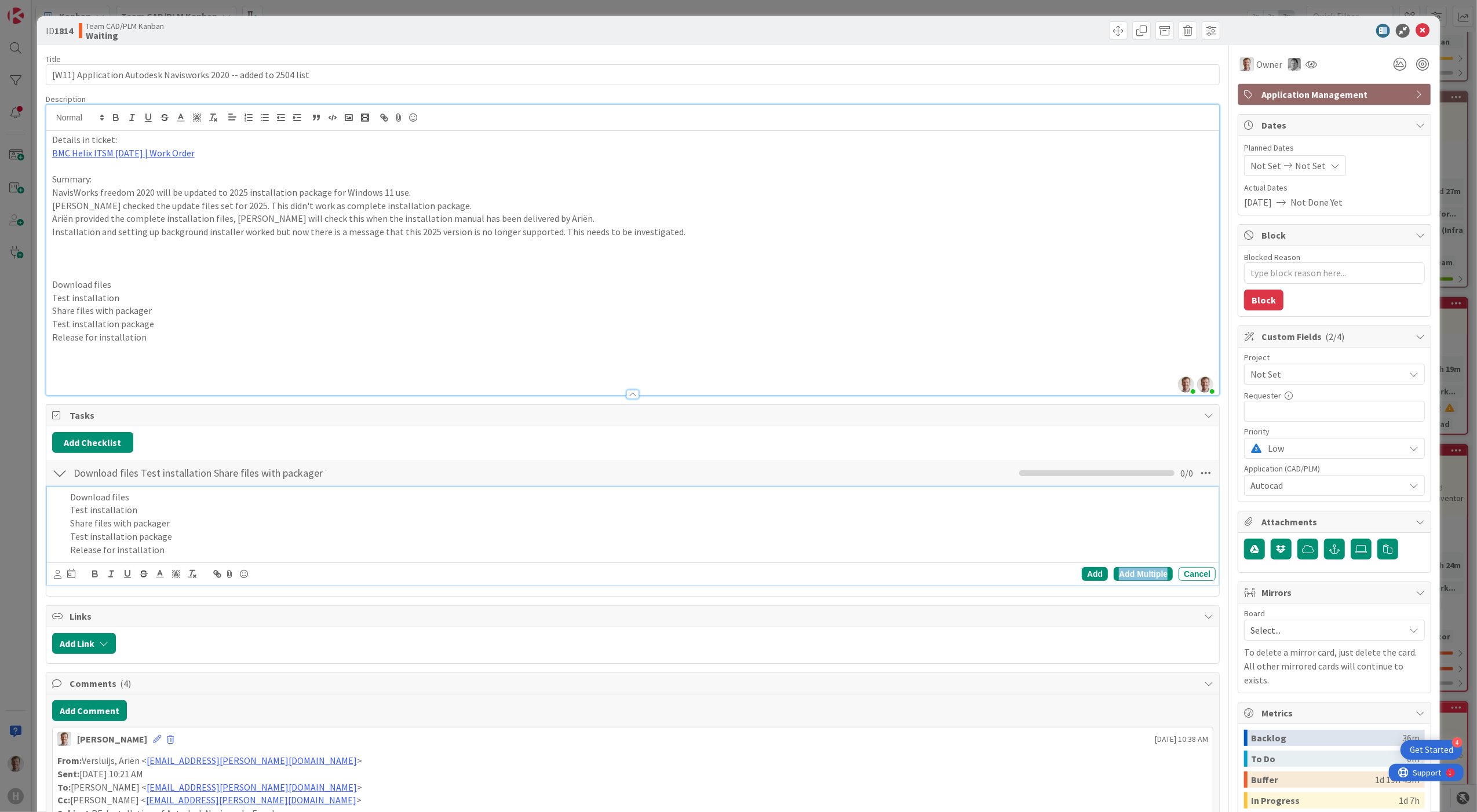
click at [1012, 578] on div "Add Multiple" at bounding box center [1143, 574] width 59 height 14
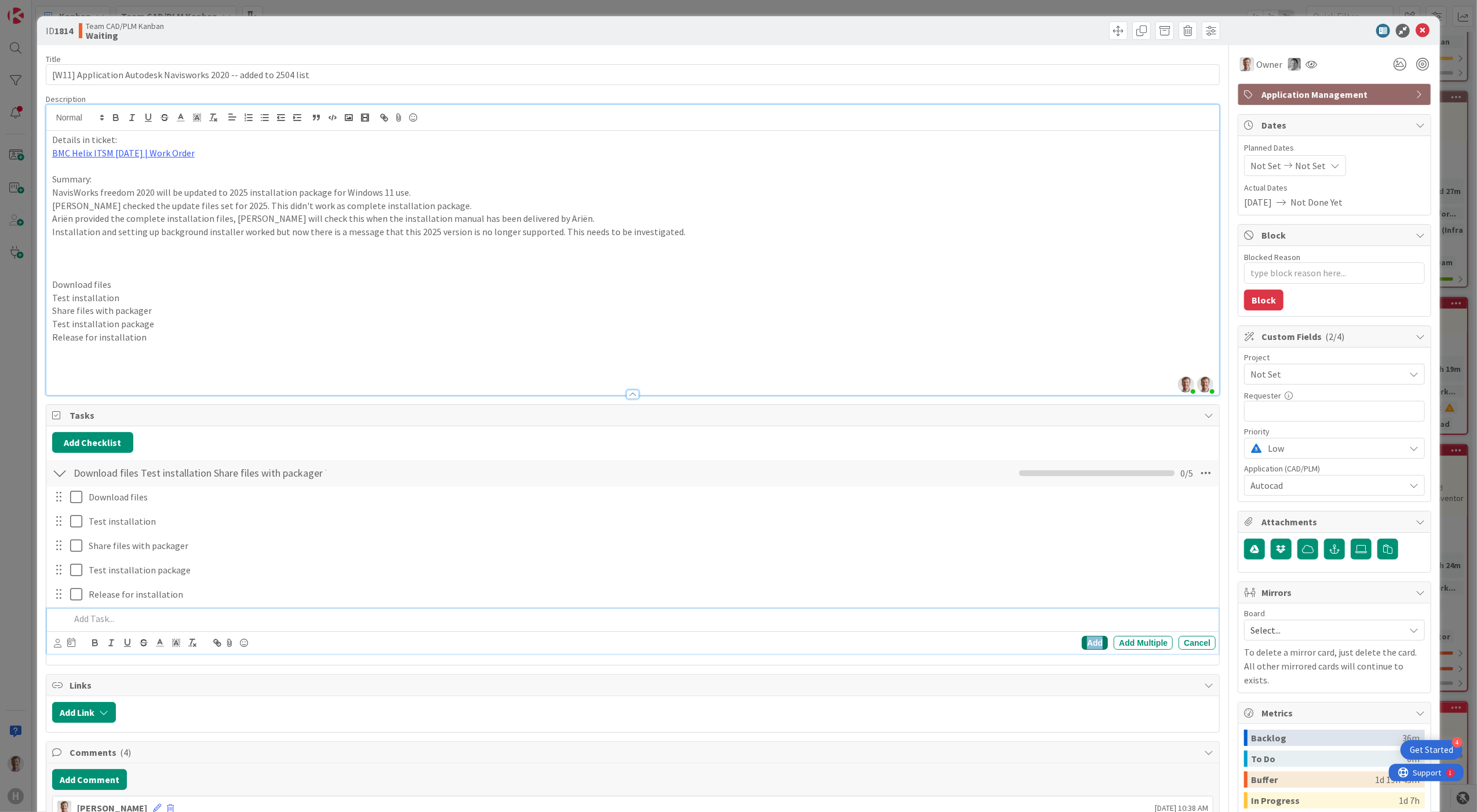
click at [1012, 613] on div "Add" at bounding box center [1095, 643] width 26 height 14
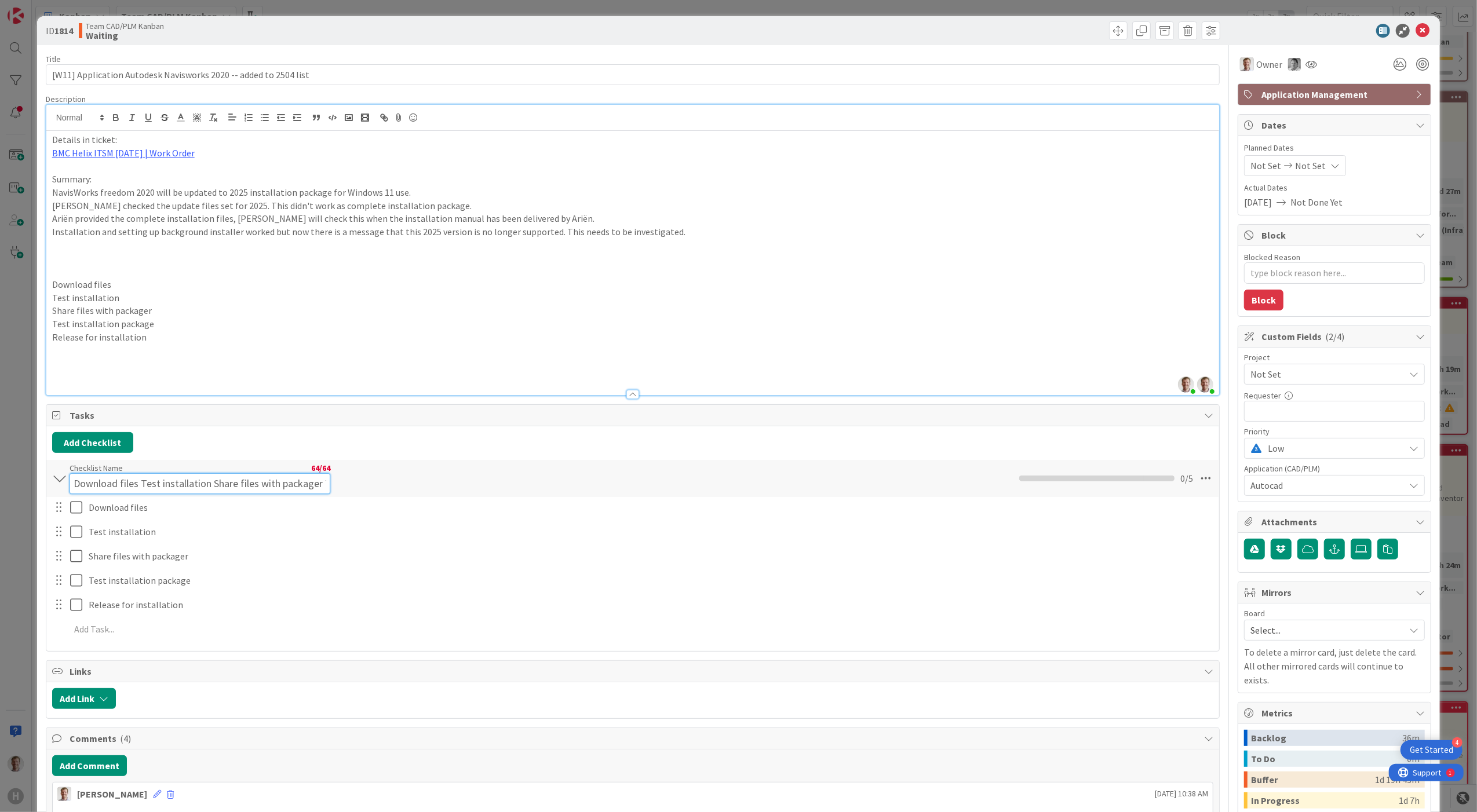
click at [237, 475] on input "Download files Test installation Share files with packager Test" at bounding box center [200, 483] width 261 height 21
drag, startPoint x: 80, startPoint y: 489, endPoint x: 448, endPoint y: 493, distance: 368.0
click at [448, 493] on div "Download files Test installation Share files with packager Test Checklist Name …" at bounding box center [633, 478] width 1173 height 37
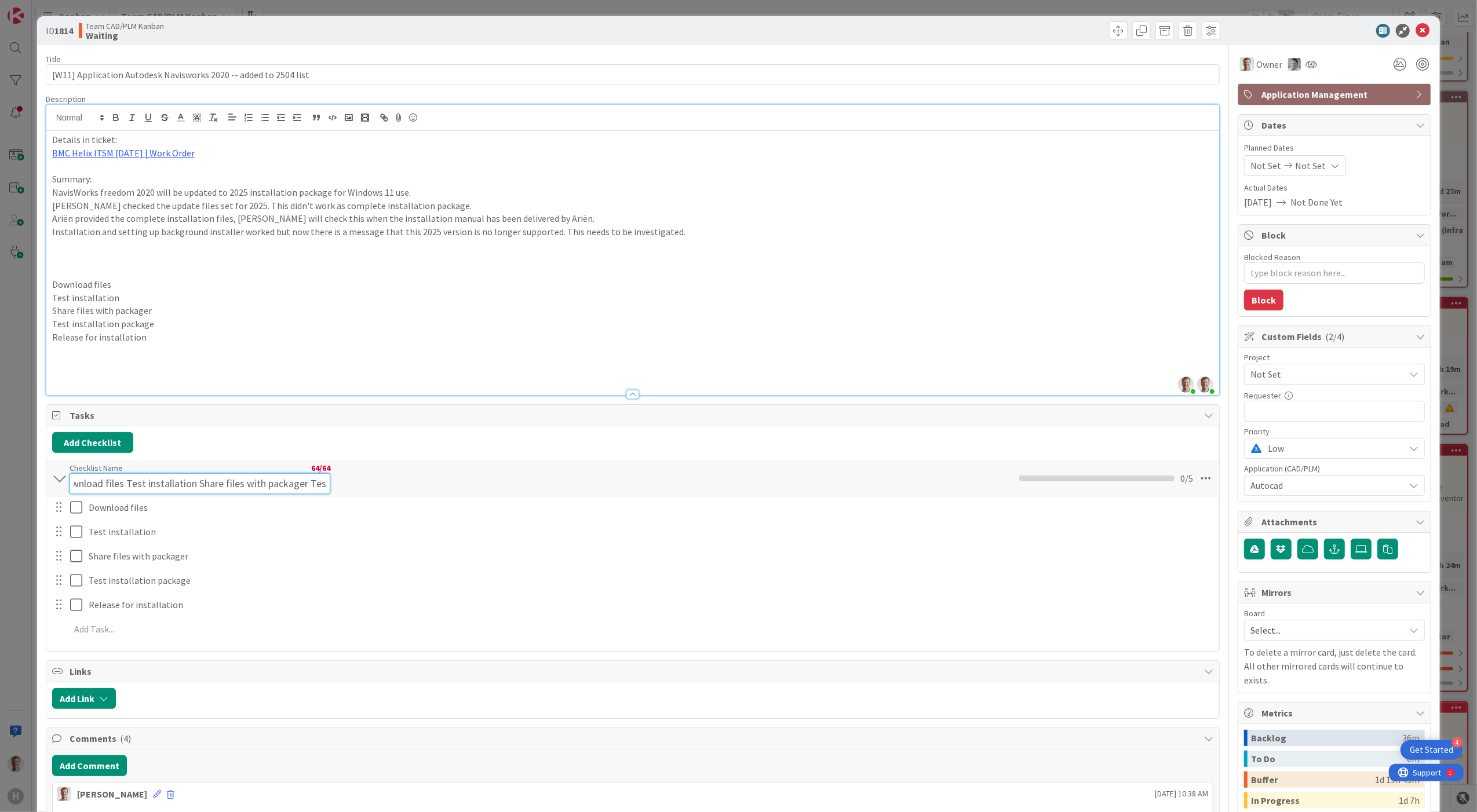
type input "D"
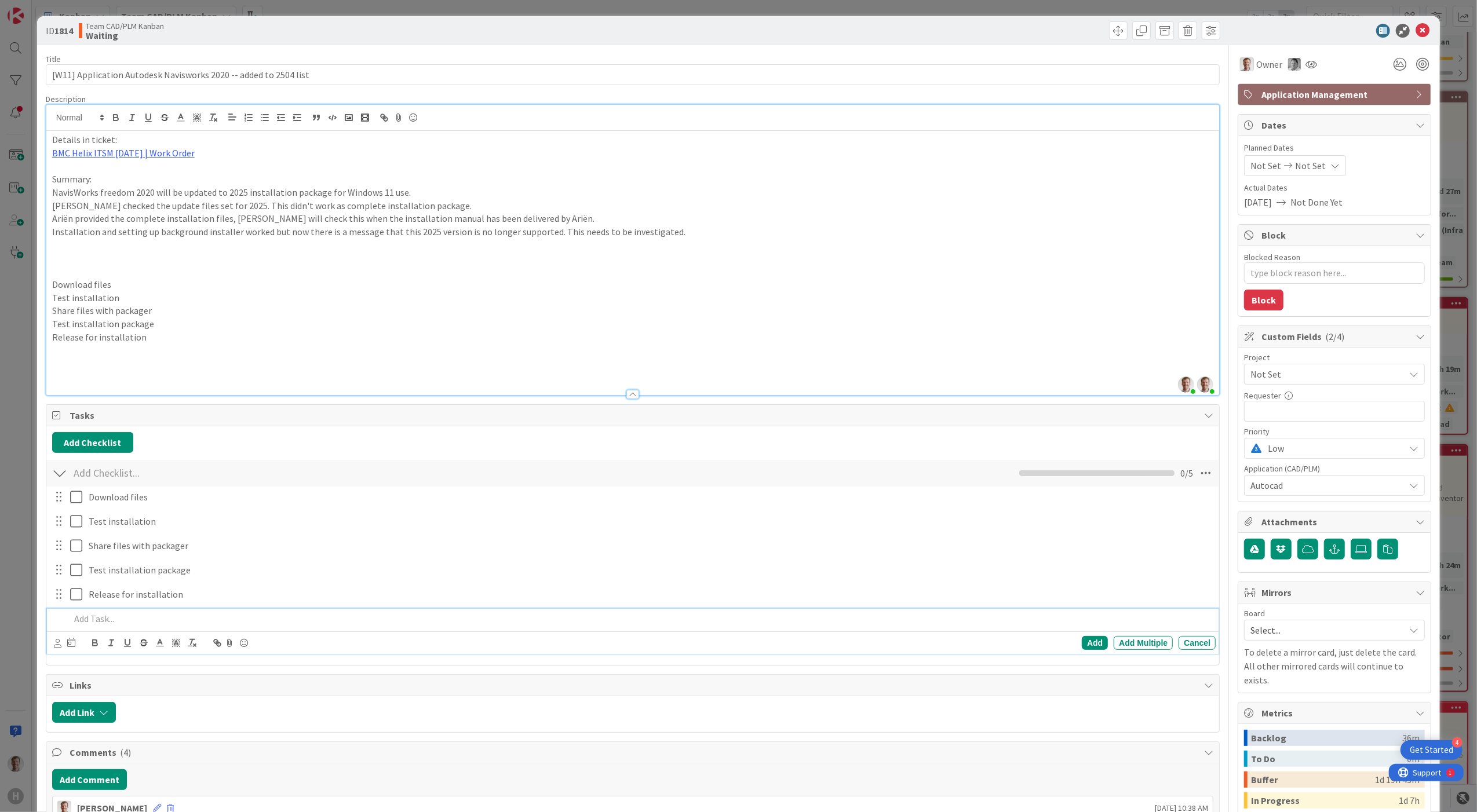
click at [319, 613] on div "Add Add Multiple Cancel" at bounding box center [633, 631] width 1172 height 46
click at [459, 325] on p "Test installation package" at bounding box center [633, 323] width 1162 height 13
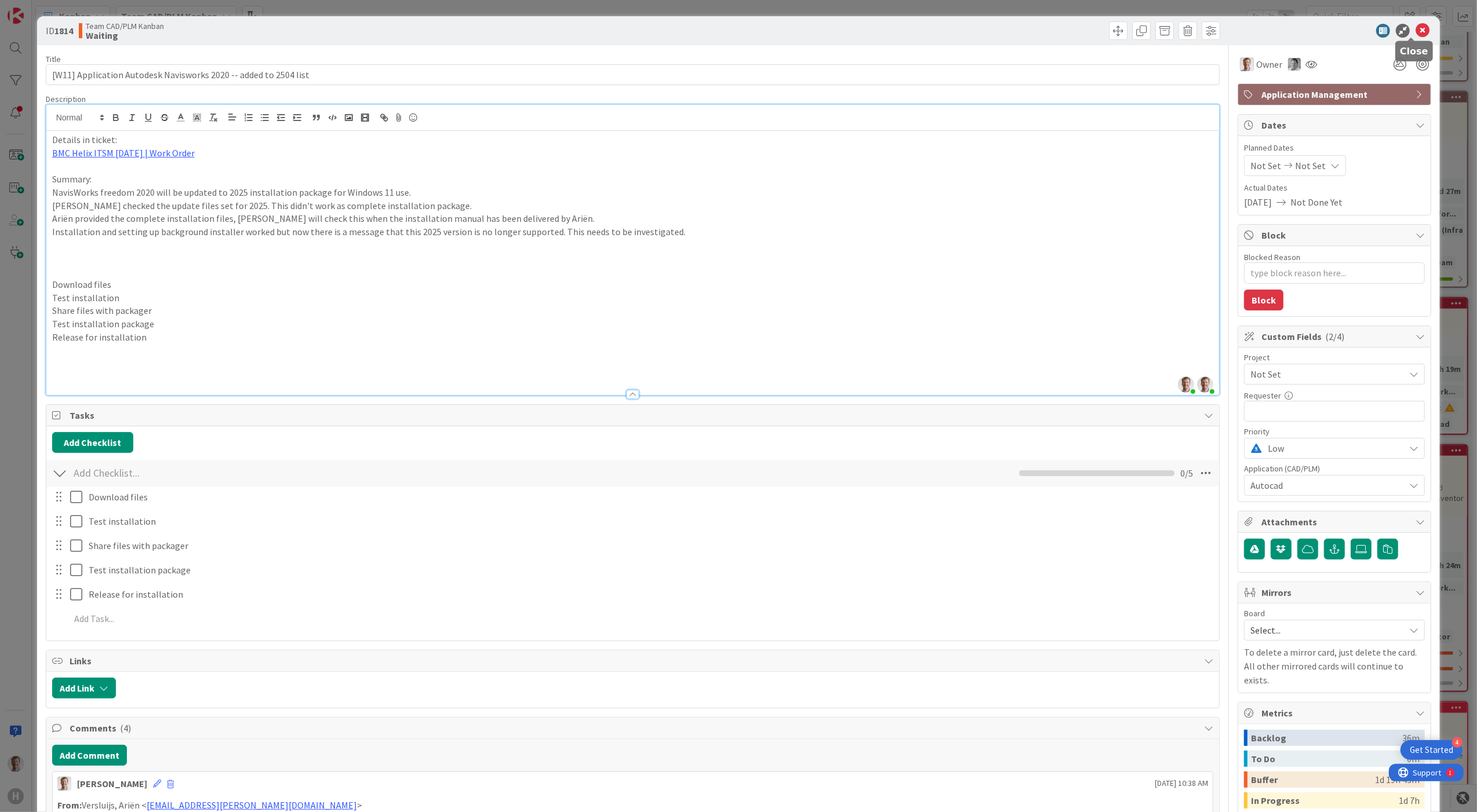
click at [1012, 30] on icon at bounding box center [1423, 31] width 14 height 14
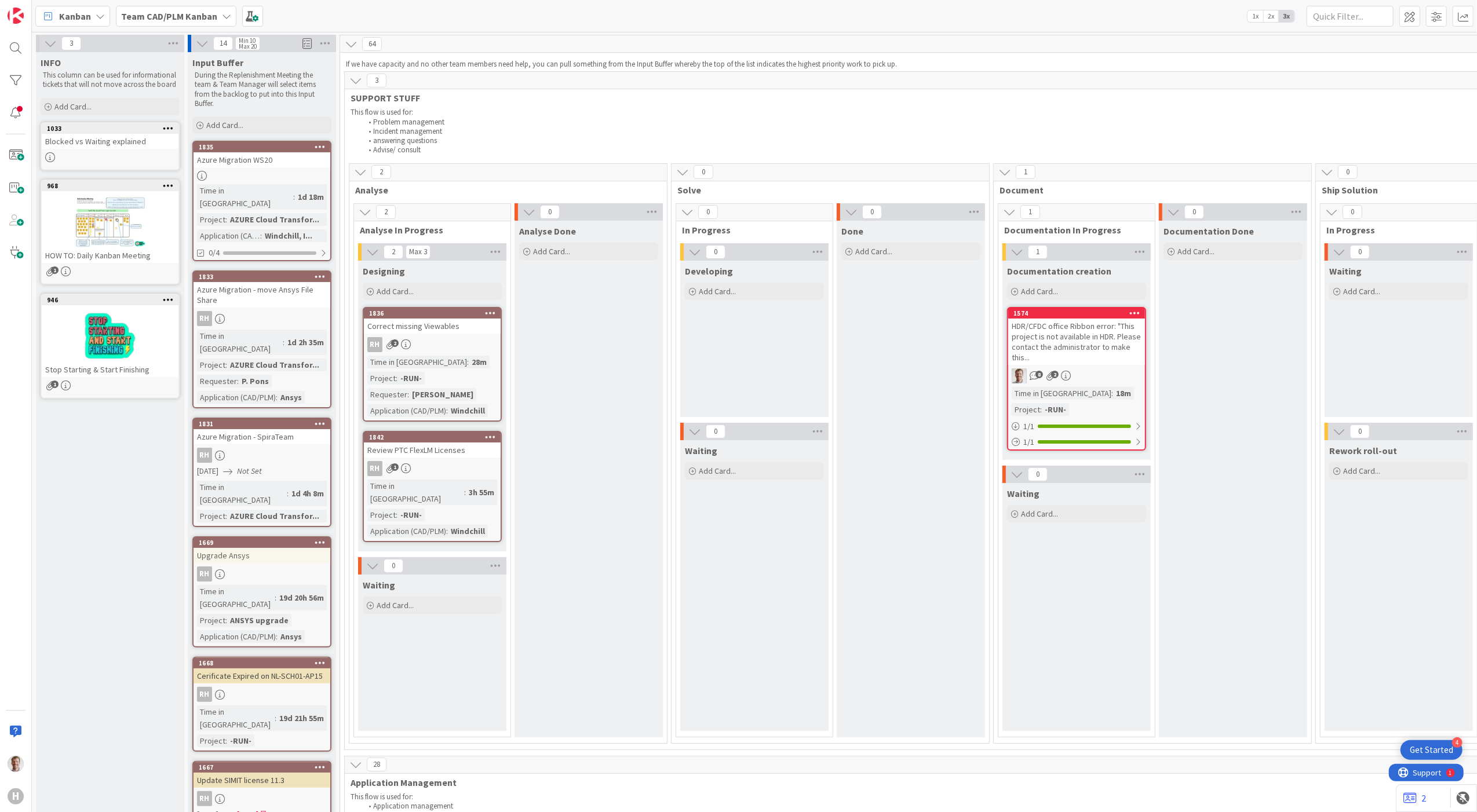
click at [161, 11] on b "Team CAD/PLM Kanban" at bounding box center [169, 15] width 96 height 11
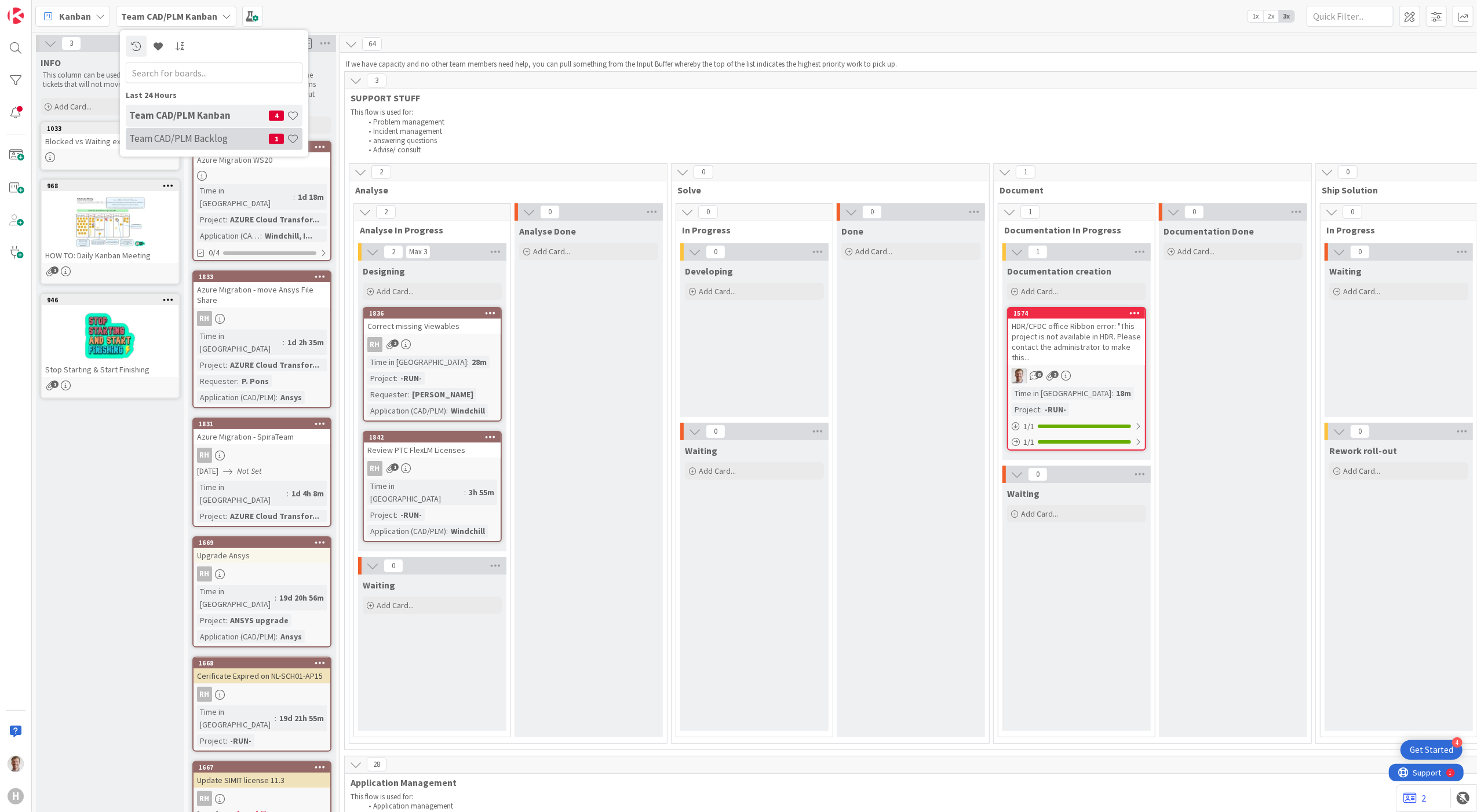
click at [202, 138] on h4 "Team CAD/PLM Backlog" at bounding box center [199, 138] width 139 height 11
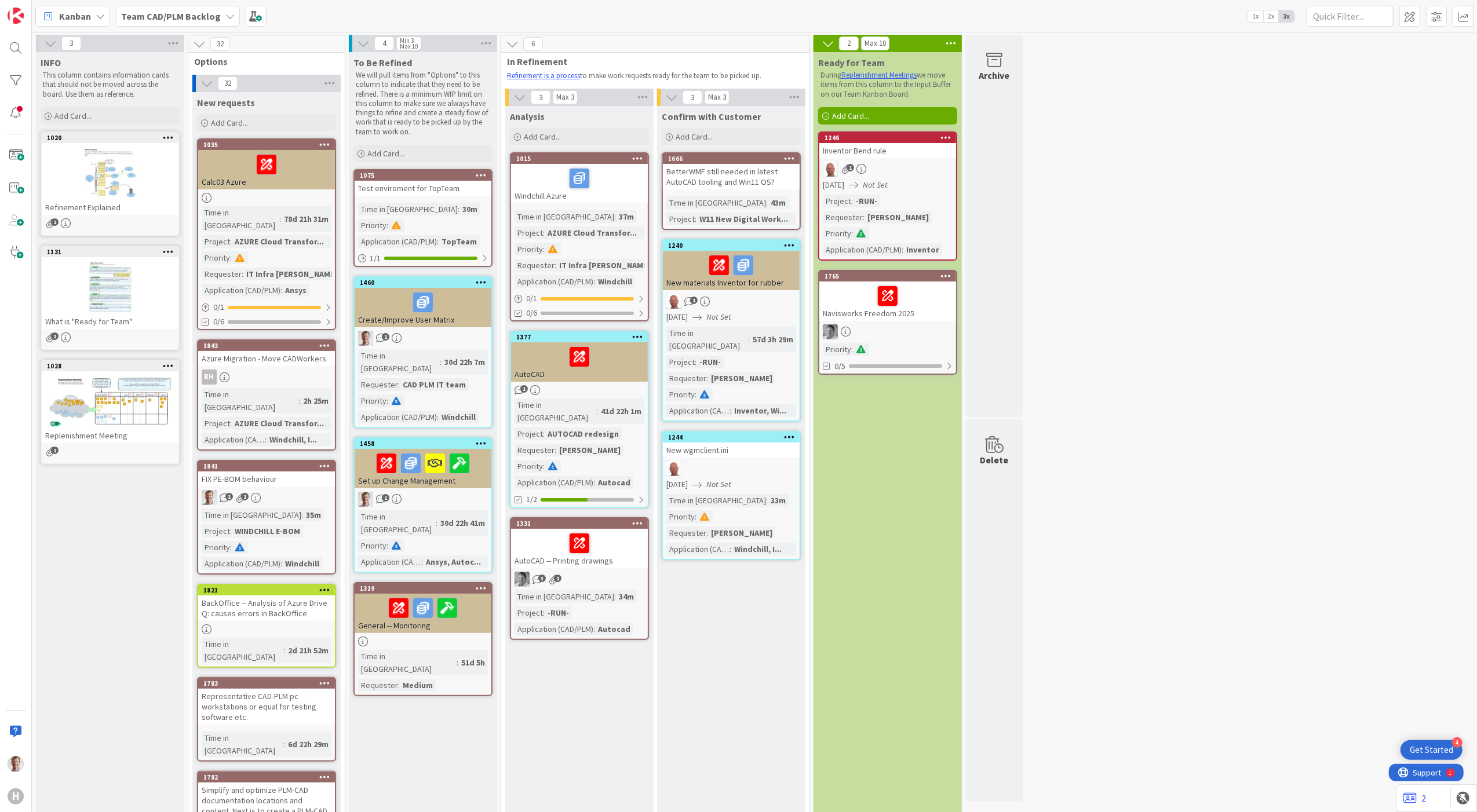
click at [930, 299] on div at bounding box center [888, 296] width 130 height 24
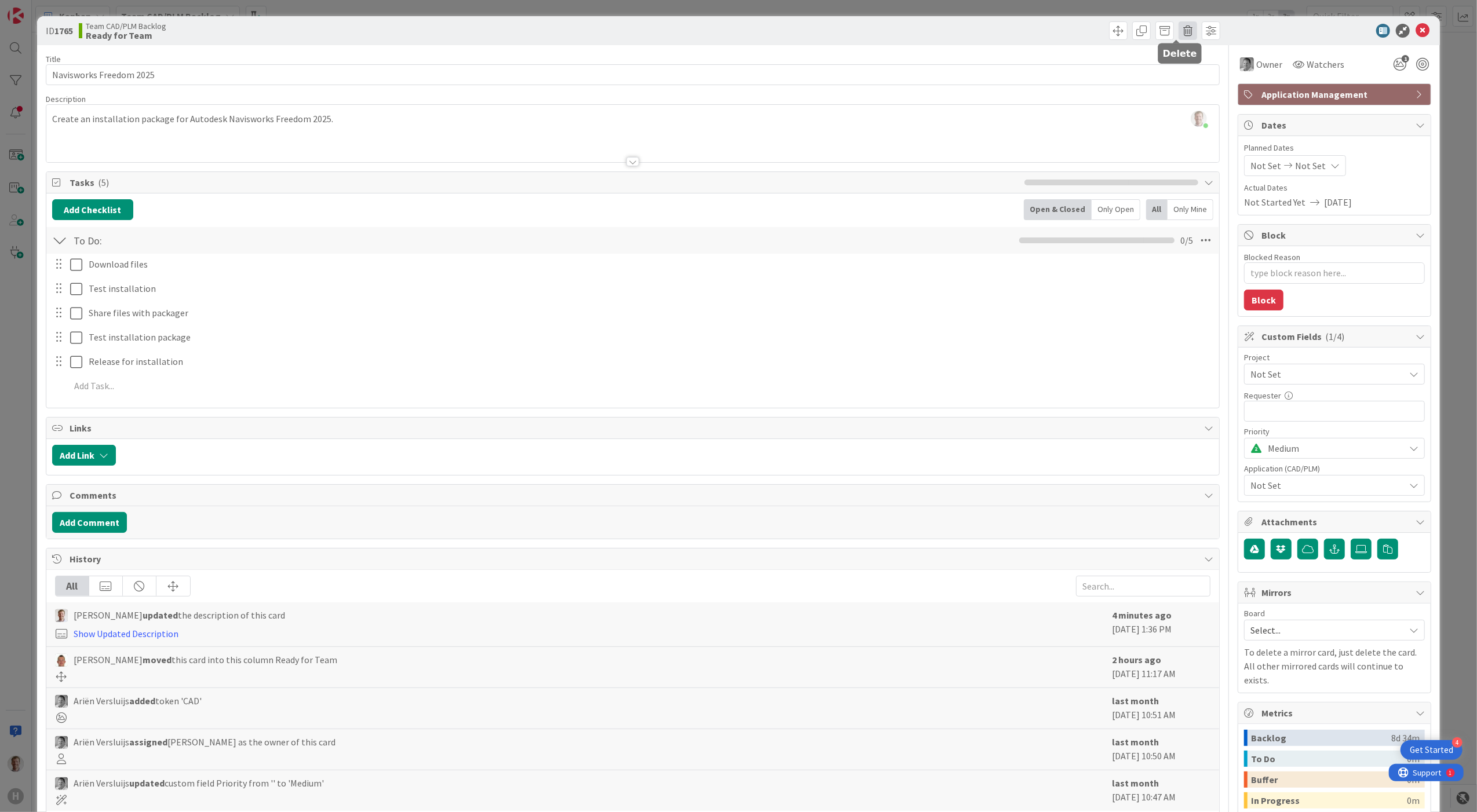
click at [1012, 30] on span at bounding box center [1188, 31] width 19 height 19
click at [1012, 84] on button "Delete" at bounding box center [1206, 86] width 44 height 21
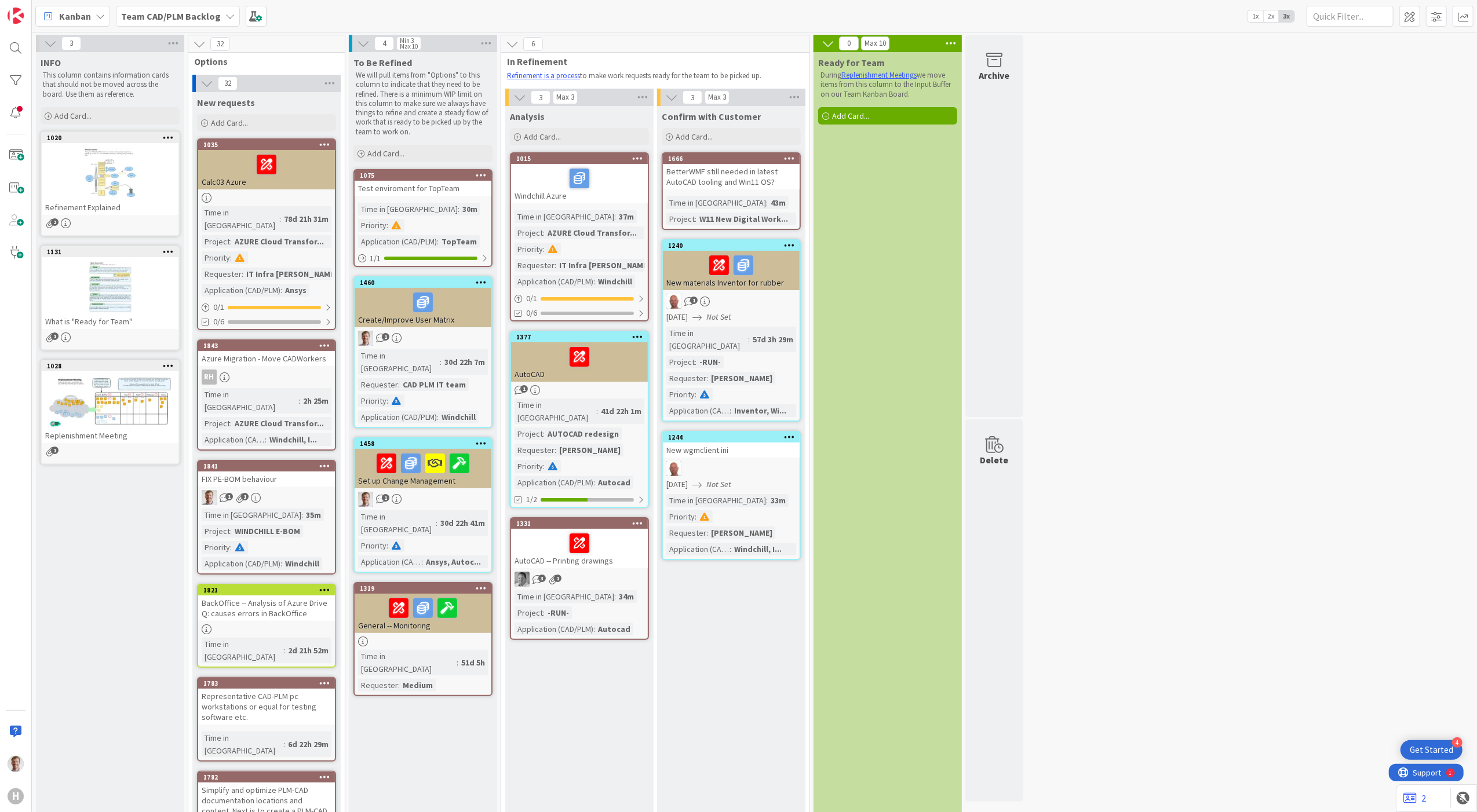
click at [427, 459] on link "1458 Set up Change Management 1 Time in Column : 30d 22h 41m Priority : Applica…" at bounding box center [423, 506] width 139 height 136
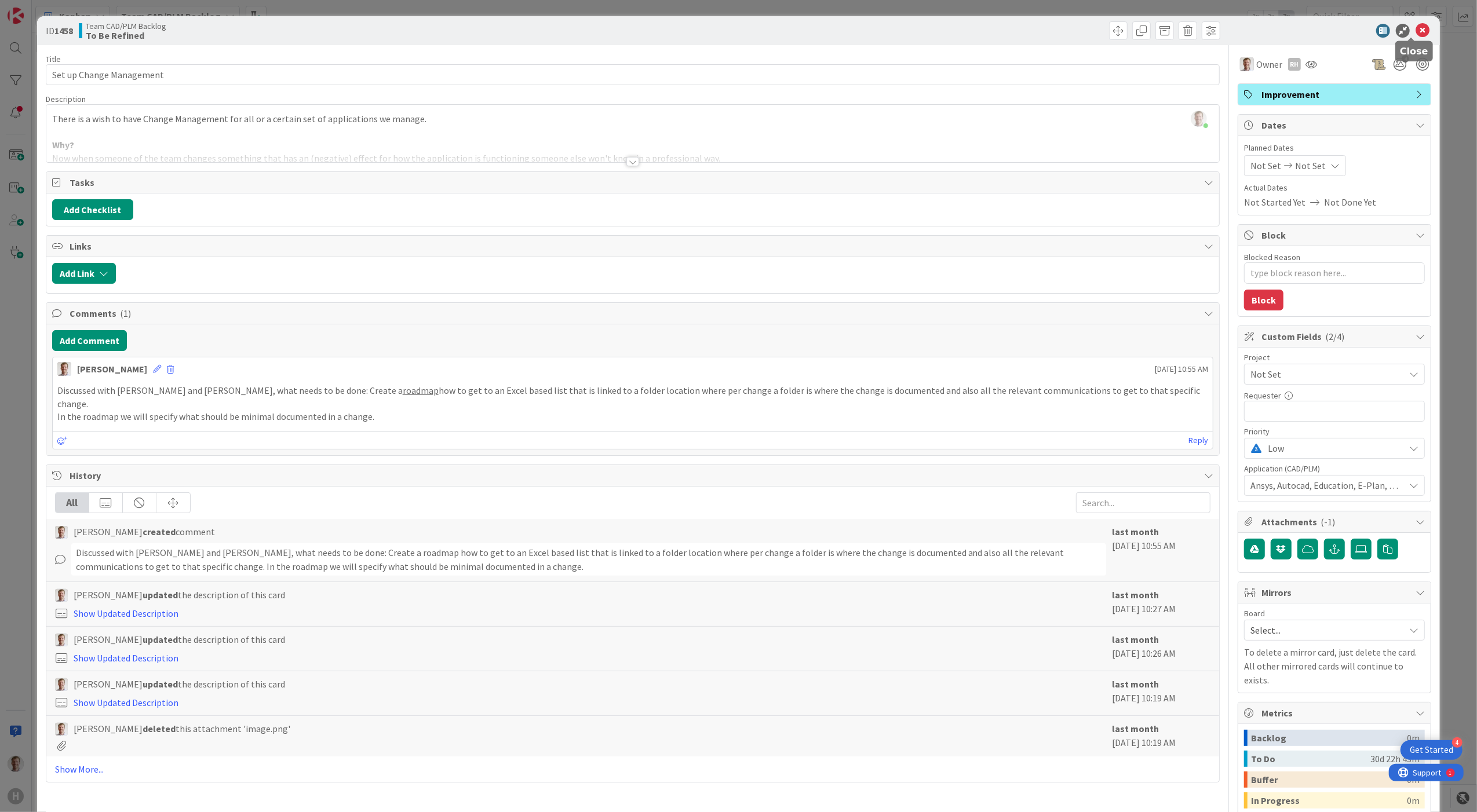
click at [1012, 30] on icon at bounding box center [1423, 31] width 14 height 14
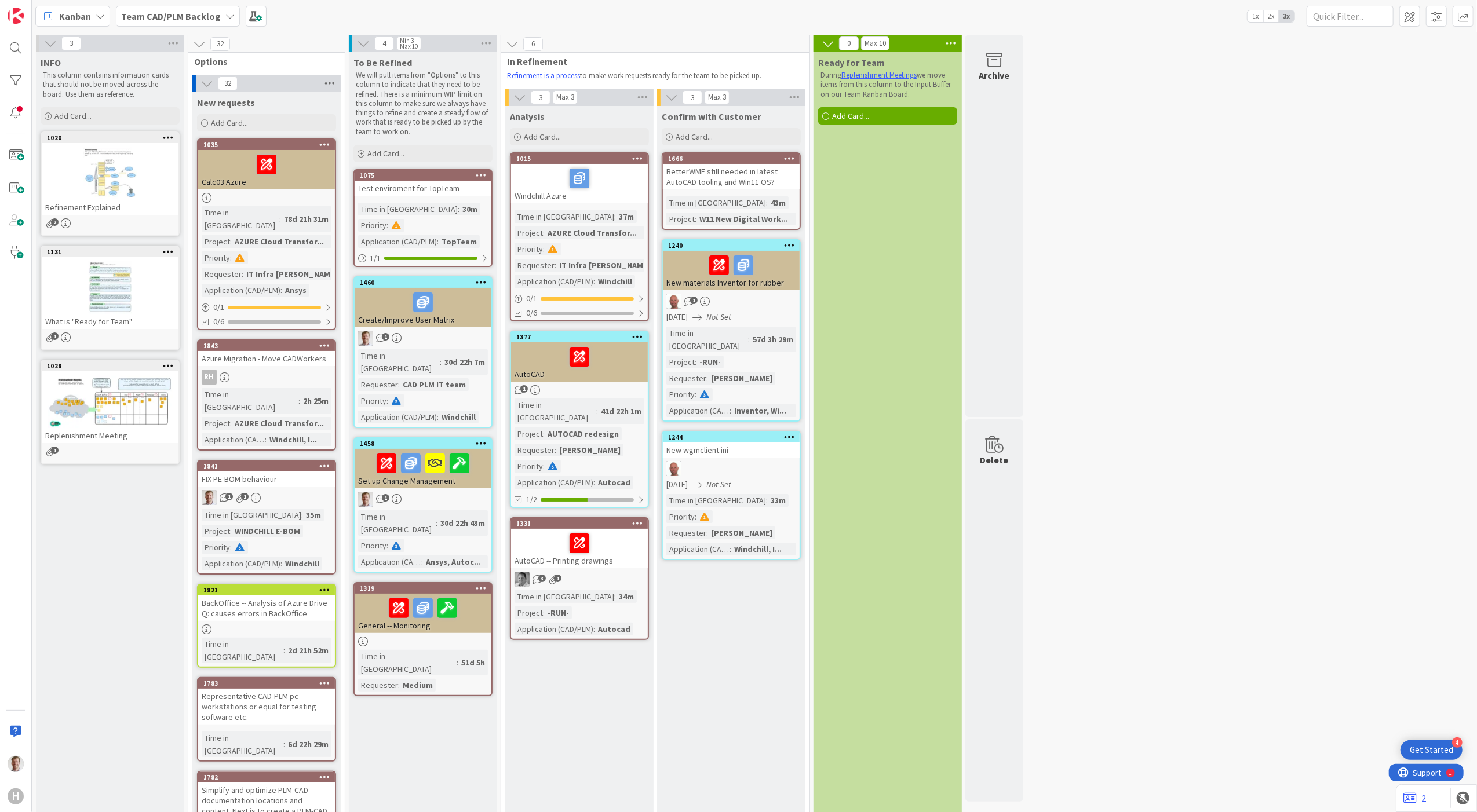
click at [333, 84] on icon at bounding box center [330, 83] width 15 height 17
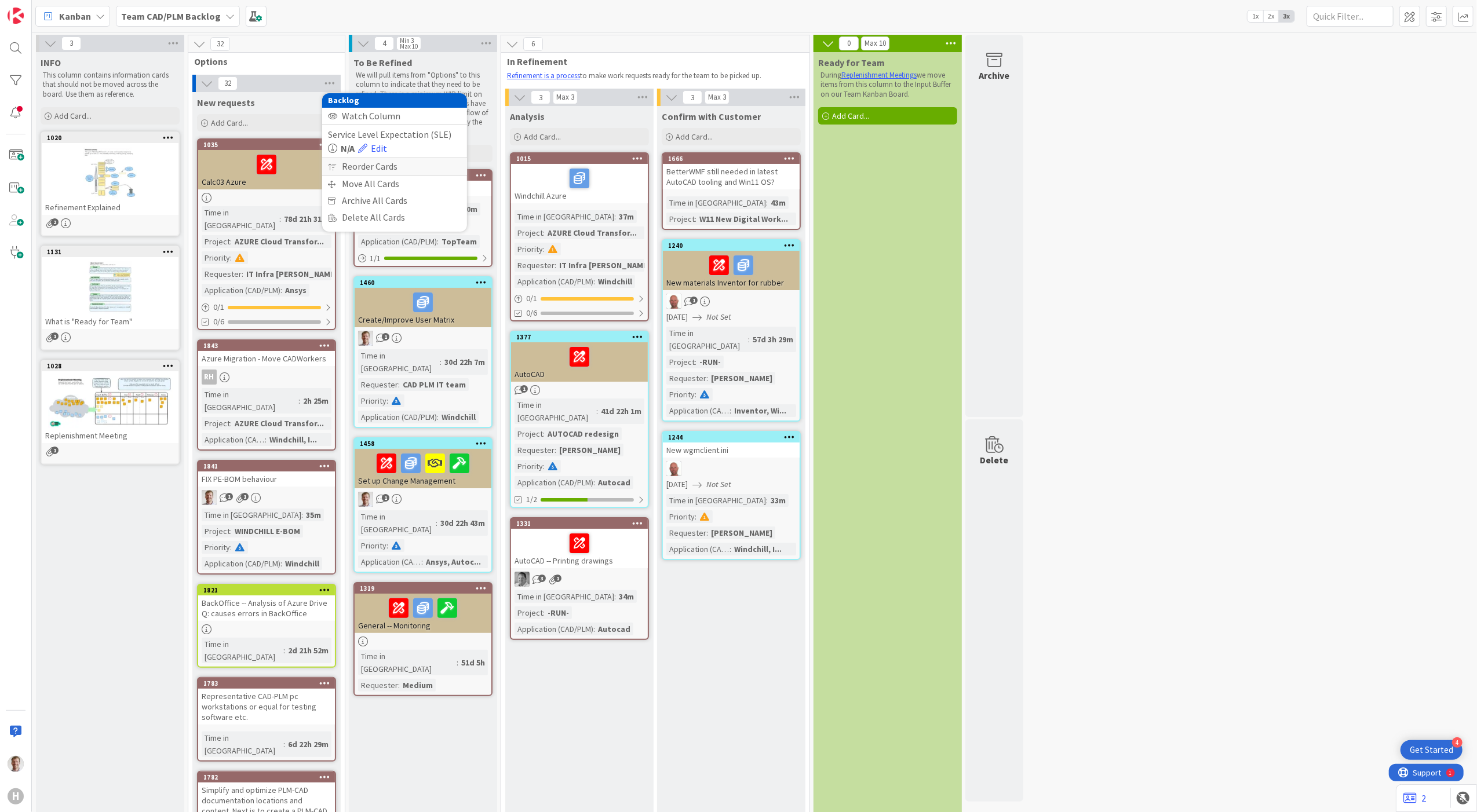
click at [392, 167] on div "Reorder Cards" at bounding box center [395, 167] width 145 height 17
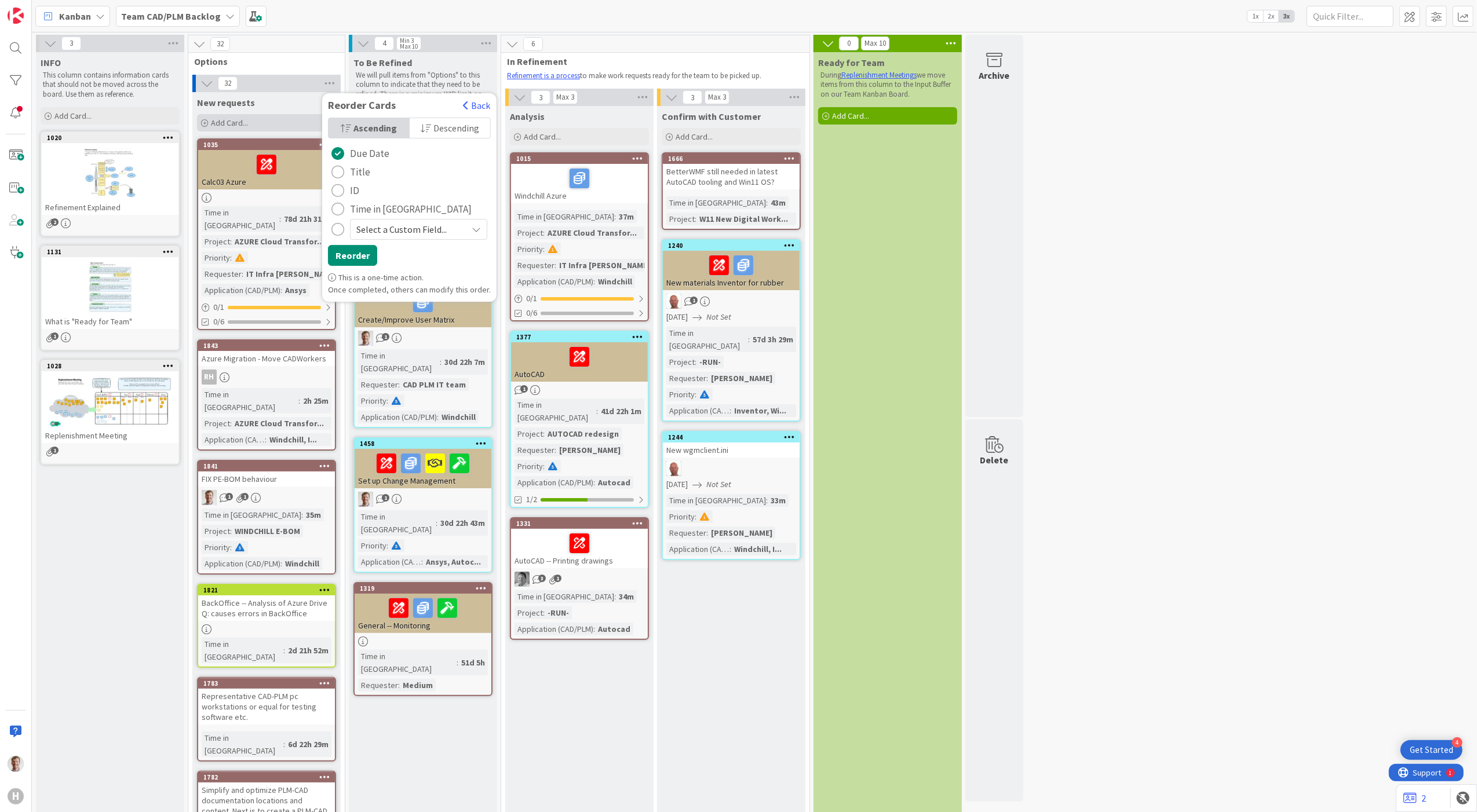
click at [257, 117] on div "Add Card..." at bounding box center [267, 123] width 139 height 17
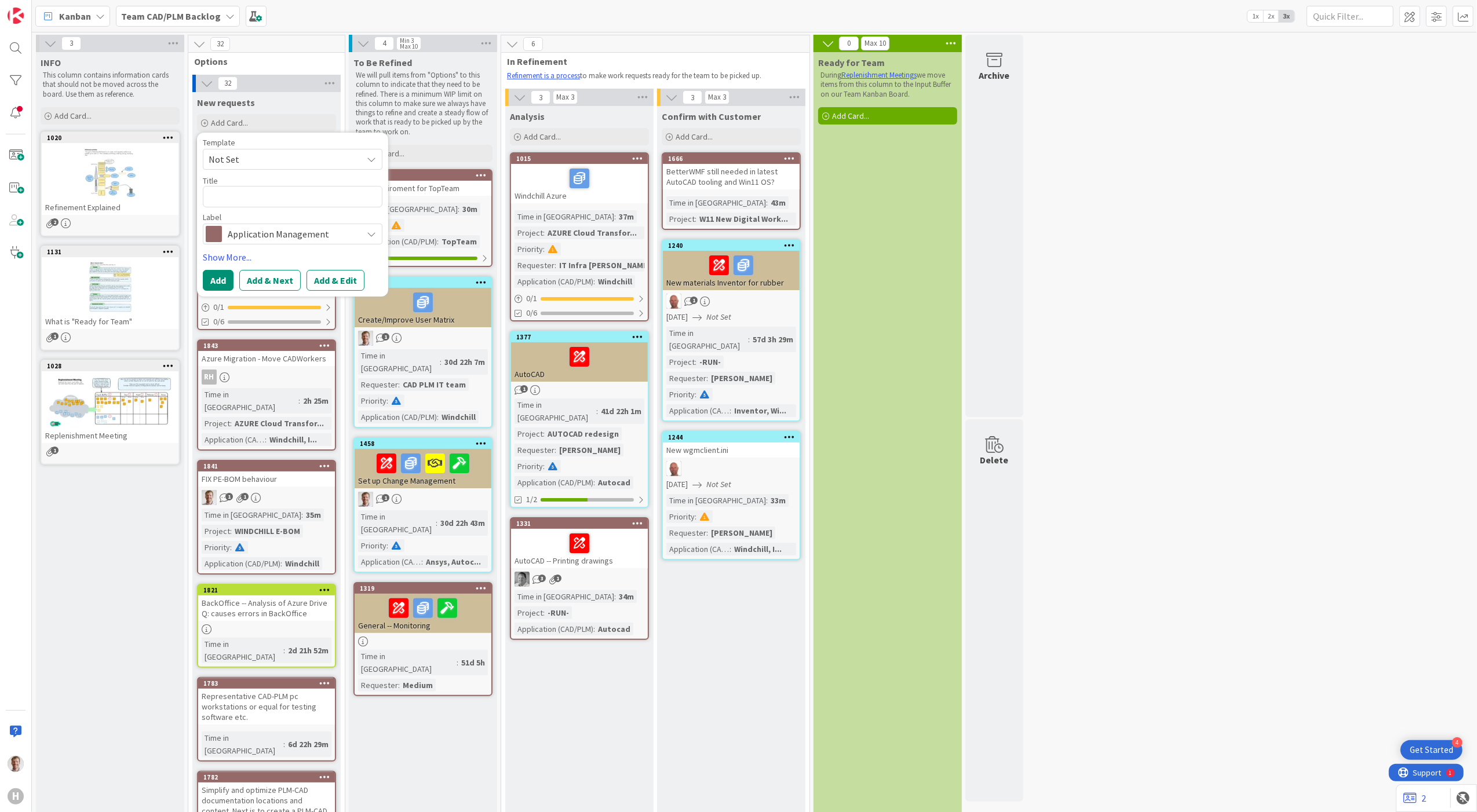
click at [300, 191] on textarea at bounding box center [292, 196] width 180 height 22
click at [307, 191] on textarea at bounding box center [292, 196] width 180 height 22
type textarea "x"
type textarea "O"
type textarea "x"
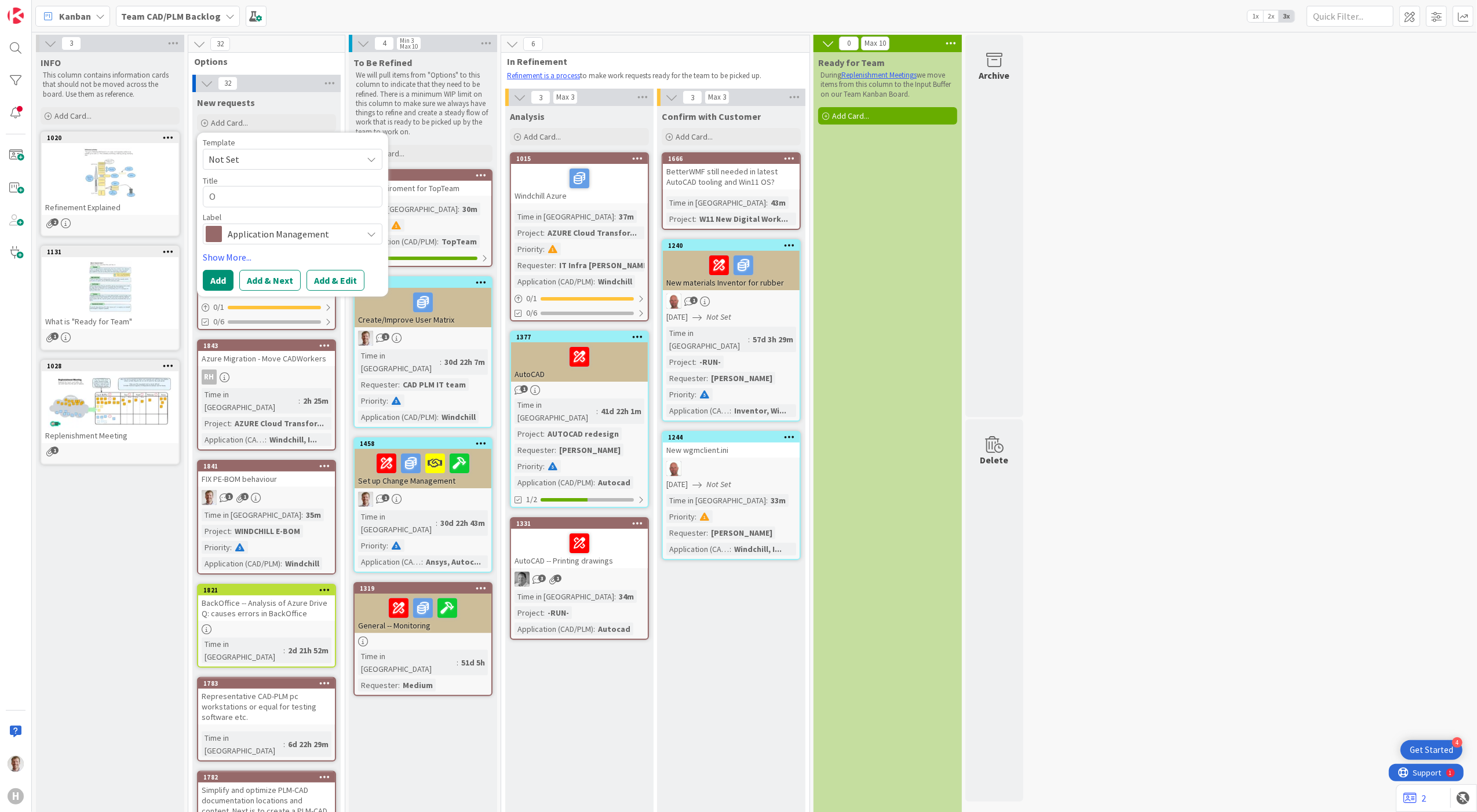
type textarea "Op"
type textarea "x"
type textarea "Opt"
type textarea "x"
type textarea "Opti"
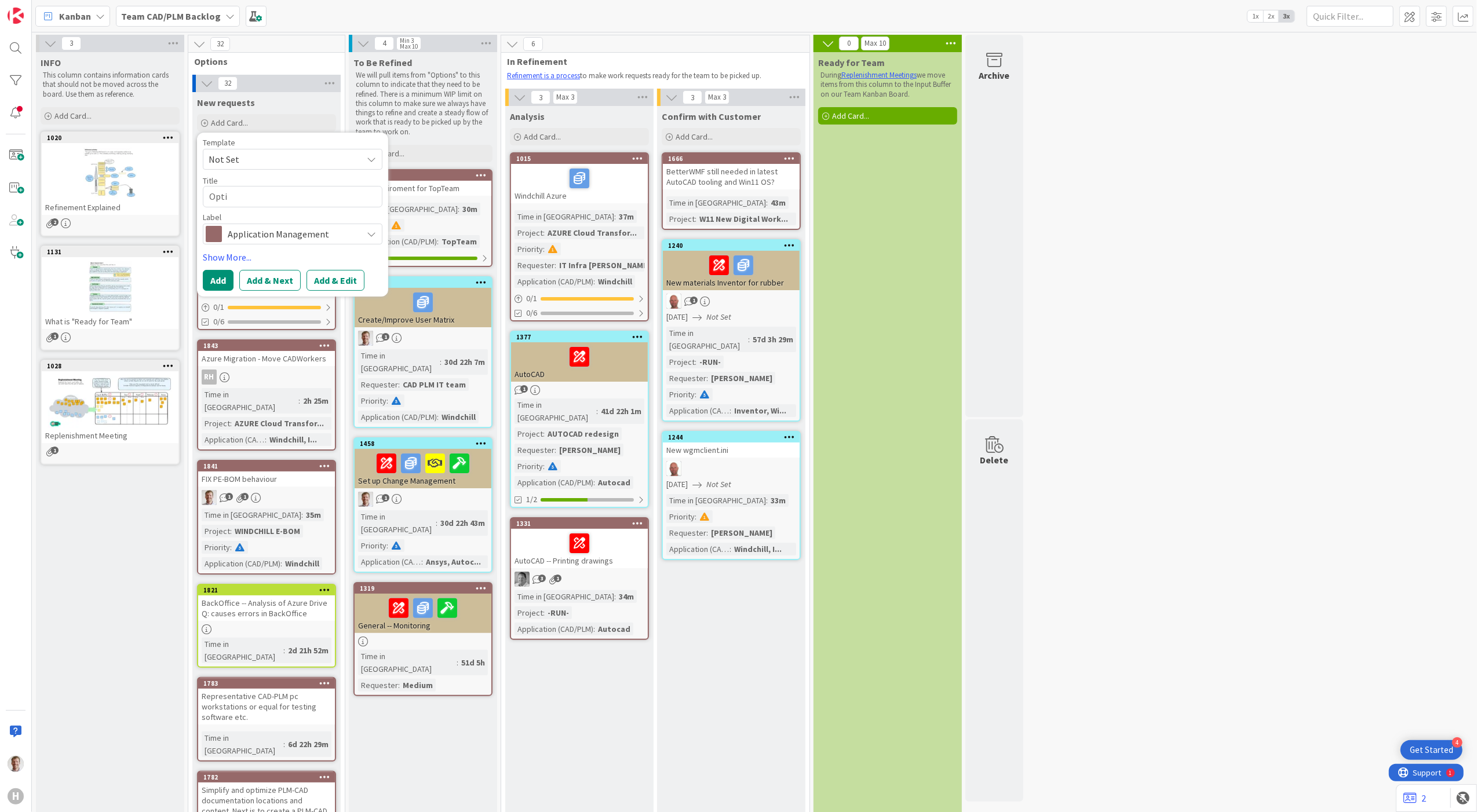
type textarea "x"
type textarea "Optim"
type textarea "x"
type textarea "Optimi"
type textarea "x"
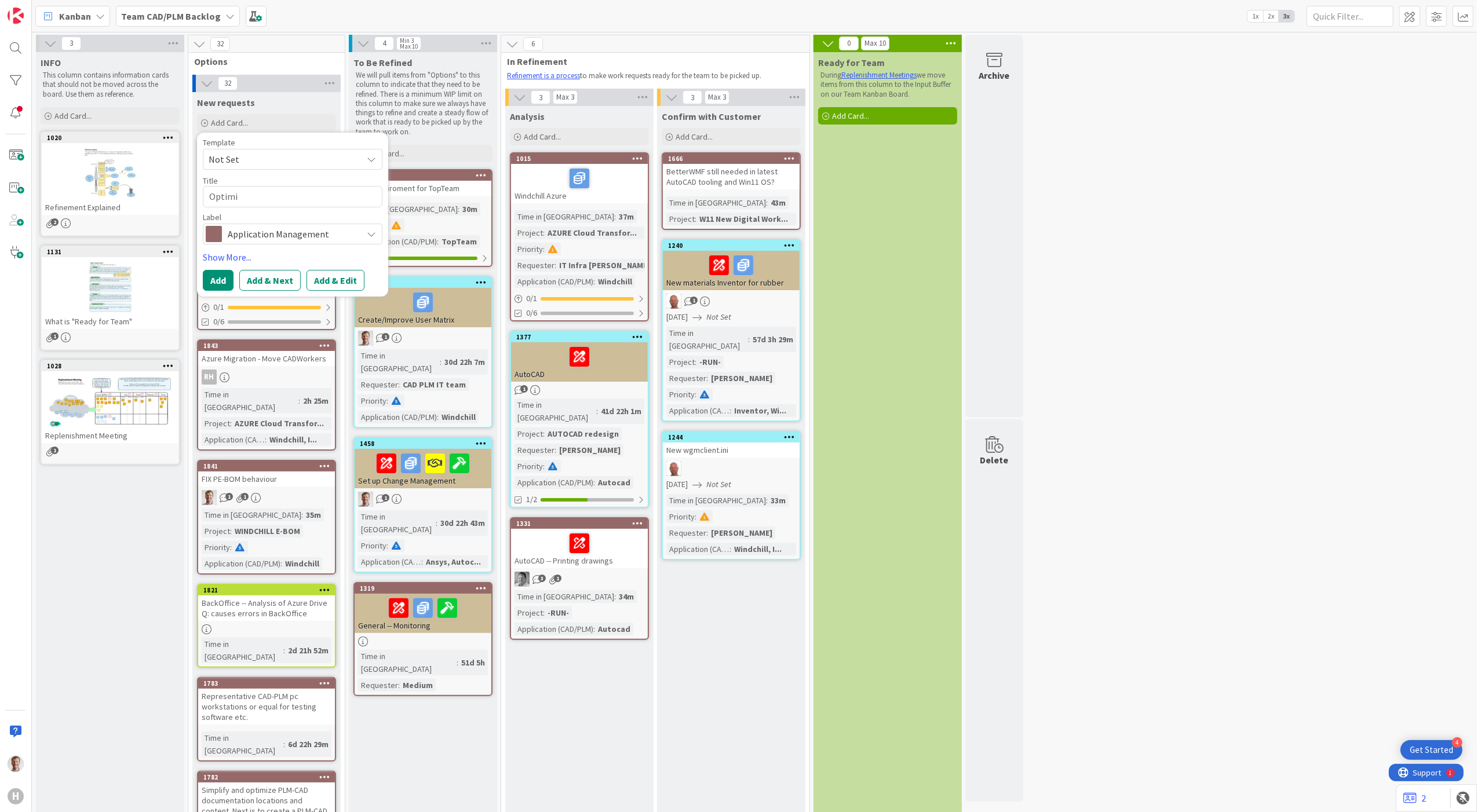
type textarea "Optimiz"
type textarea "x"
type textarea "Optimize"
type textarea "x"
type textarea "Optimize"
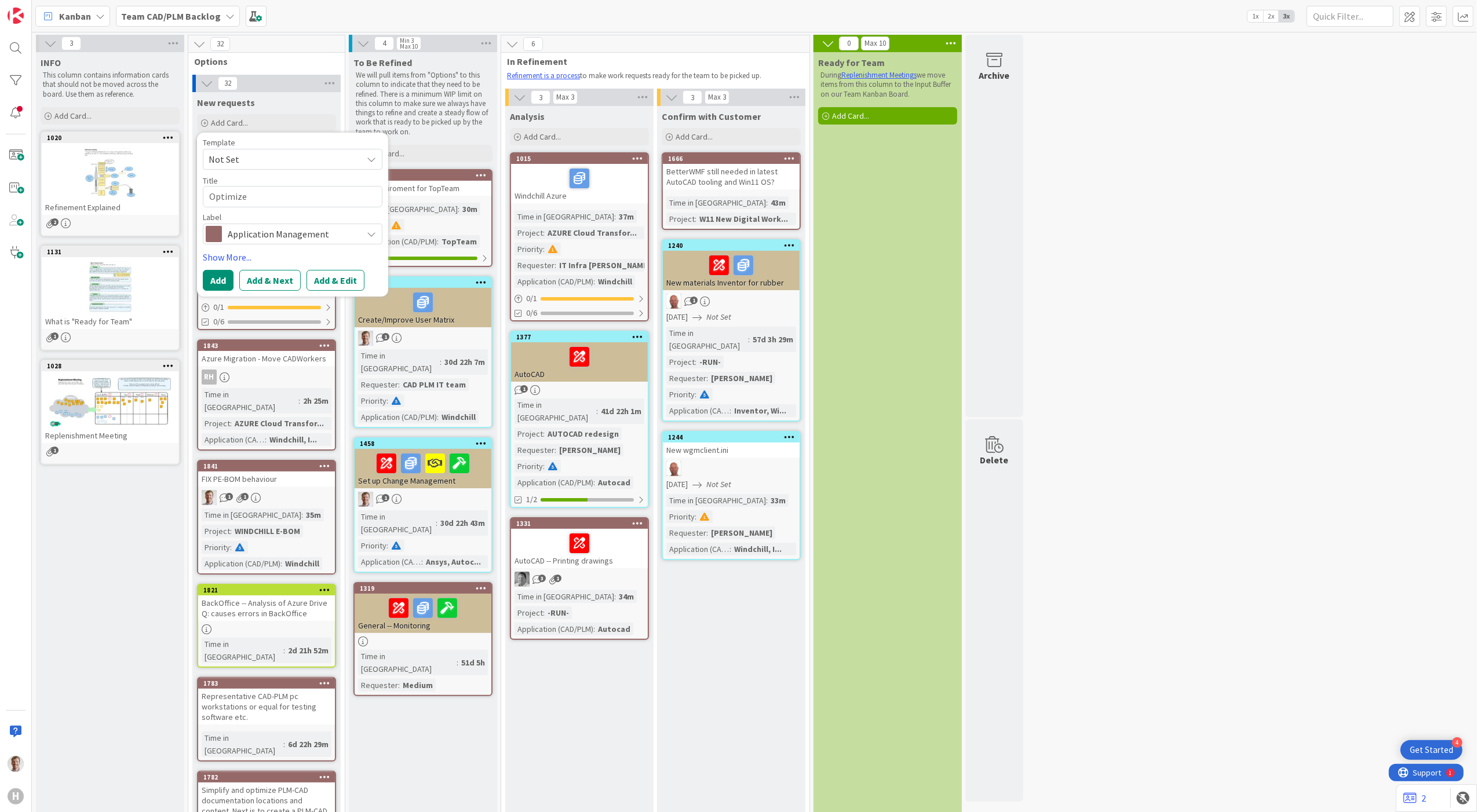
type textarea "x"
type textarea "Optimize t"
type textarea "x"
type textarea "Optimize th"
type textarea "x"
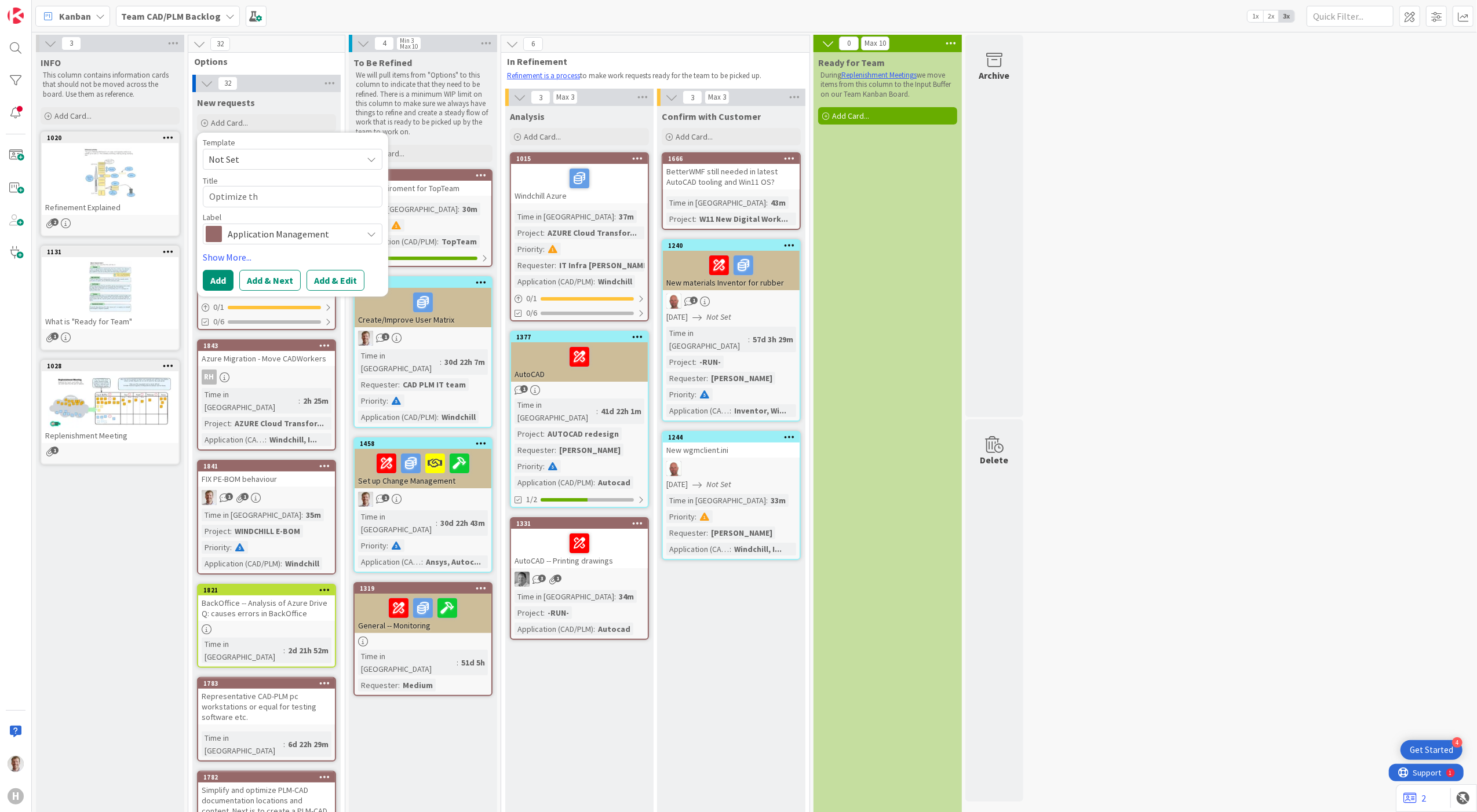
type textarea "Optimize the"
type textarea "x"
type textarea "Optimize the"
type textarea "x"
type textarea "Optimize the b"
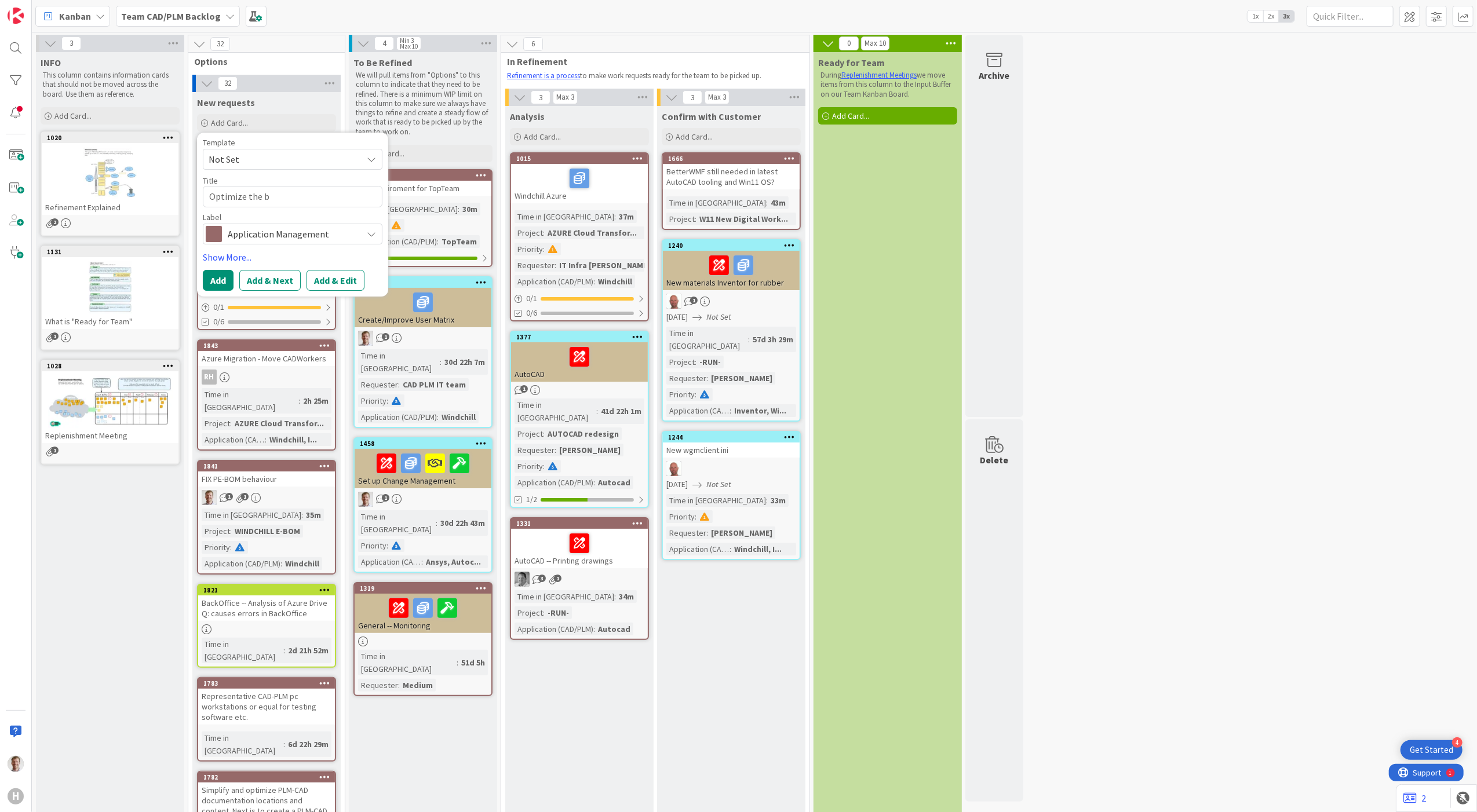
type textarea "x"
type textarea "Optimize the boa"
type textarea "x"
type textarea "Optimize the boar"
type textarea "x"
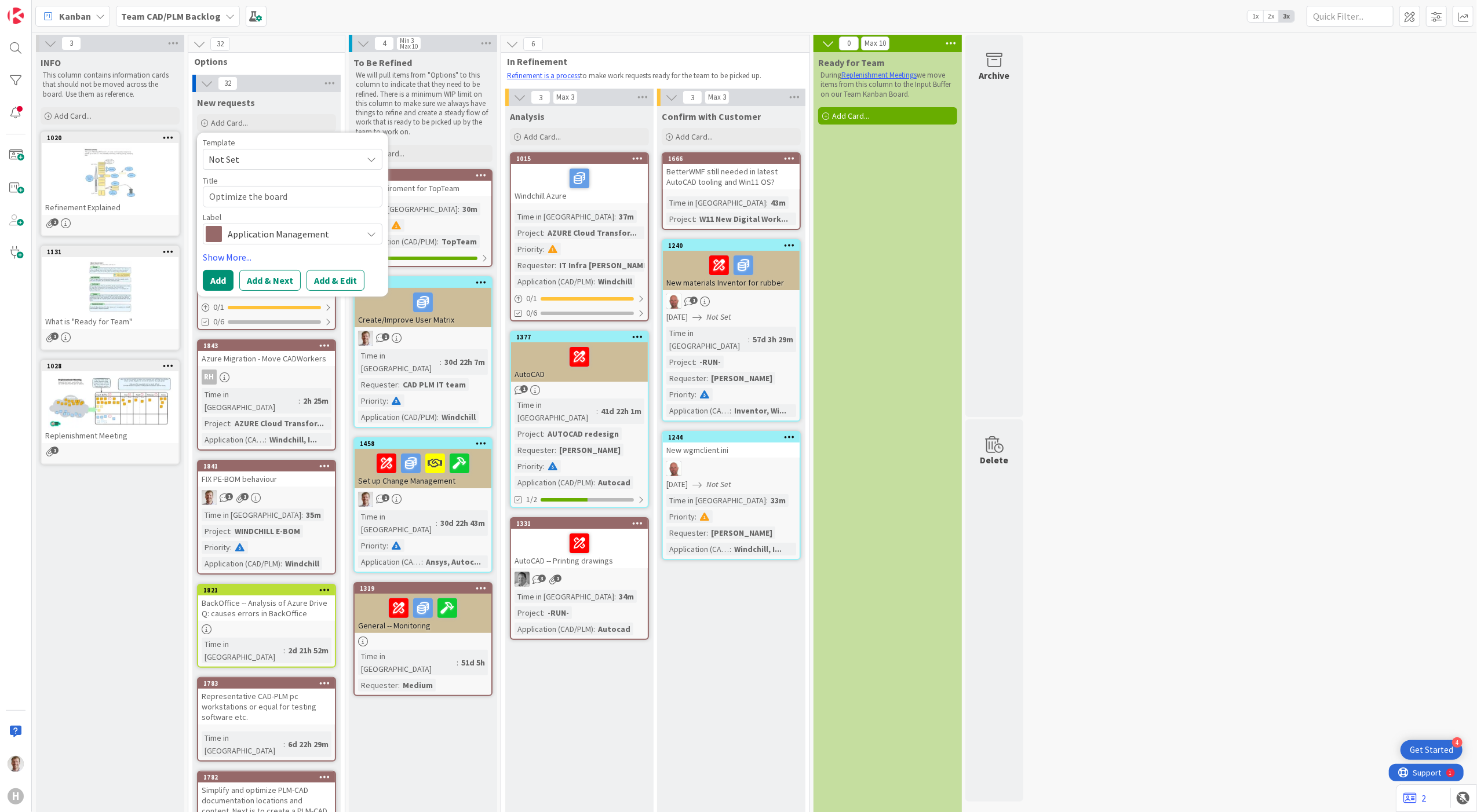
type textarea "Optimize the board"
click at [311, 237] on span "Application Management" at bounding box center [292, 234] width 129 height 16
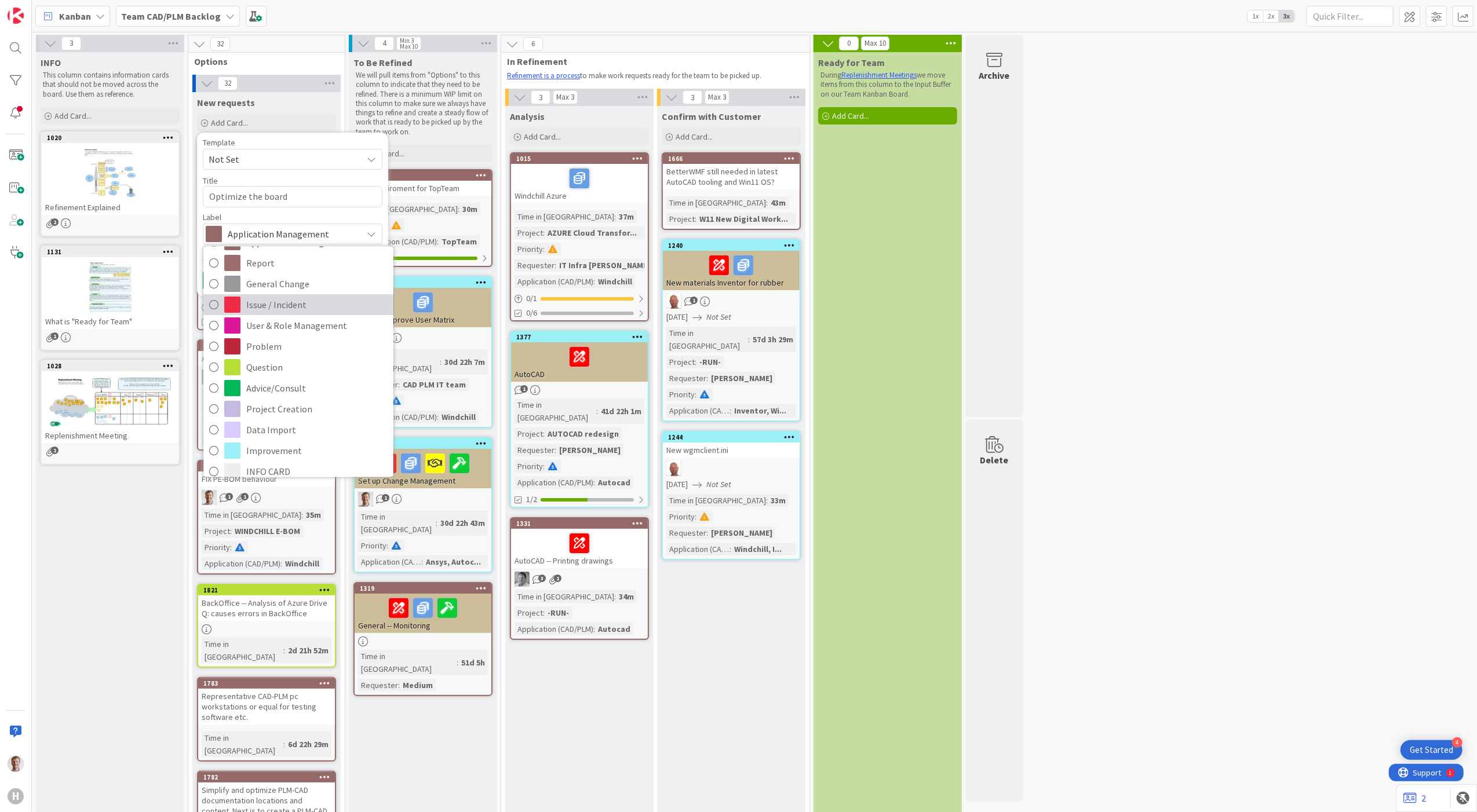
scroll to position [29, 0]
click at [310, 135] on div "Template Not Set Title 18 / 128 Optimize the board Label Application Management…" at bounding box center [292, 214] width 191 height 164
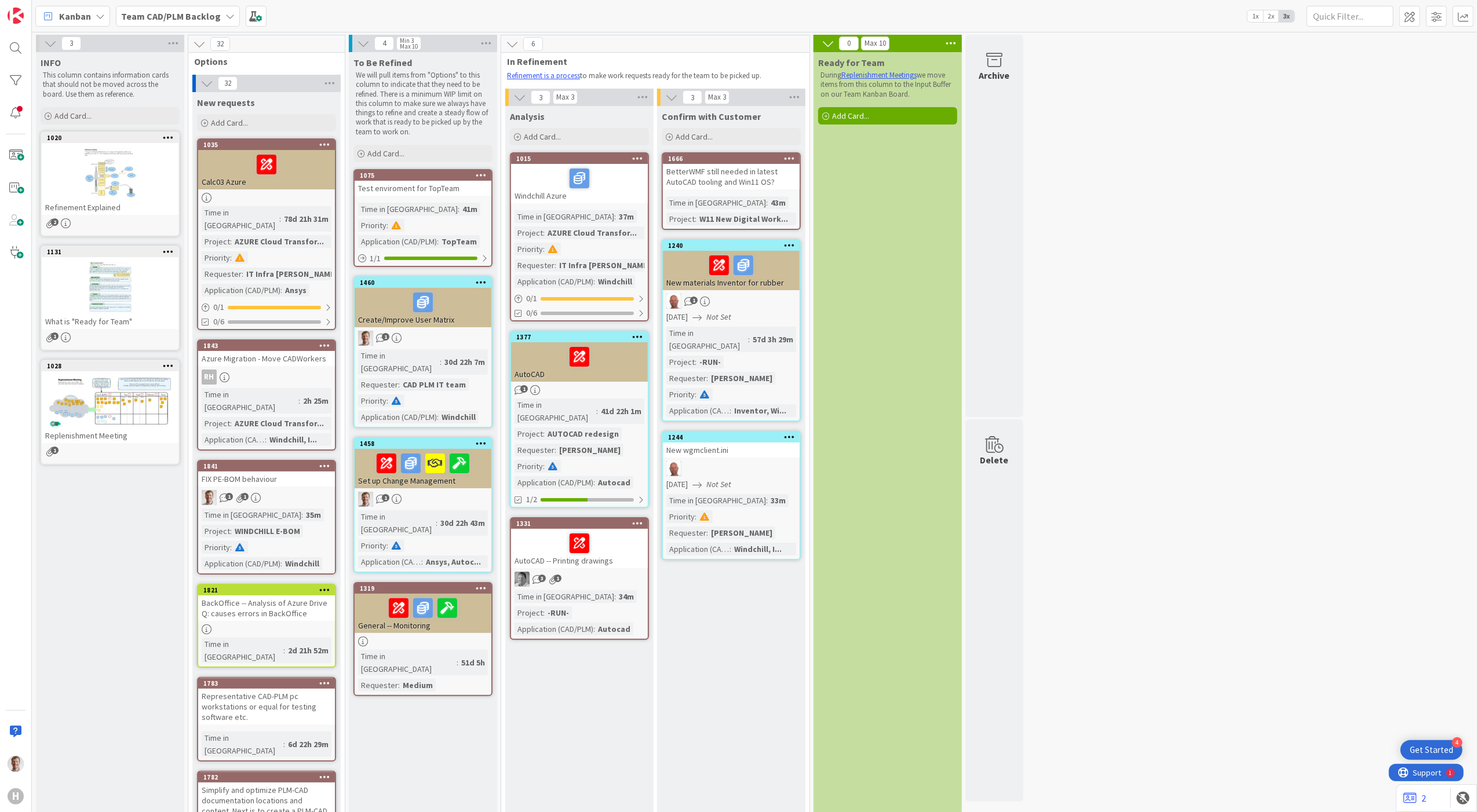
type textarea "x"
